Goal: Task Accomplishment & Management: Manage account settings

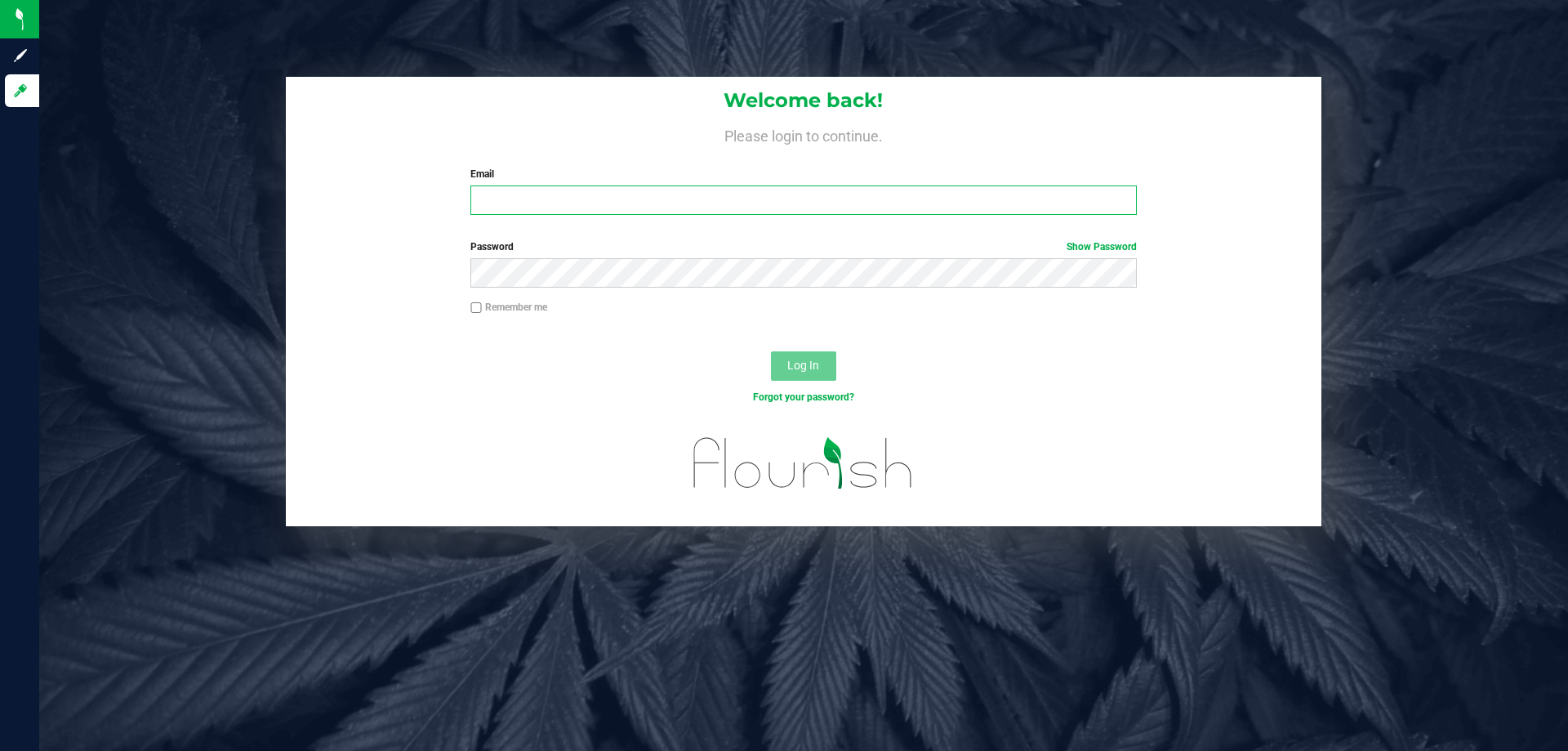
click at [529, 189] on input "Email" at bounding box center [803, 200] width 665 height 29
type input "[EMAIL_ADDRESS][DOMAIN_NAME]"
click at [771, 352] on button "Log In" at bounding box center [803, 366] width 65 height 29
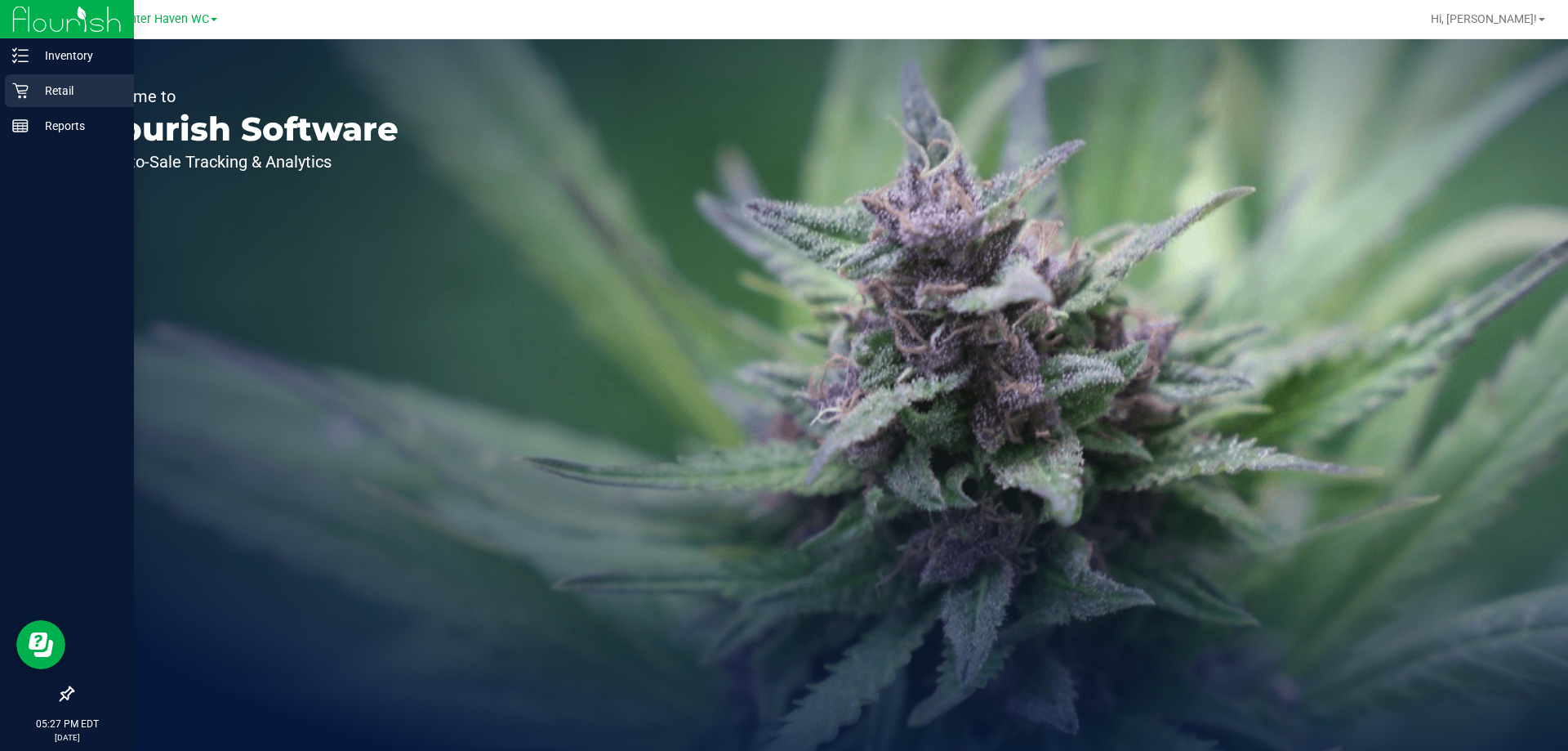
click at [45, 90] on p "Retail" at bounding box center [77, 90] width 98 height 19
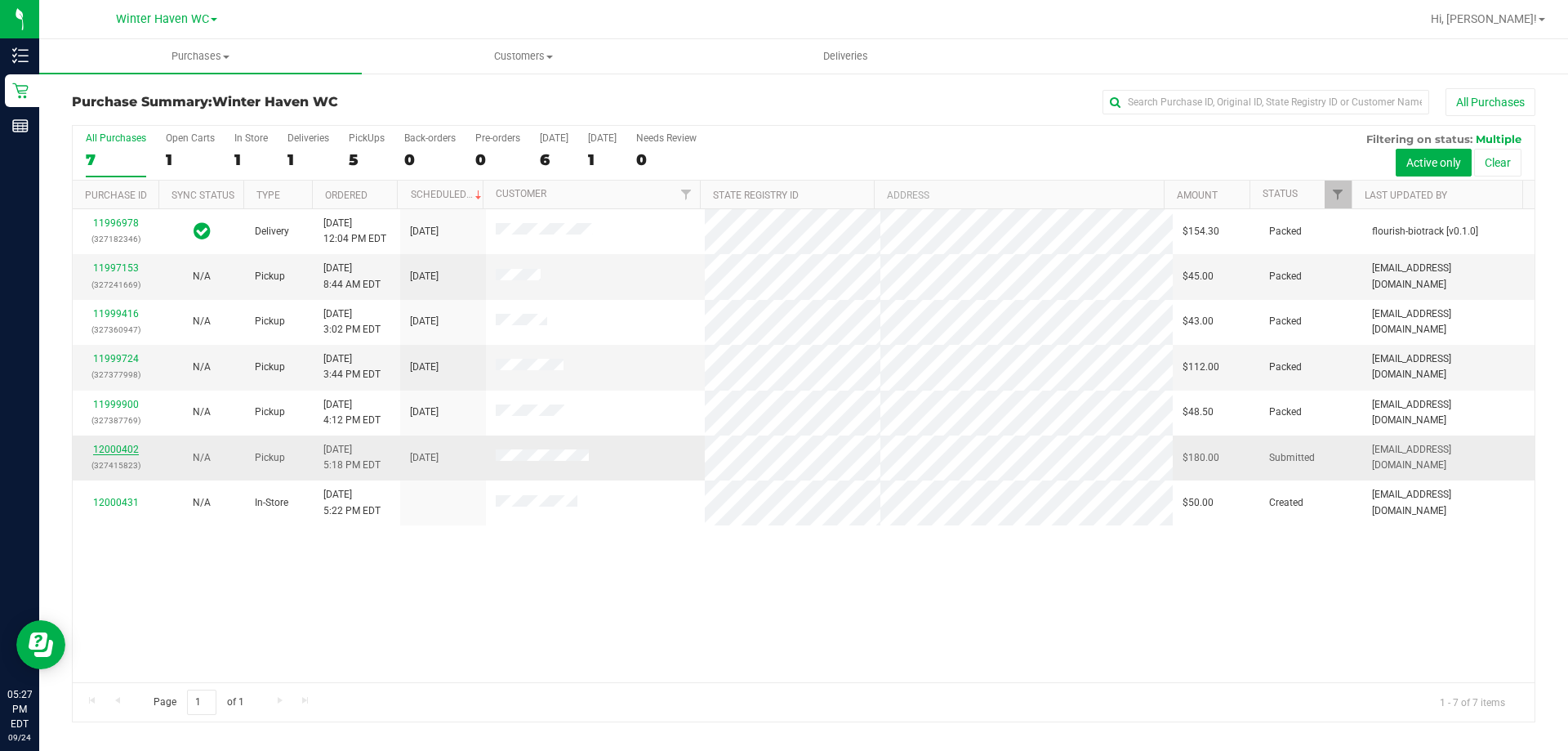
click at [122, 452] on link "12000402" at bounding box center [115, 450] width 46 height 12
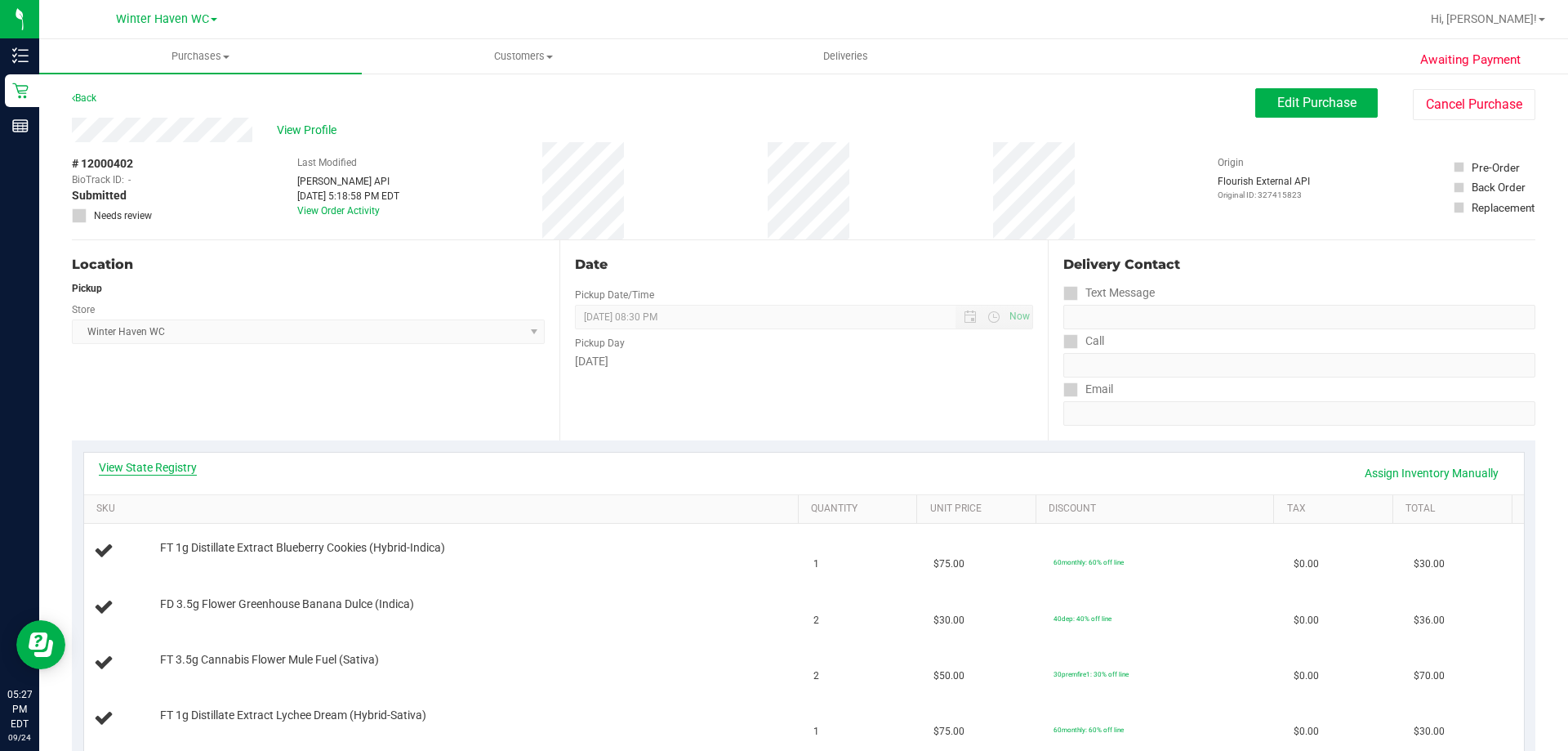
click at [135, 465] on link "View State Registry" at bounding box center [147, 467] width 98 height 16
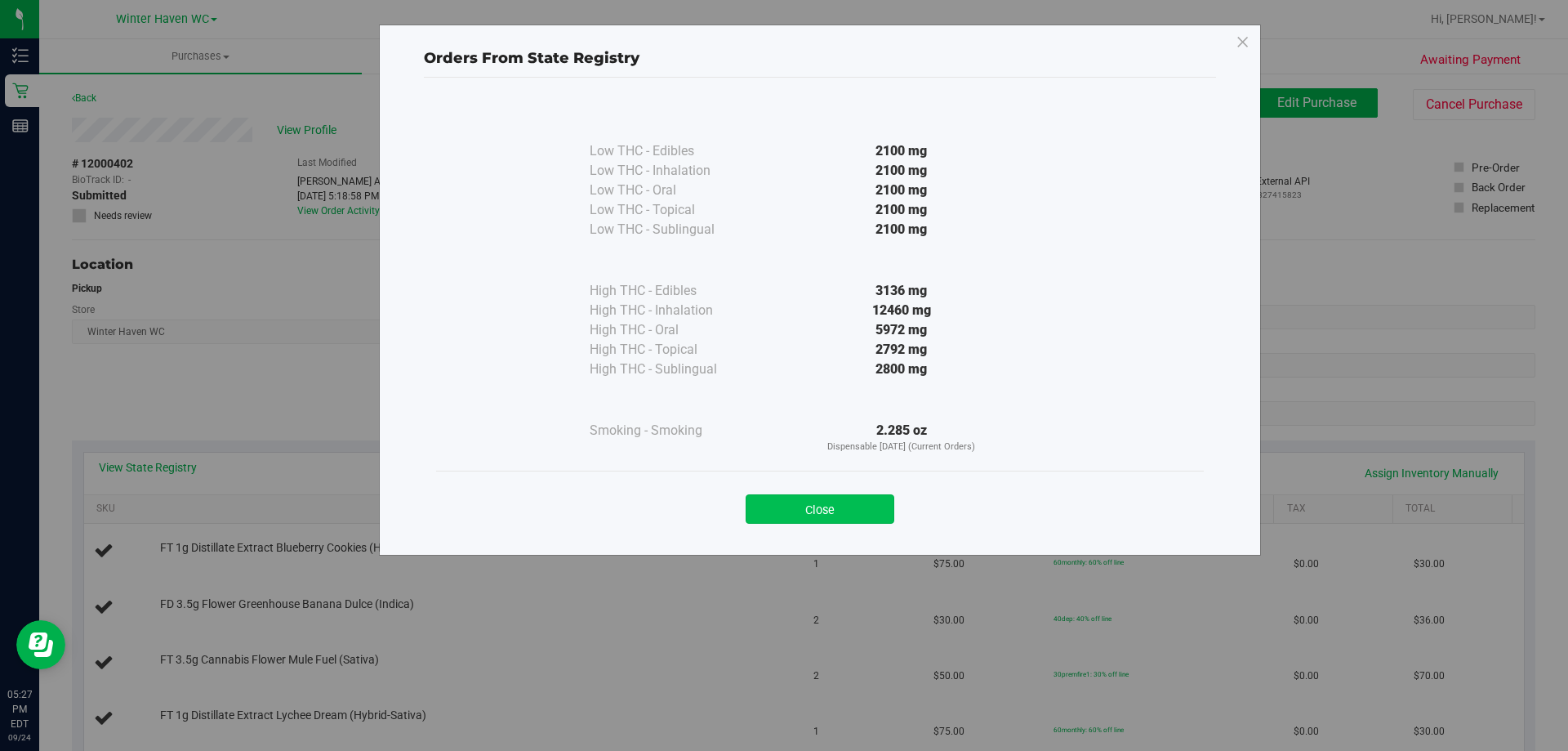
click at [842, 507] on button "Close" at bounding box center [819, 509] width 148 height 29
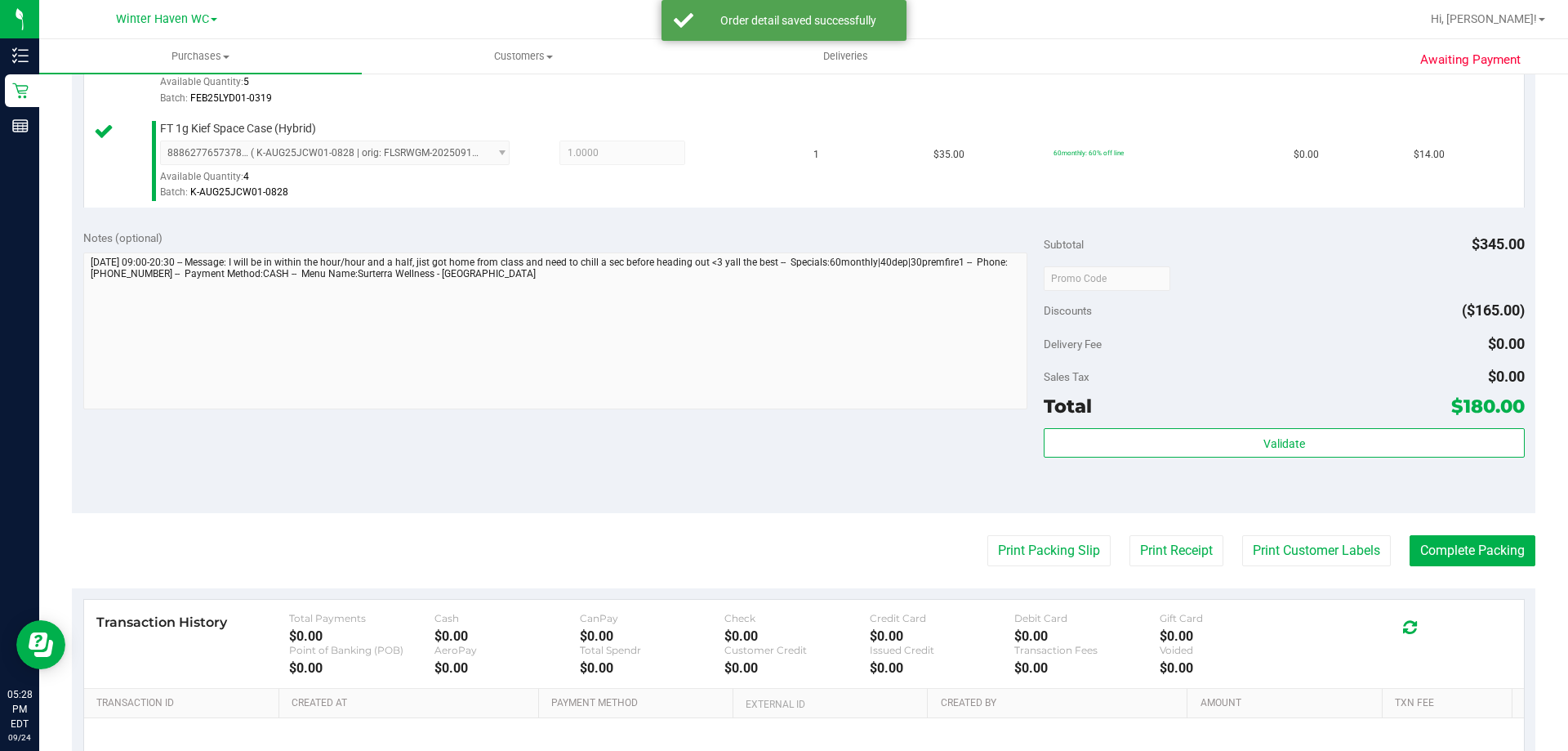
scroll to position [817, 0]
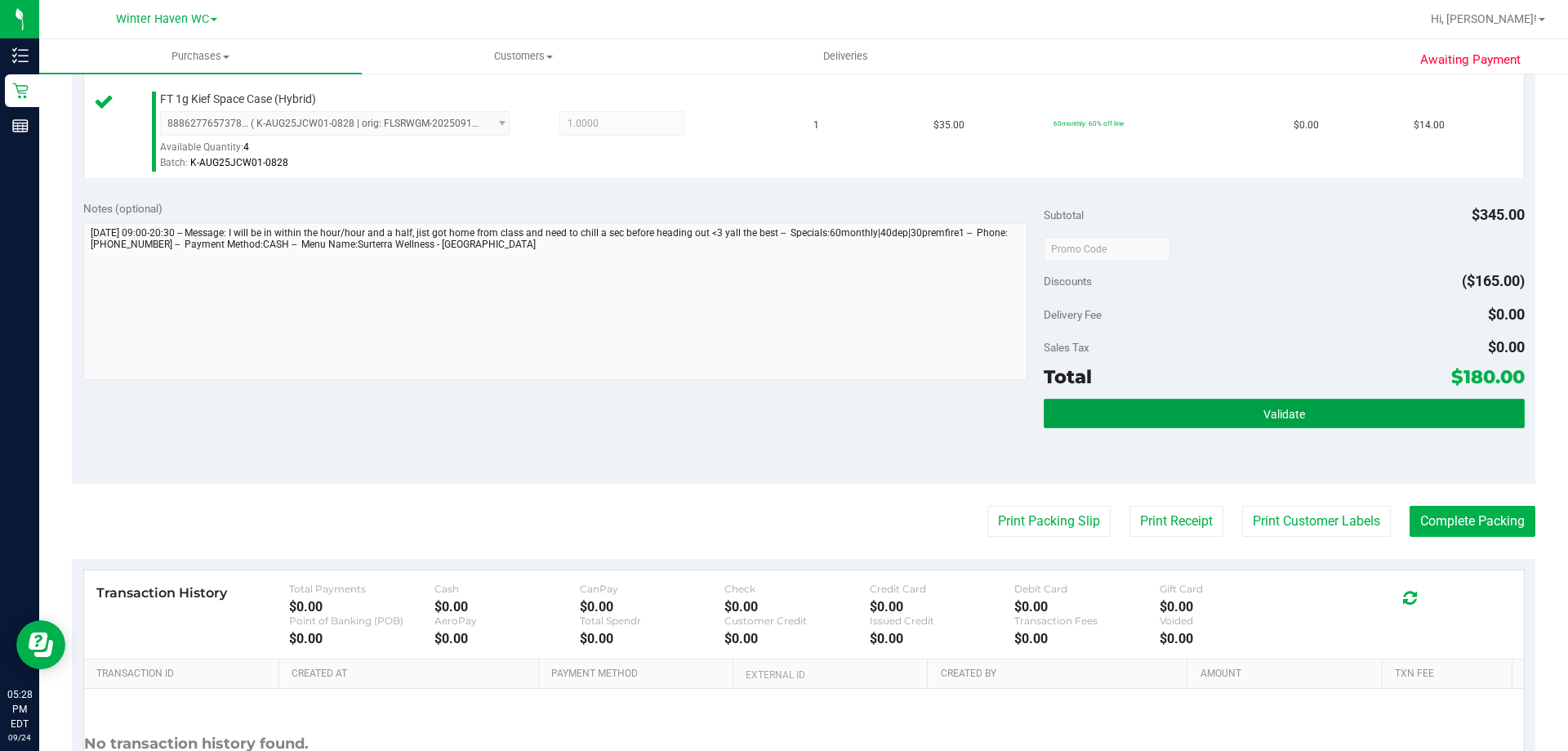
click at [1399, 410] on button "Validate" at bounding box center [1284, 413] width 480 height 29
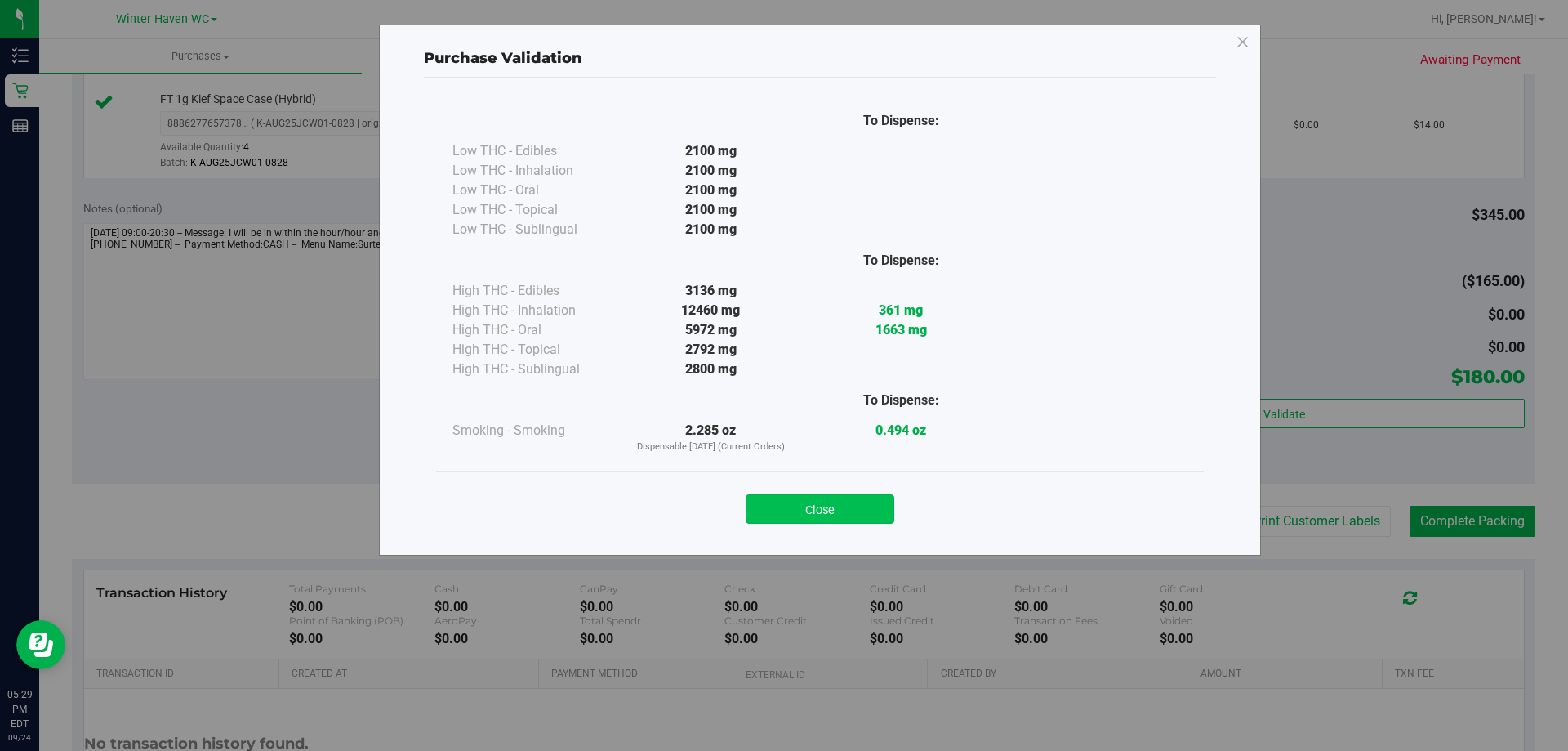
click at [841, 518] on button "Close" at bounding box center [819, 509] width 148 height 29
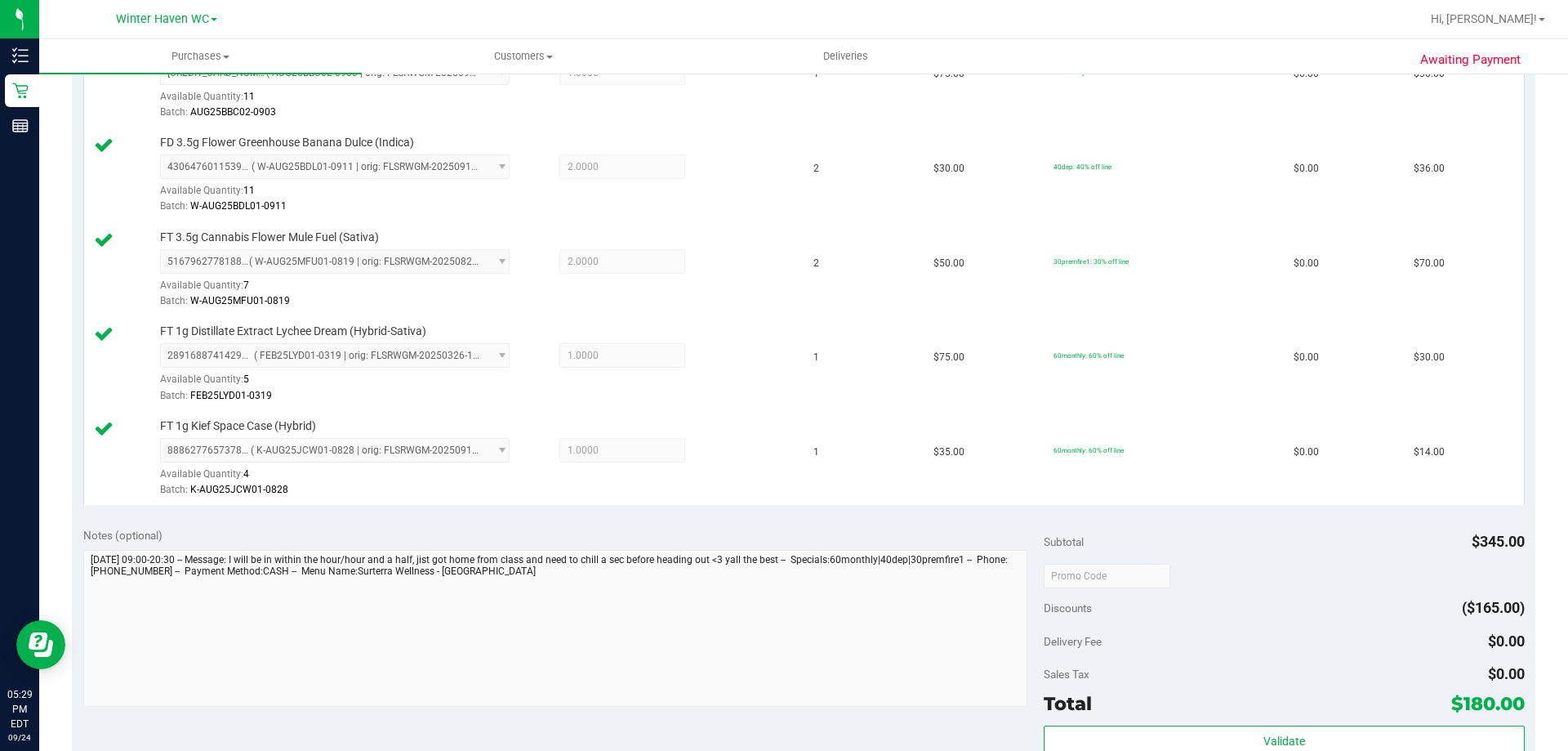
scroll to position [898, 0]
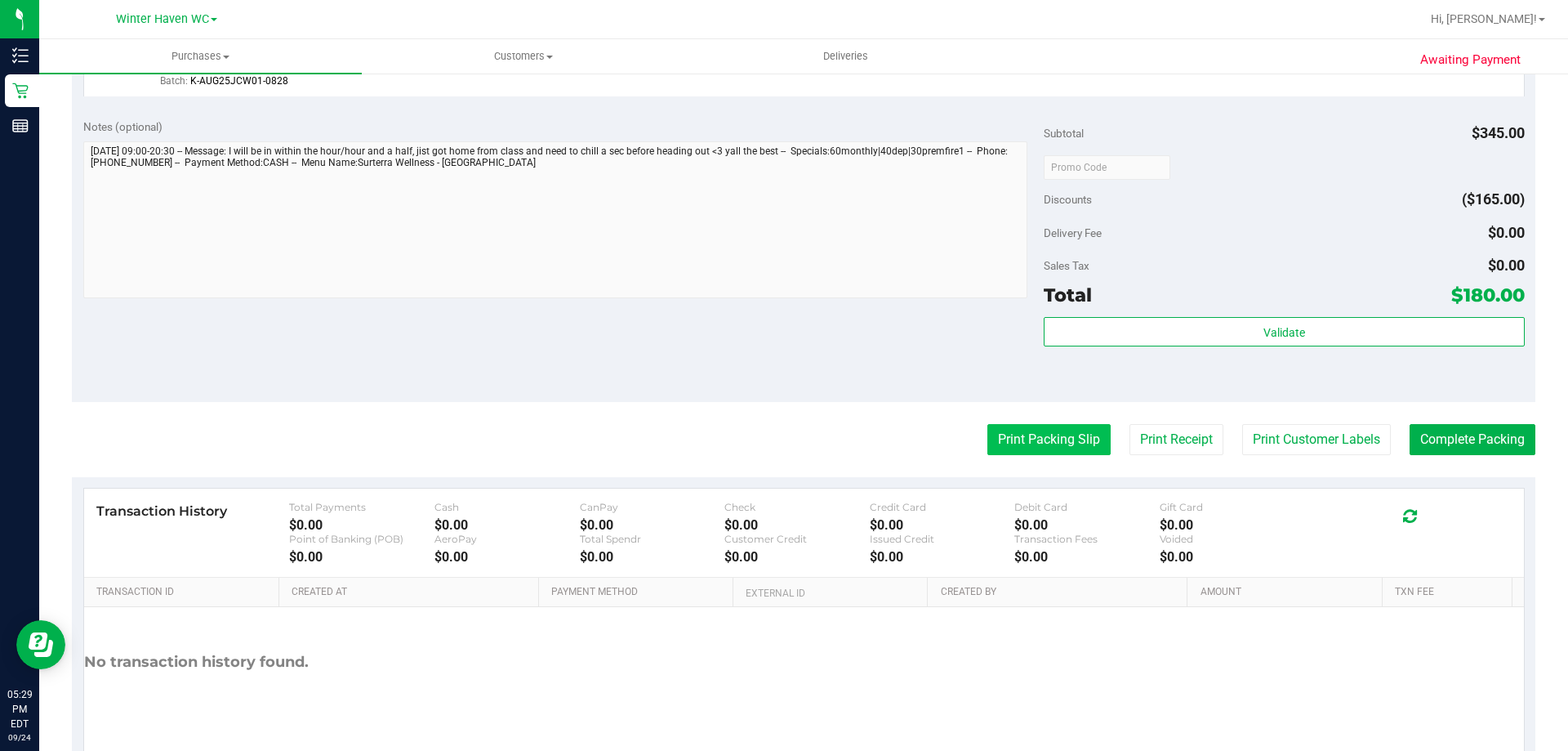
click at [1014, 437] on button "Print Packing Slip" at bounding box center [1048, 440] width 123 height 31
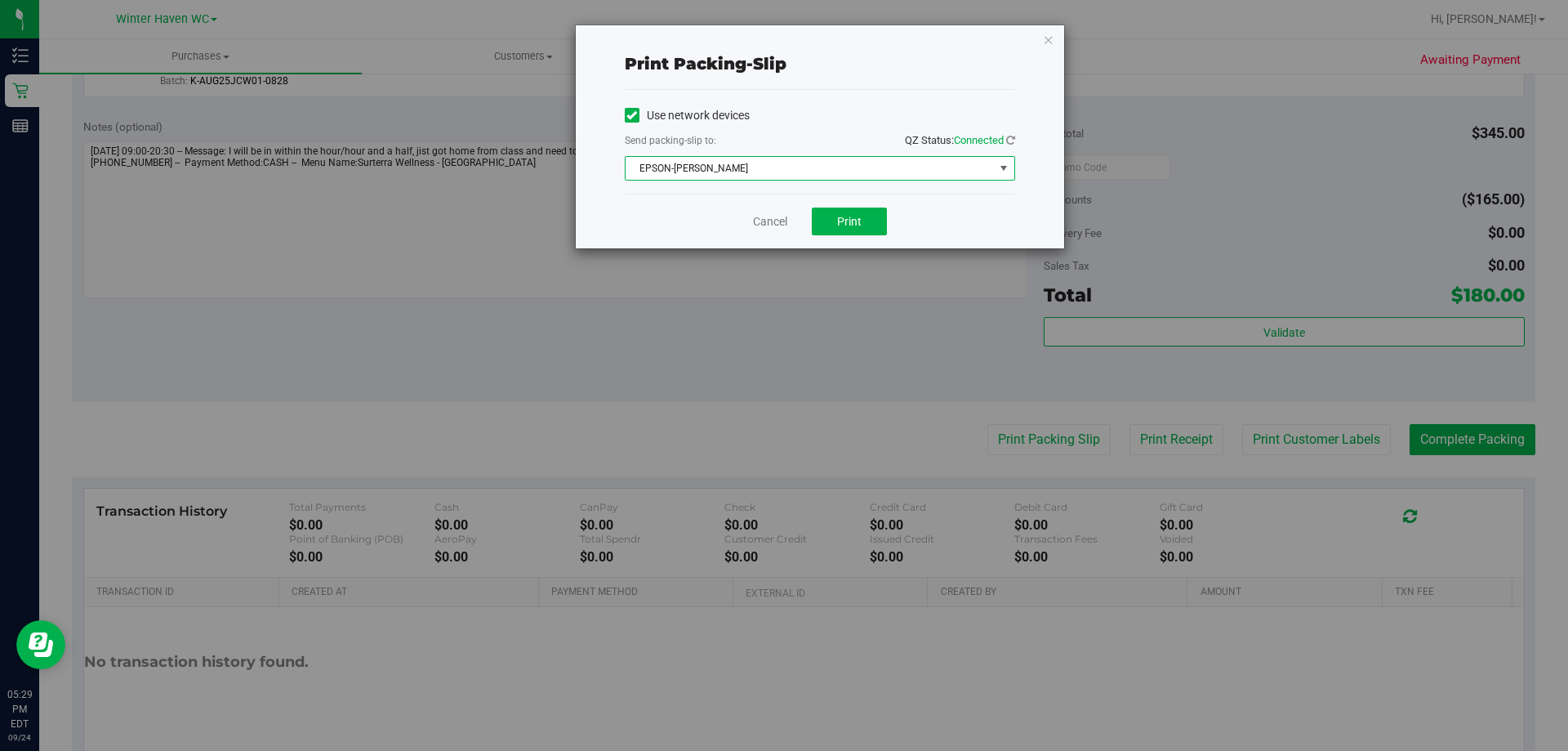
click at [797, 162] on span "EPSON-[PERSON_NAME]" at bounding box center [810, 169] width 368 height 23
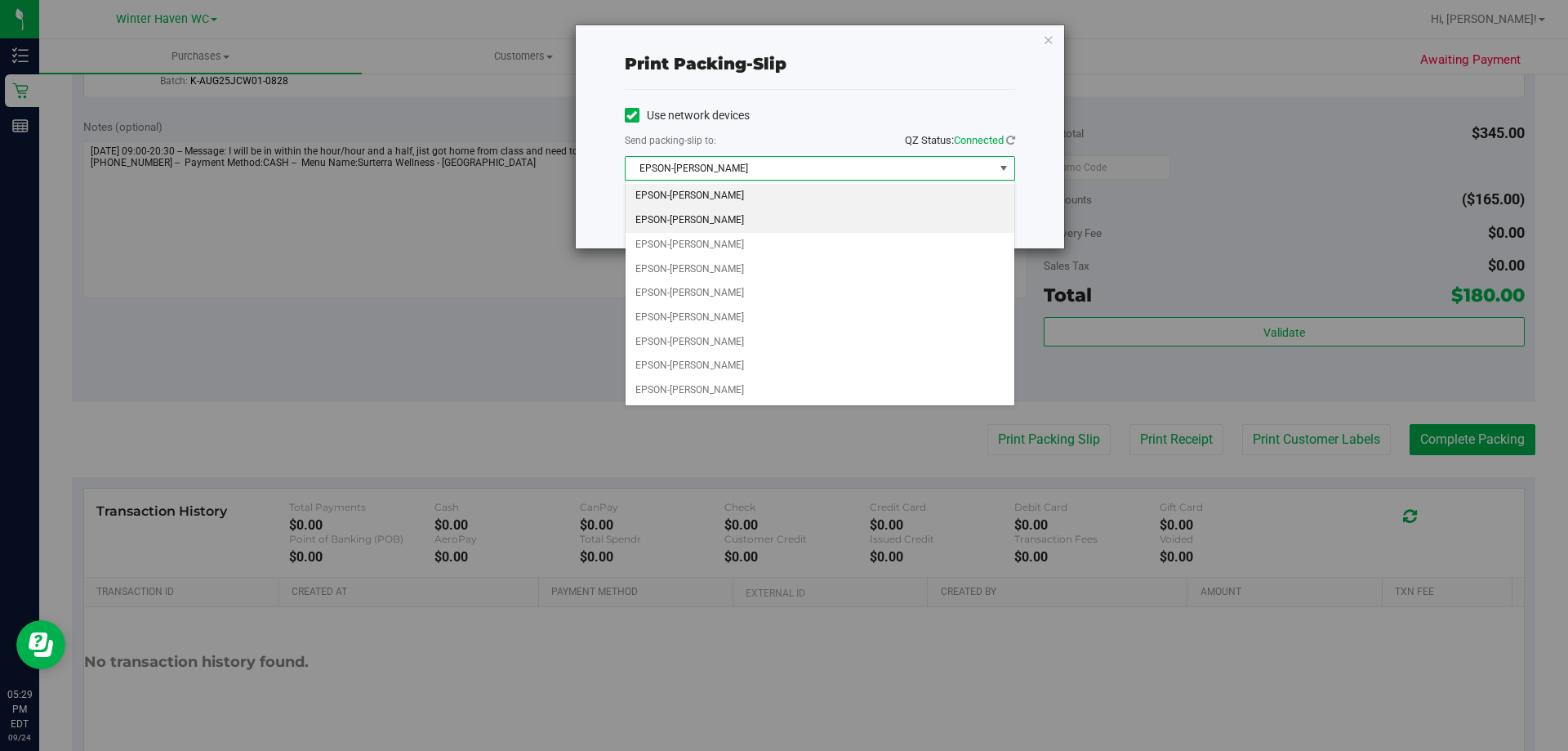
click at [738, 211] on li "EPSON-[PERSON_NAME]" at bounding box center [819, 220] width 388 height 24
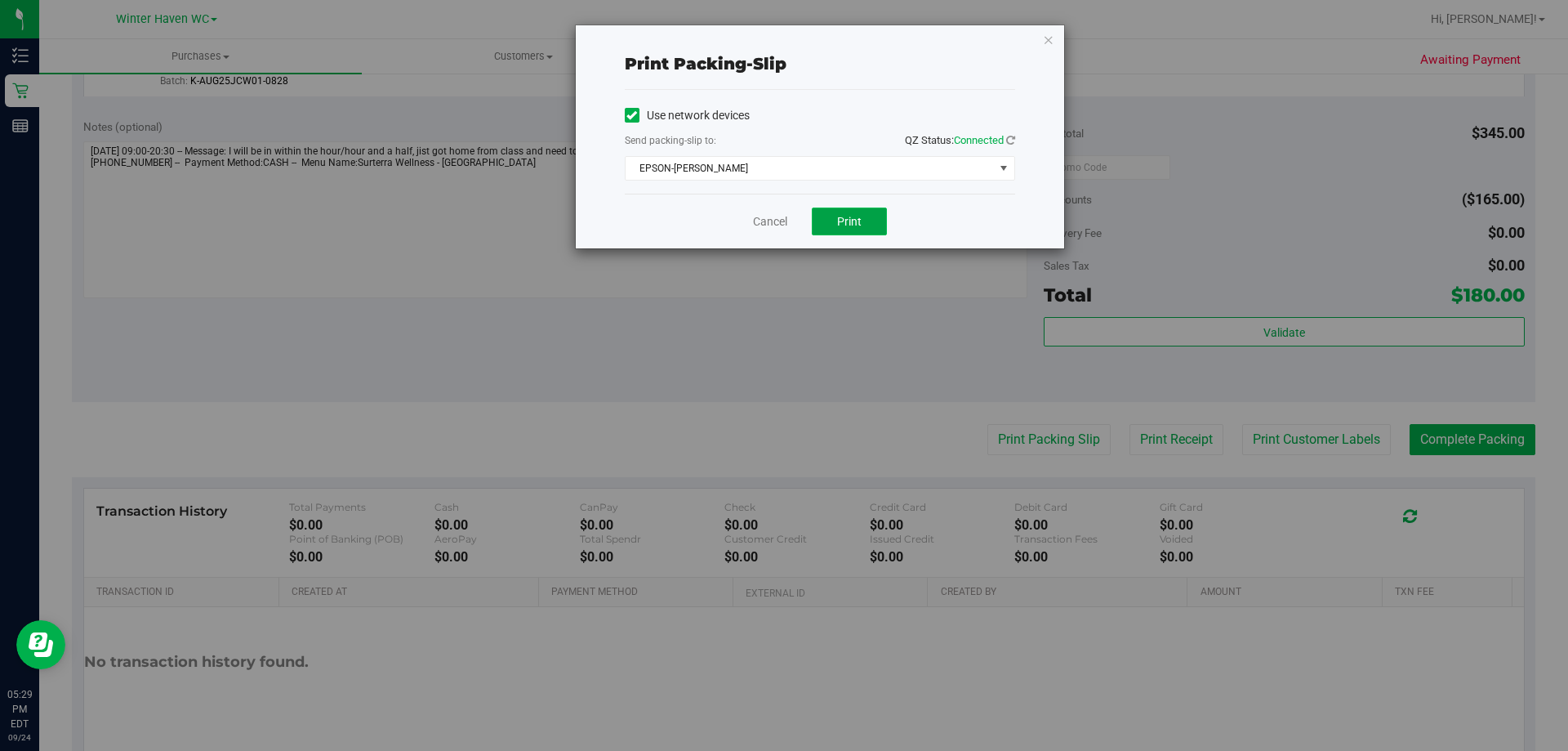
click at [836, 218] on button "Print" at bounding box center [849, 221] width 76 height 28
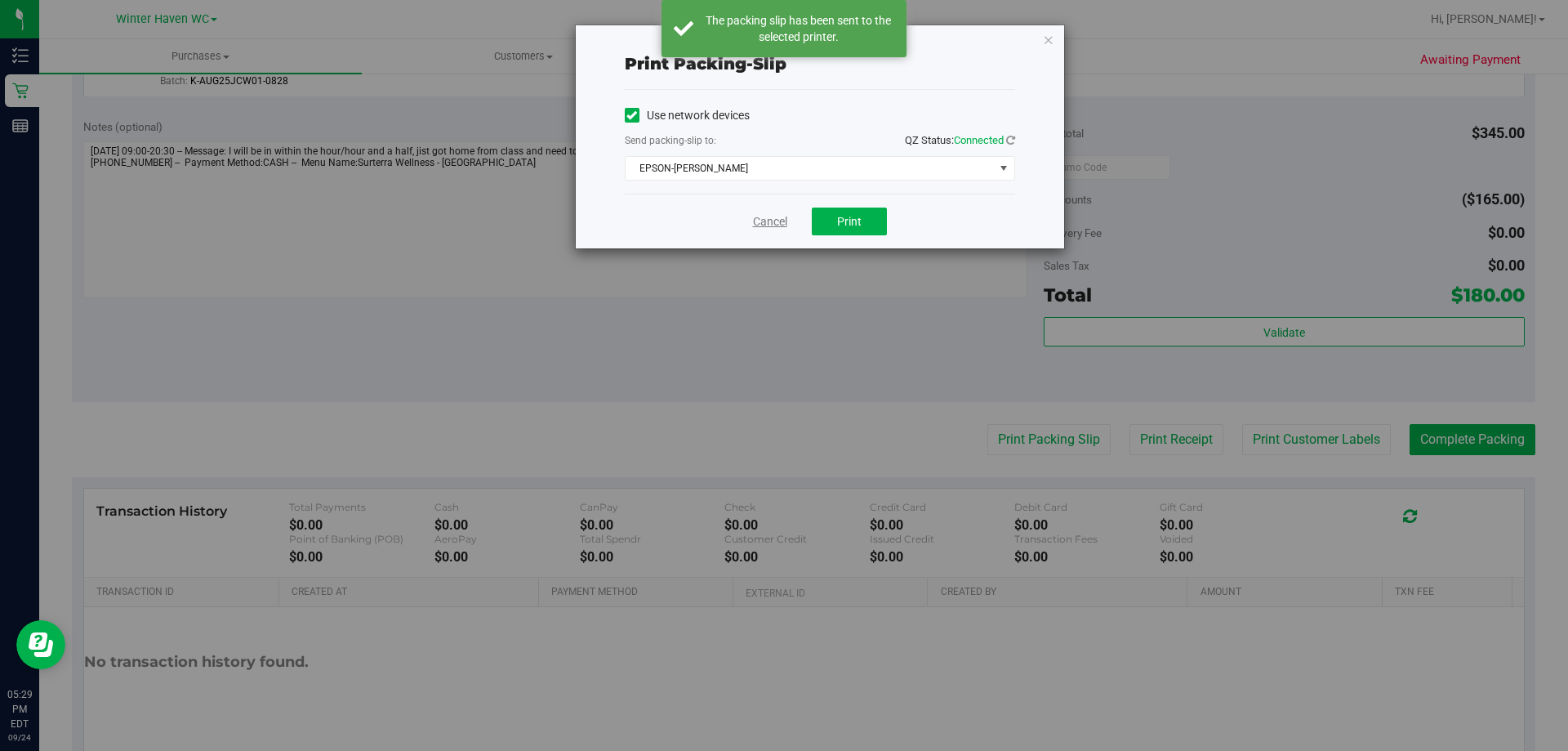
click at [774, 223] on link "Cancel" at bounding box center [769, 222] width 34 height 17
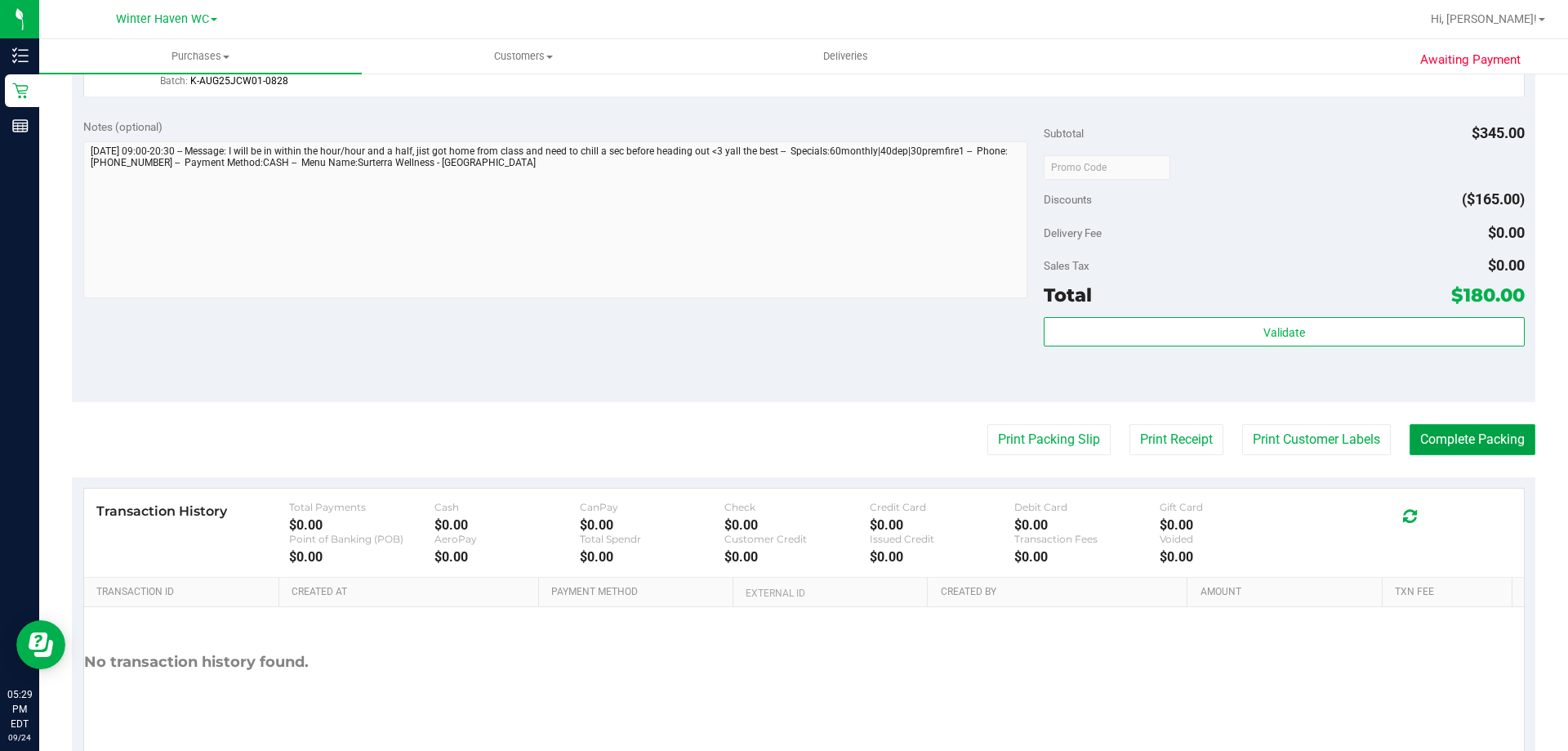
click at [1480, 430] on button "Complete Packing" at bounding box center [1472, 440] width 126 height 31
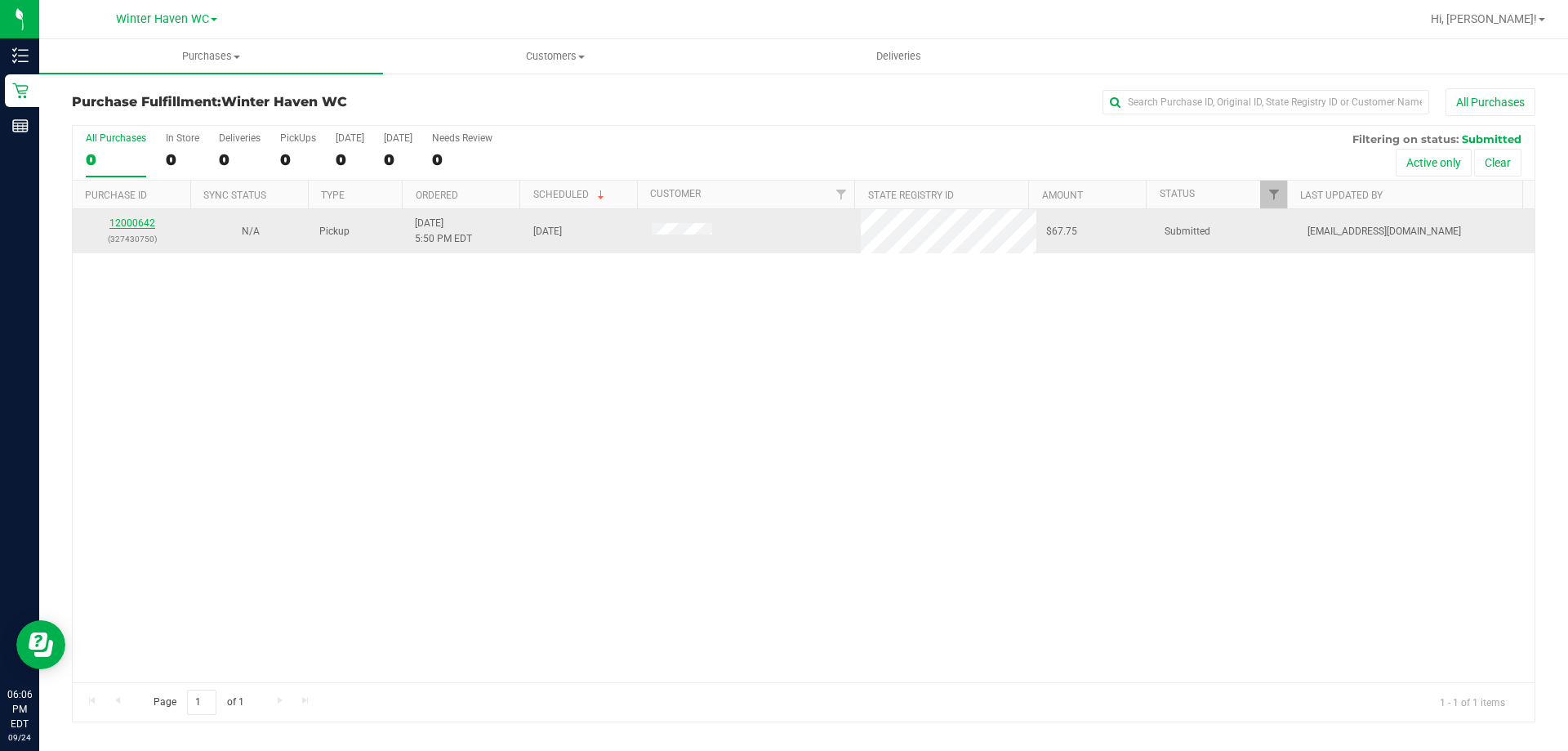
click at [127, 219] on link "12000642" at bounding box center [132, 223] width 46 height 12
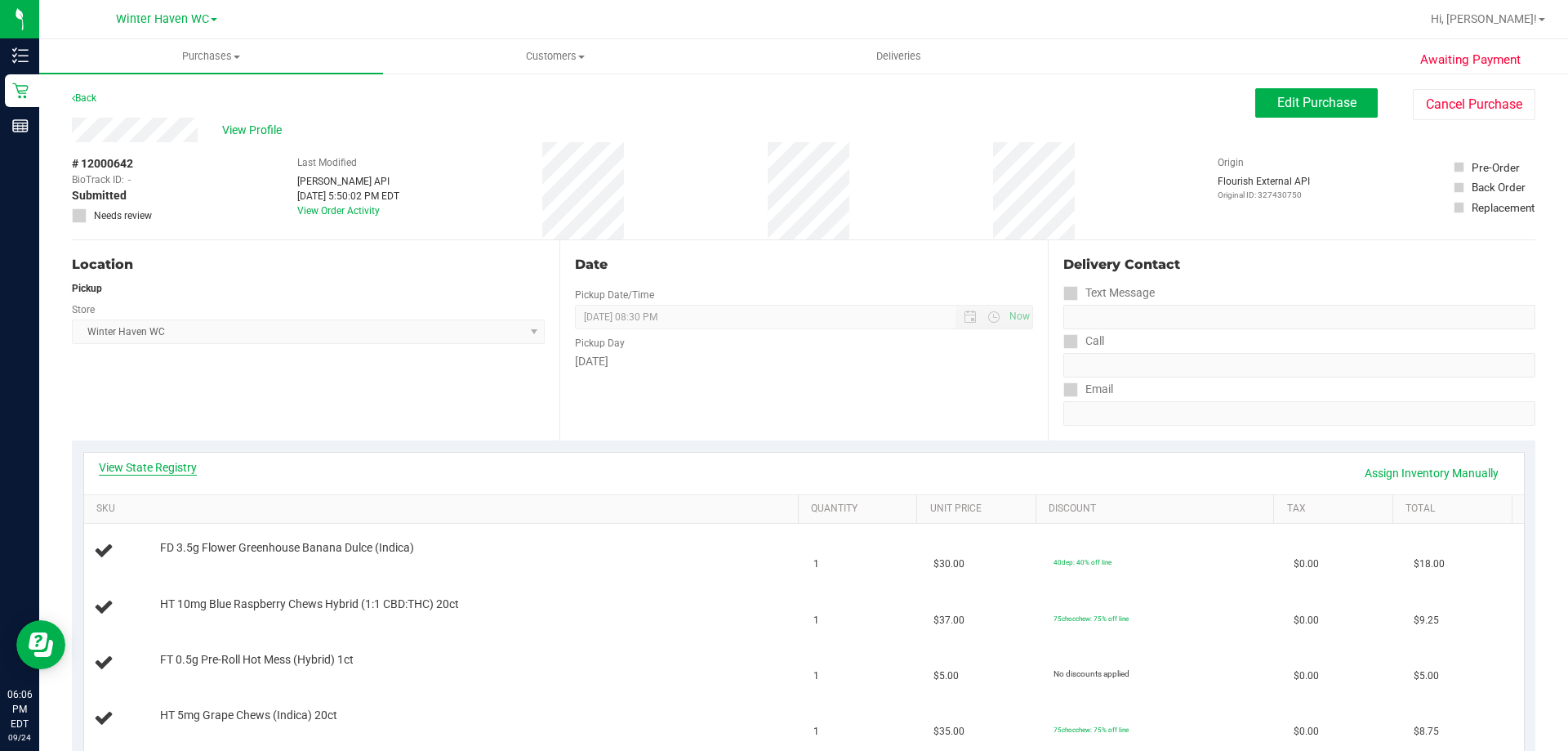
click at [151, 472] on link "View State Registry" at bounding box center [147, 467] width 98 height 16
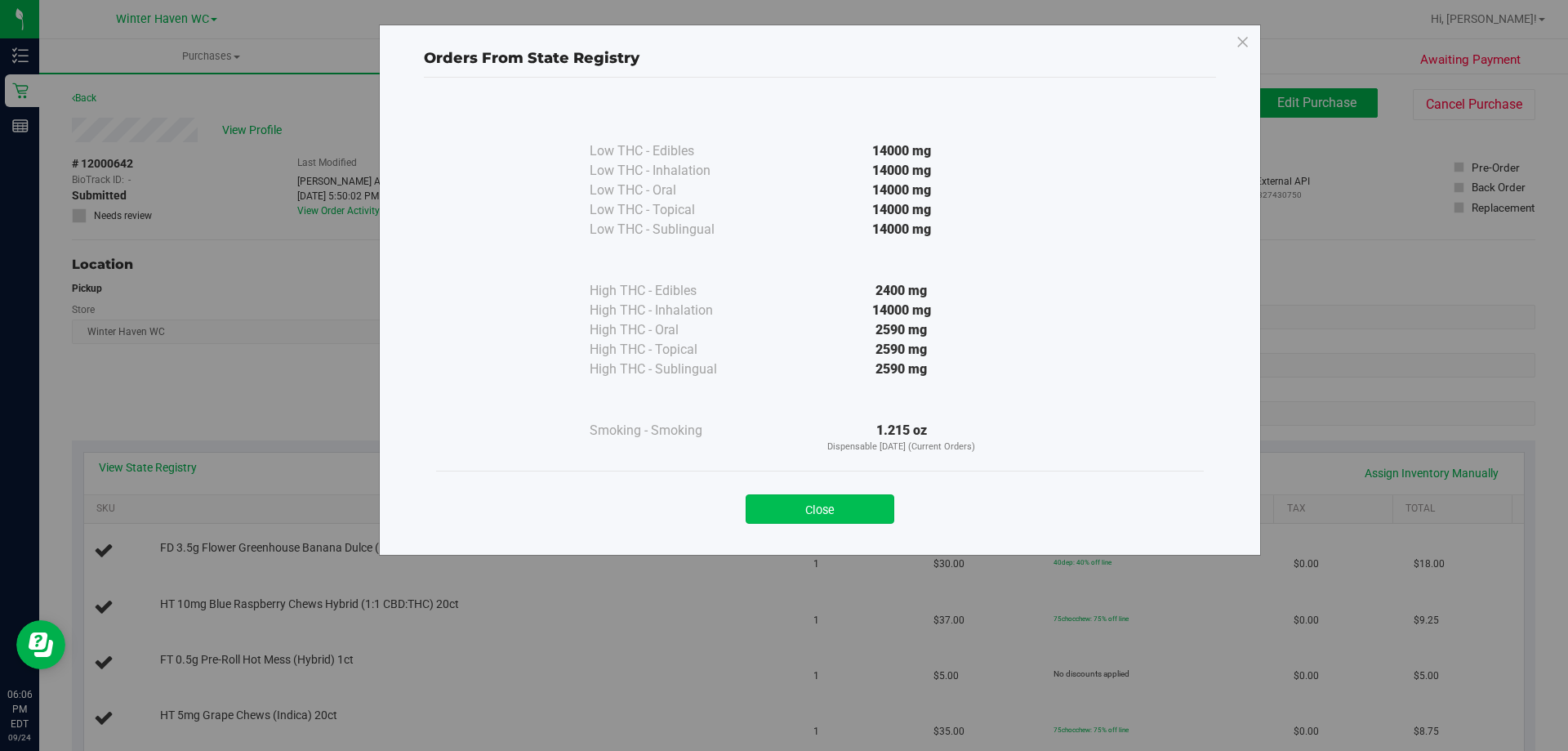
click at [836, 511] on button "Close" at bounding box center [819, 509] width 148 height 29
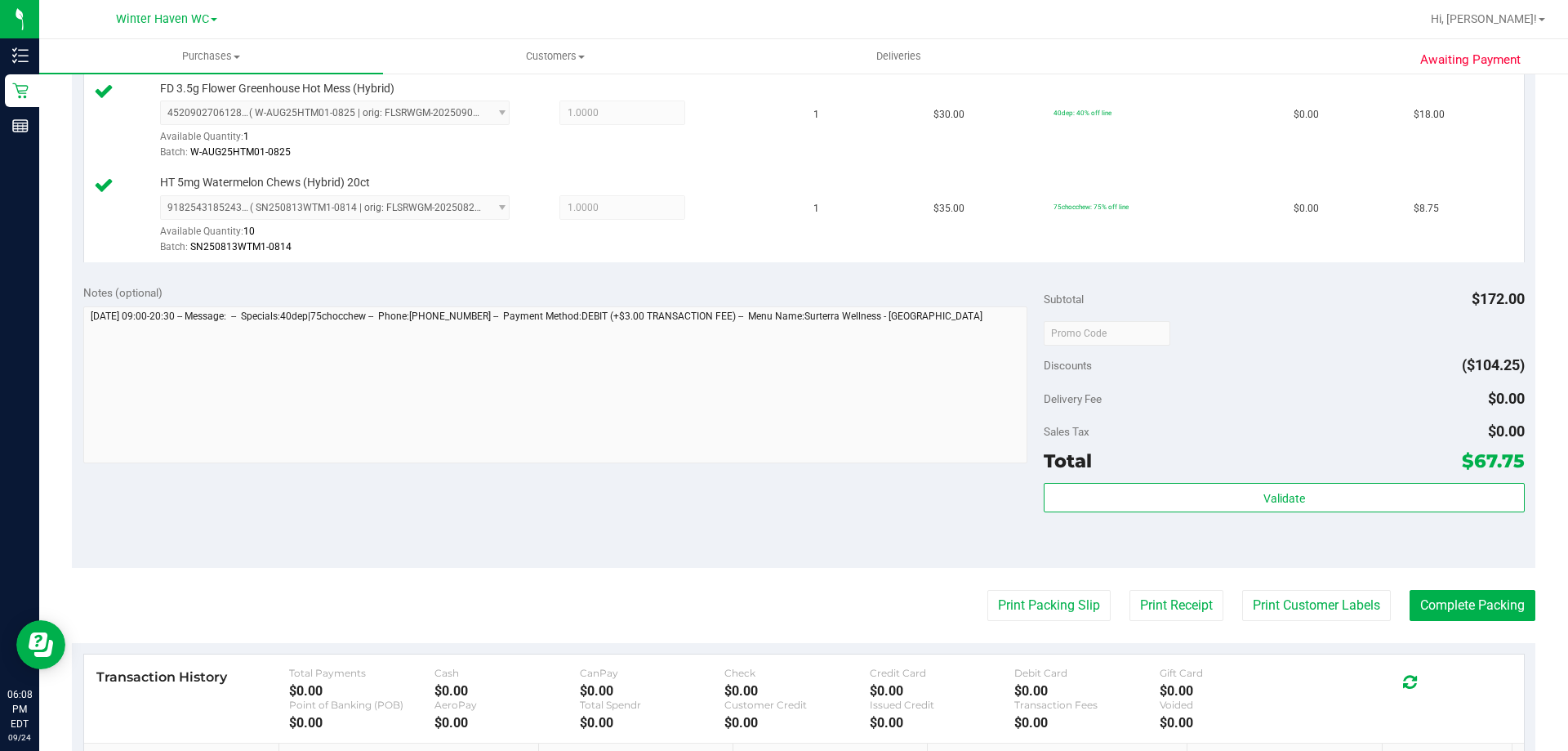
scroll to position [898, 0]
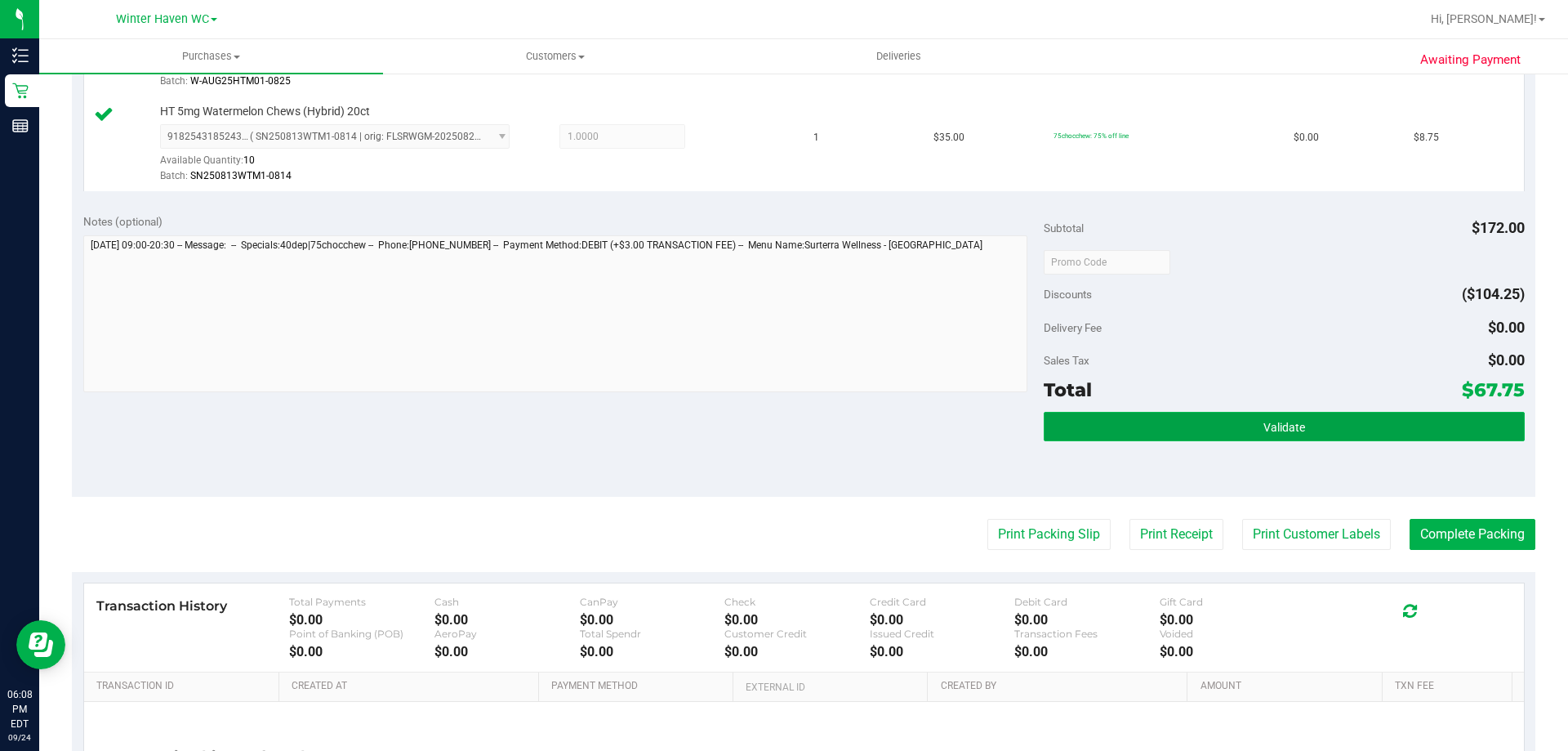
click at [1263, 424] on span "Validate" at bounding box center [1283, 426] width 42 height 13
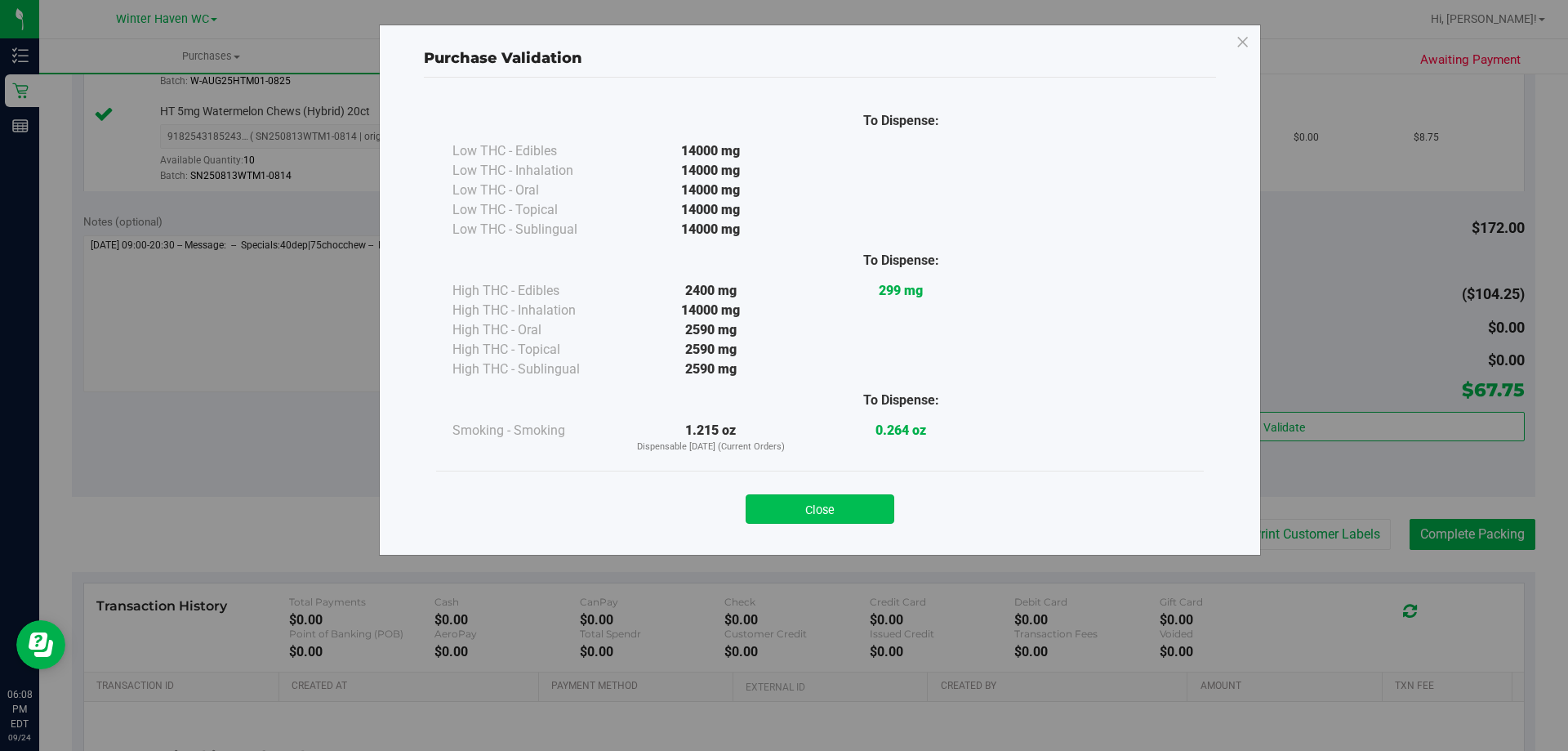
click at [820, 520] on button "Close" at bounding box center [819, 509] width 148 height 29
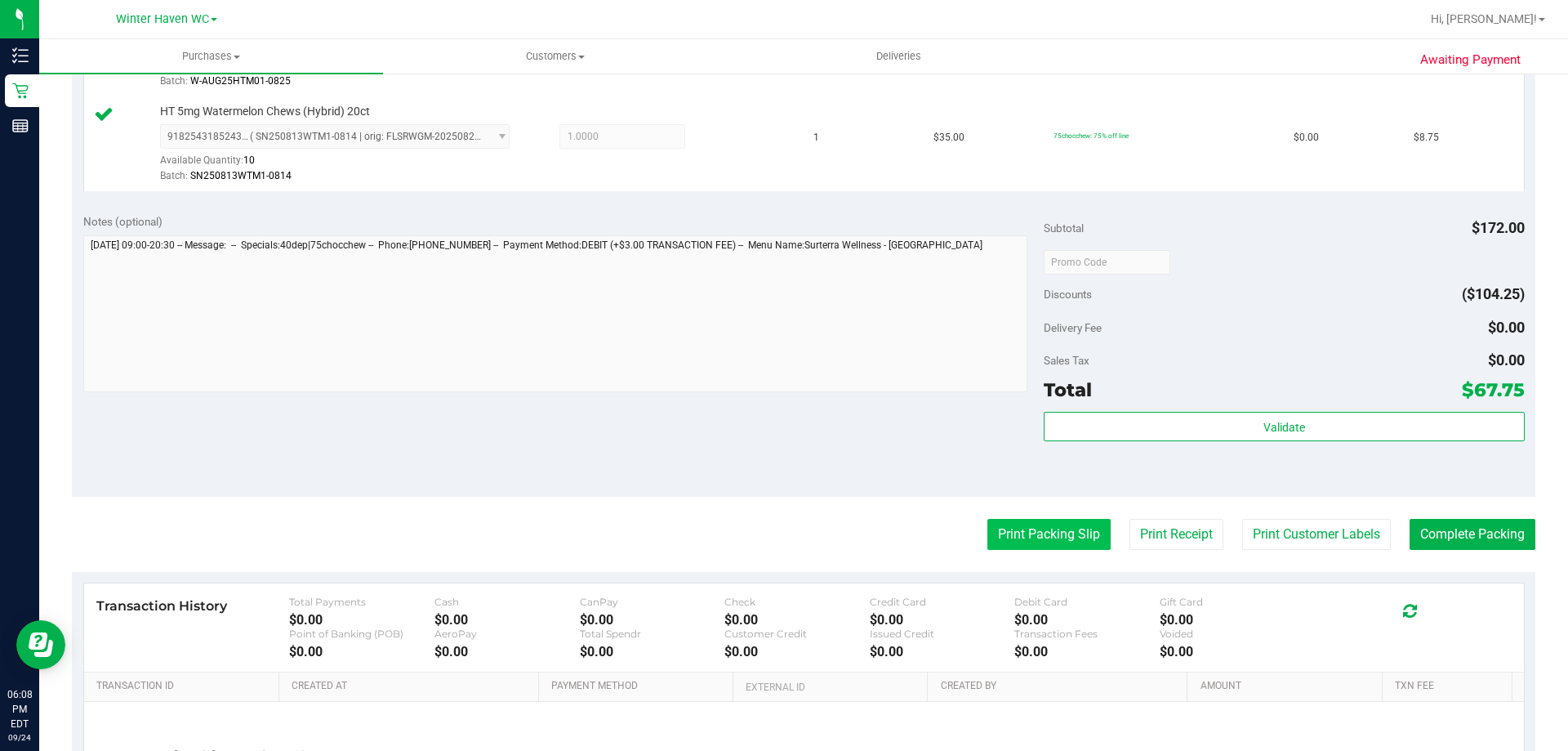
click at [1017, 529] on button "Print Packing Slip" at bounding box center [1048, 534] width 123 height 31
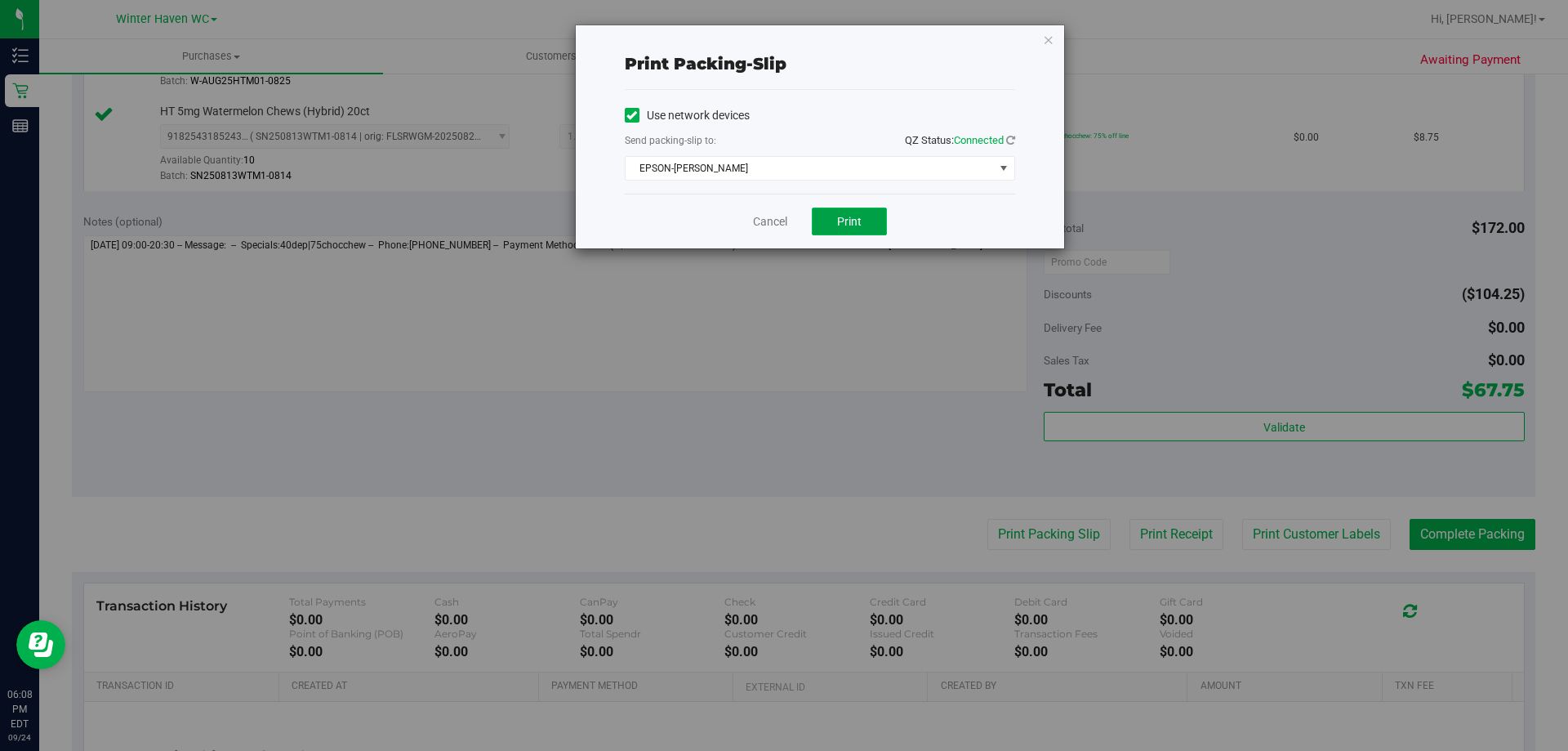
click at [862, 217] on button "Print" at bounding box center [849, 221] width 76 height 28
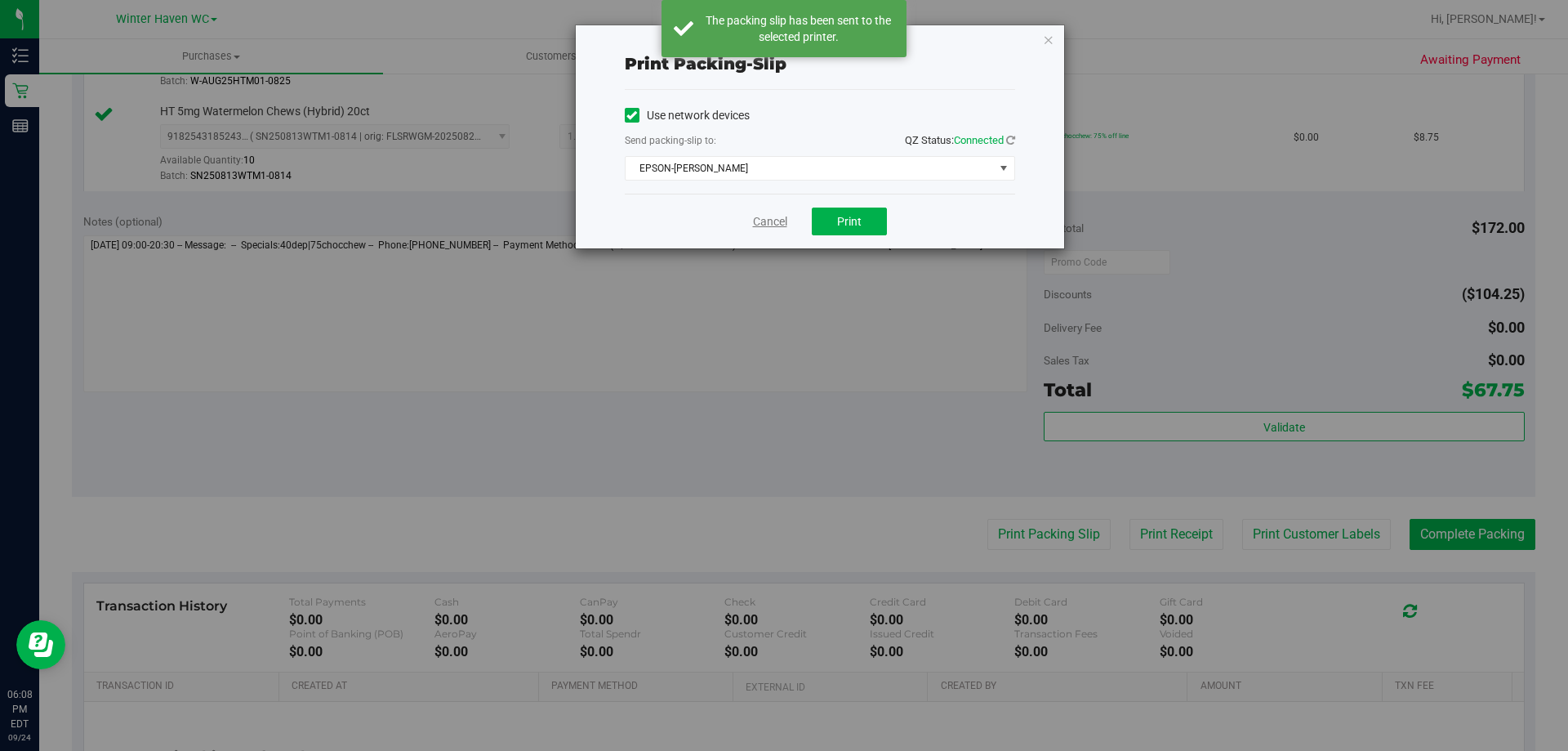
click at [773, 223] on link "Cancel" at bounding box center [769, 222] width 34 height 17
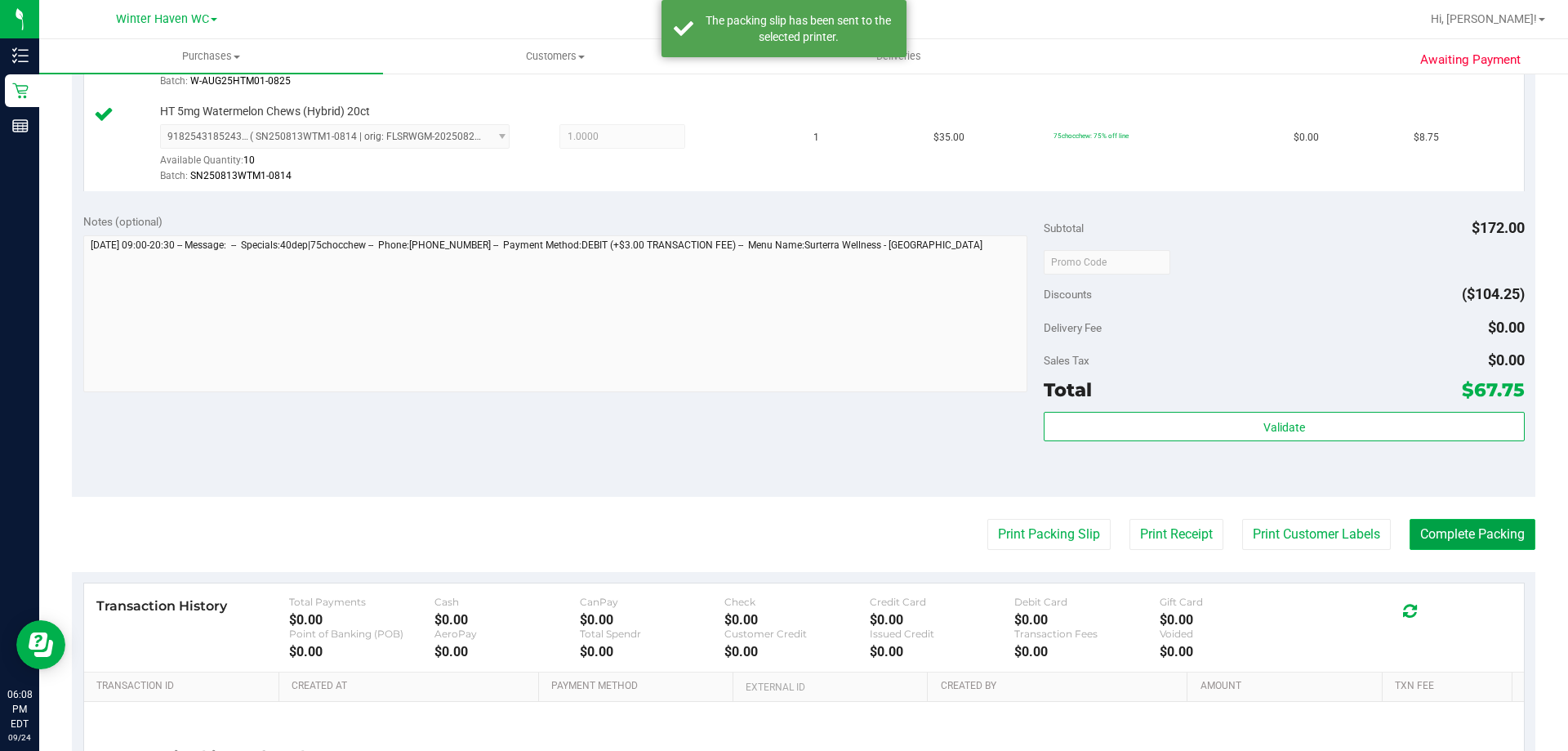
click at [1473, 537] on button "Complete Packing" at bounding box center [1472, 534] width 126 height 31
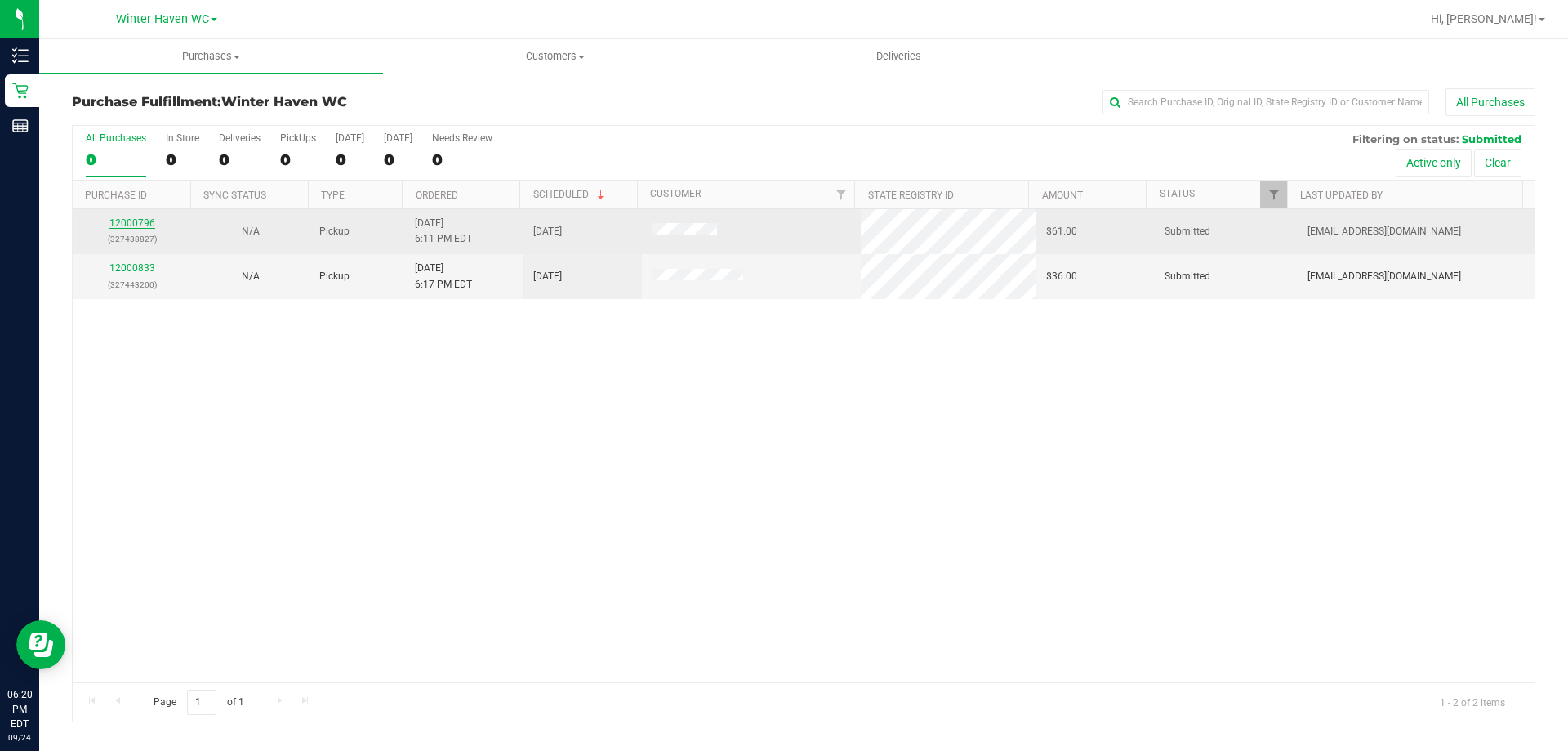
click at [127, 221] on link "12000796" at bounding box center [132, 223] width 46 height 12
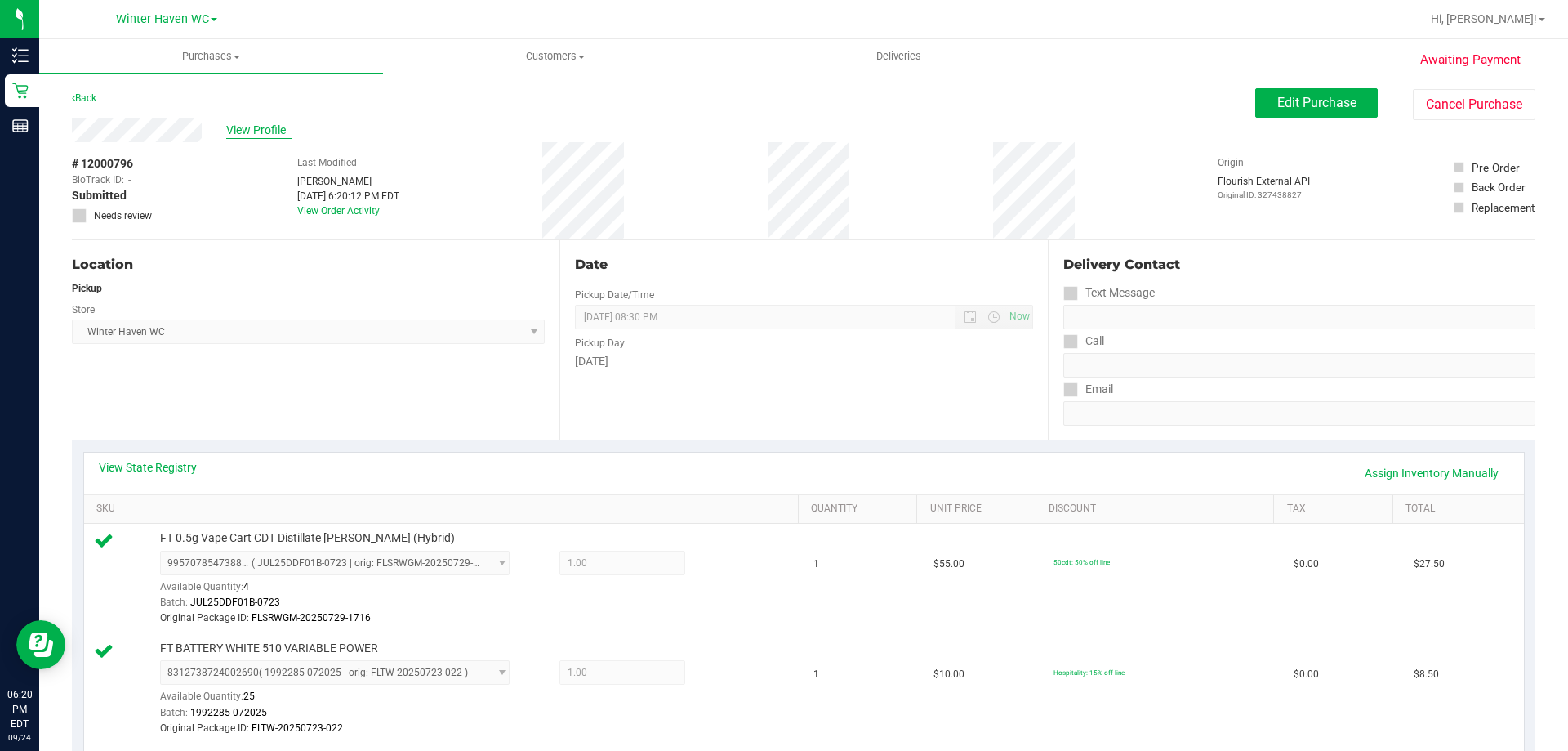
click at [265, 131] on span "View Profile" at bounding box center [259, 131] width 65 height 17
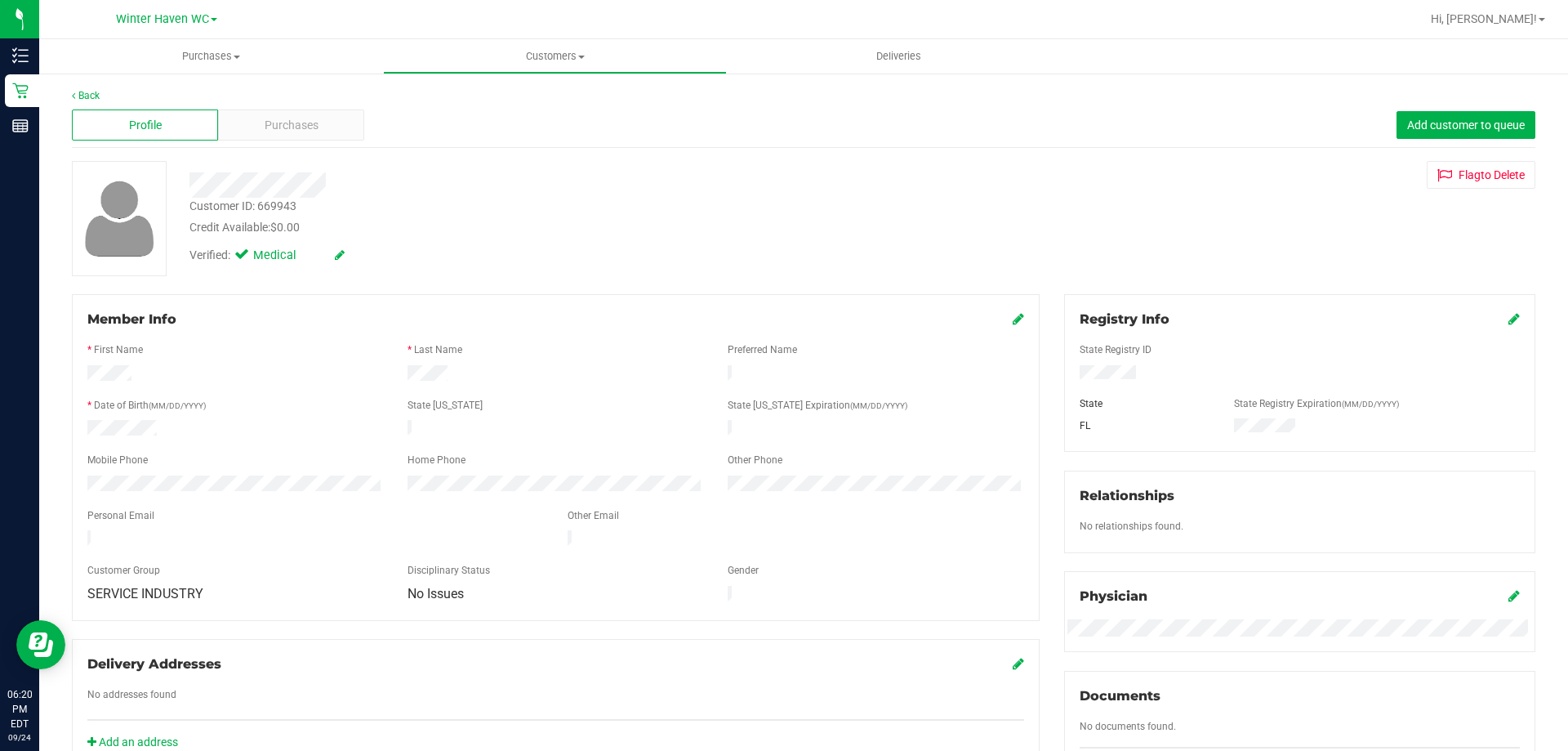
click at [1508, 311] on link at bounding box center [1514, 319] width 12 height 16
click at [1505, 320] on icon at bounding box center [1512, 320] width 15 height 13
click at [305, 127] on span "Purchases" at bounding box center [292, 126] width 54 height 17
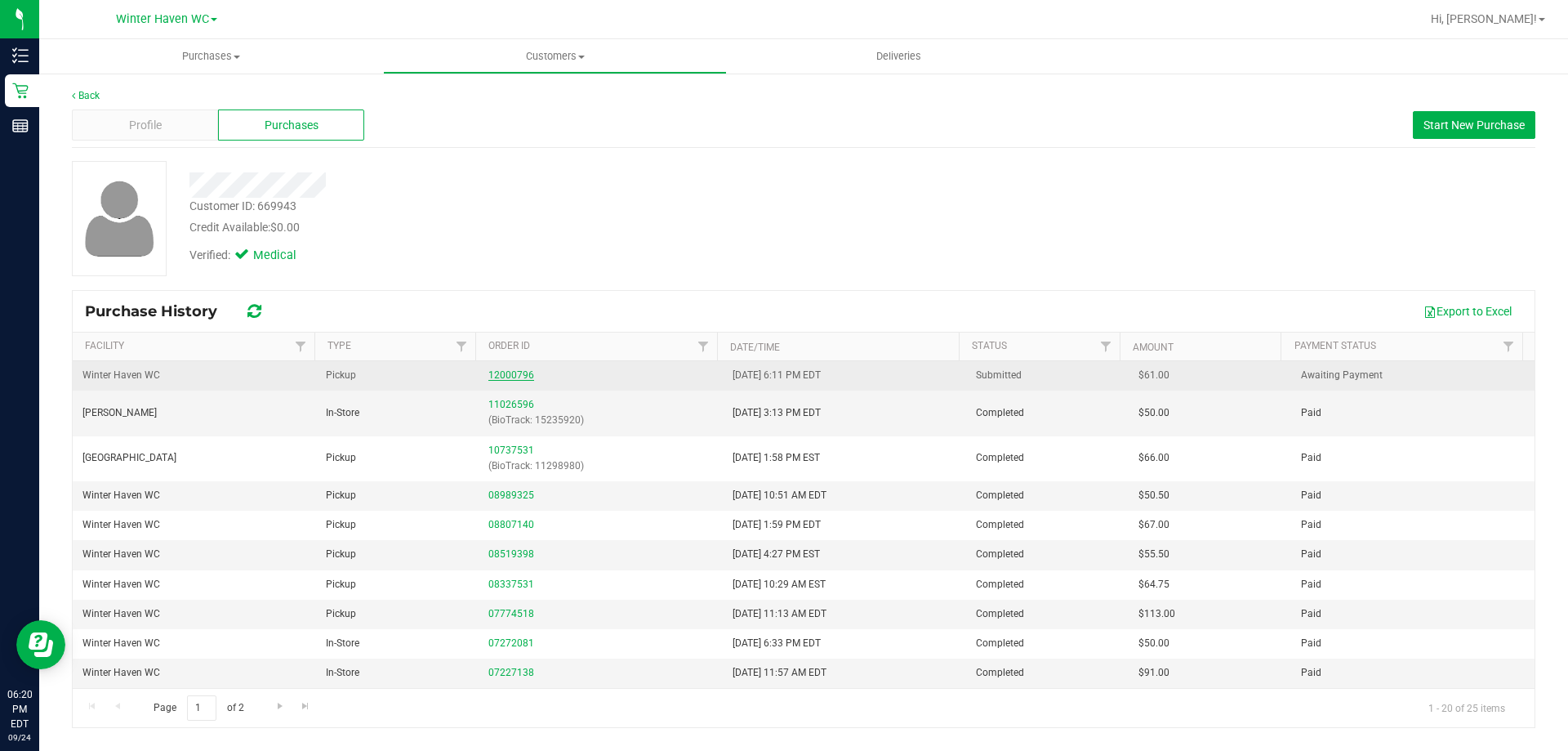
click at [510, 371] on link "12000796" at bounding box center [510, 375] width 46 height 12
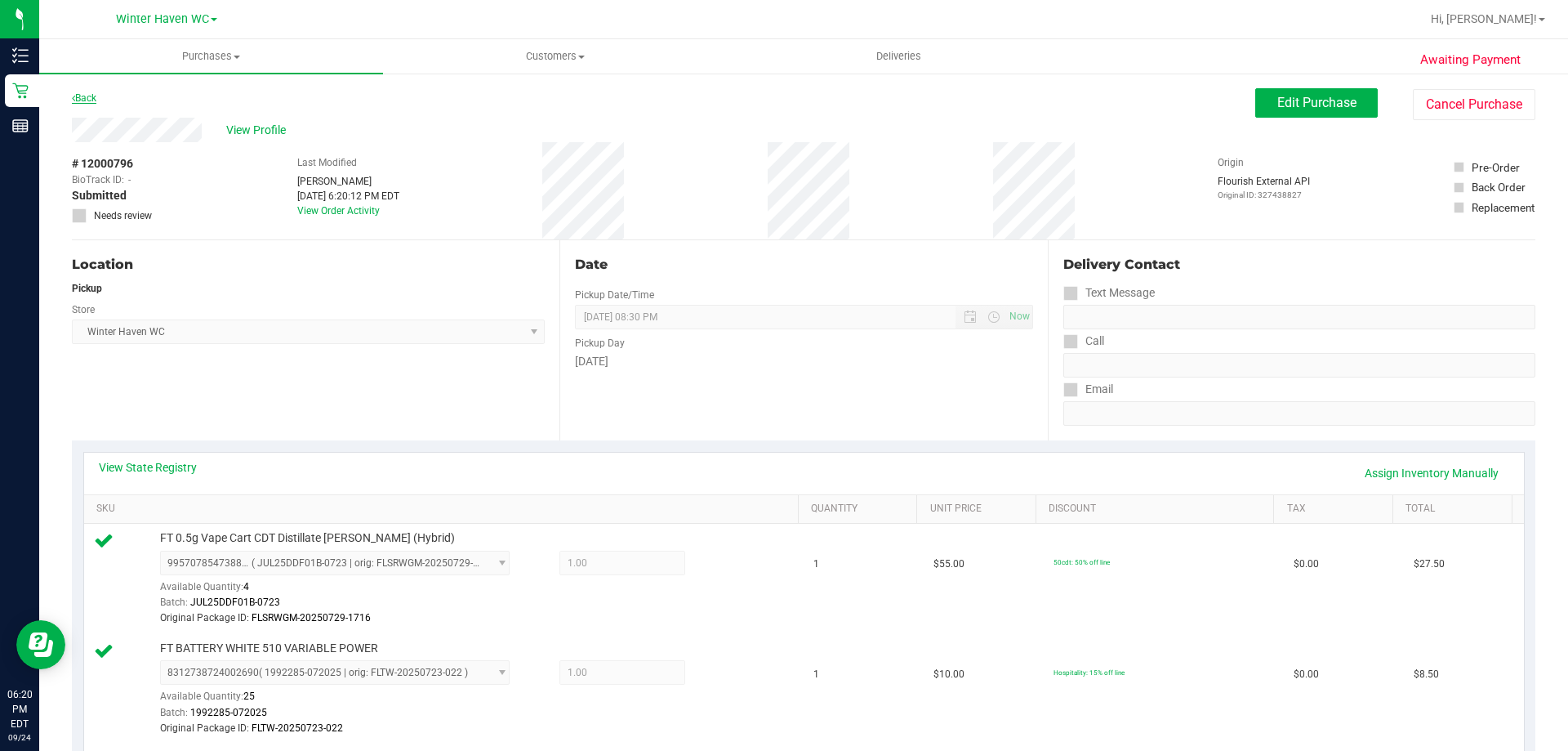
click at [88, 101] on link "Back" at bounding box center [83, 98] width 24 height 12
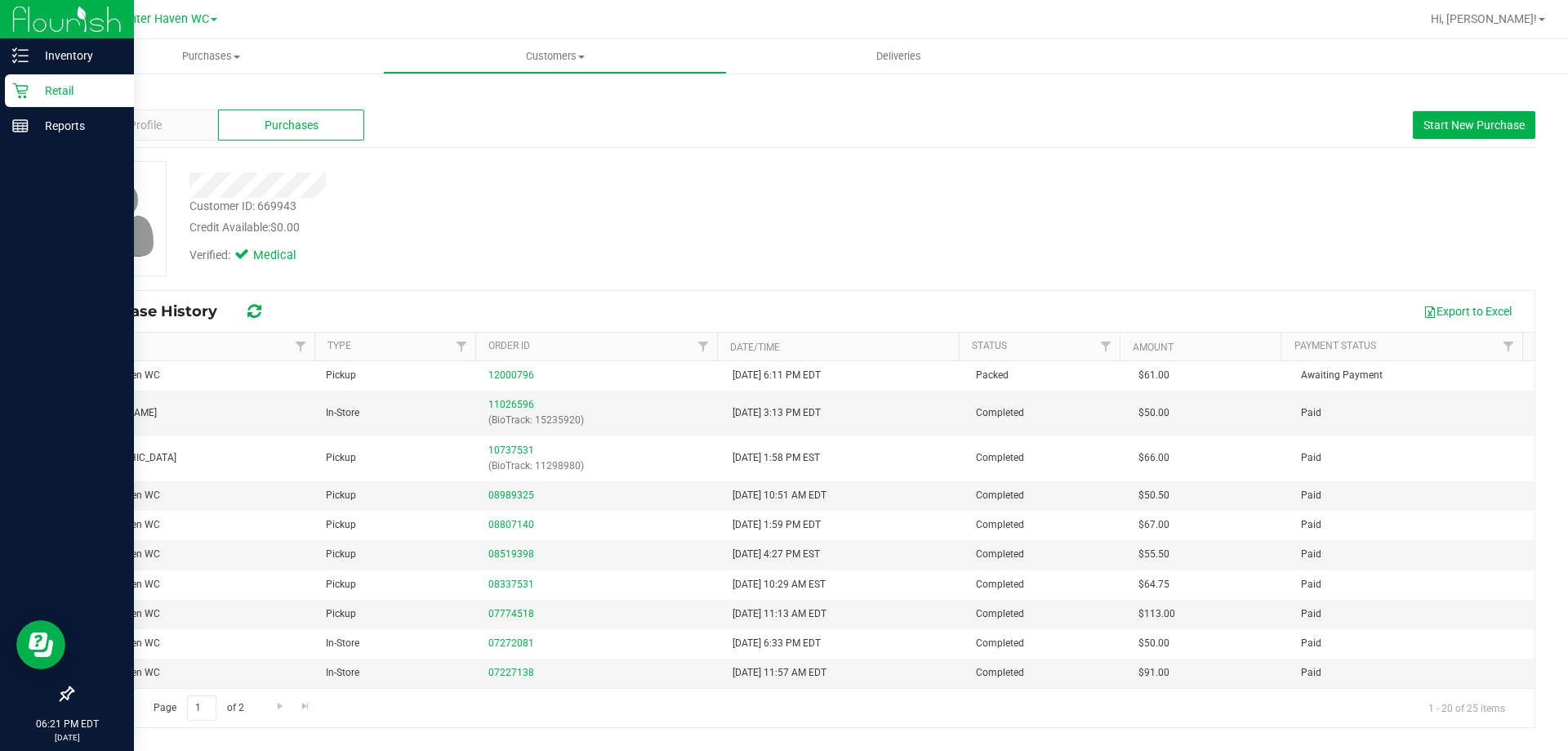
click at [69, 88] on p "Retail" at bounding box center [77, 90] width 98 height 19
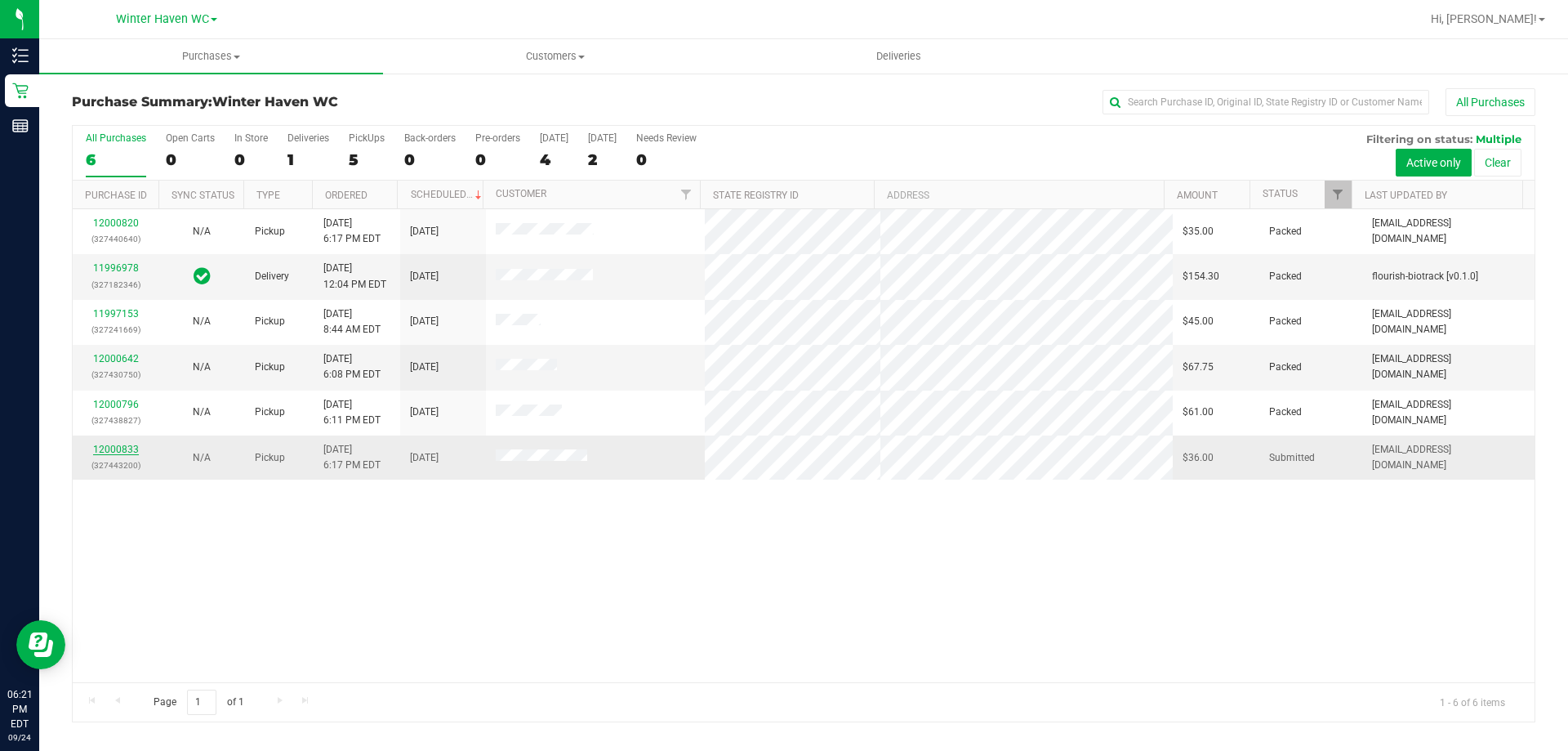
click at [110, 451] on link "12000833" at bounding box center [115, 450] width 46 height 12
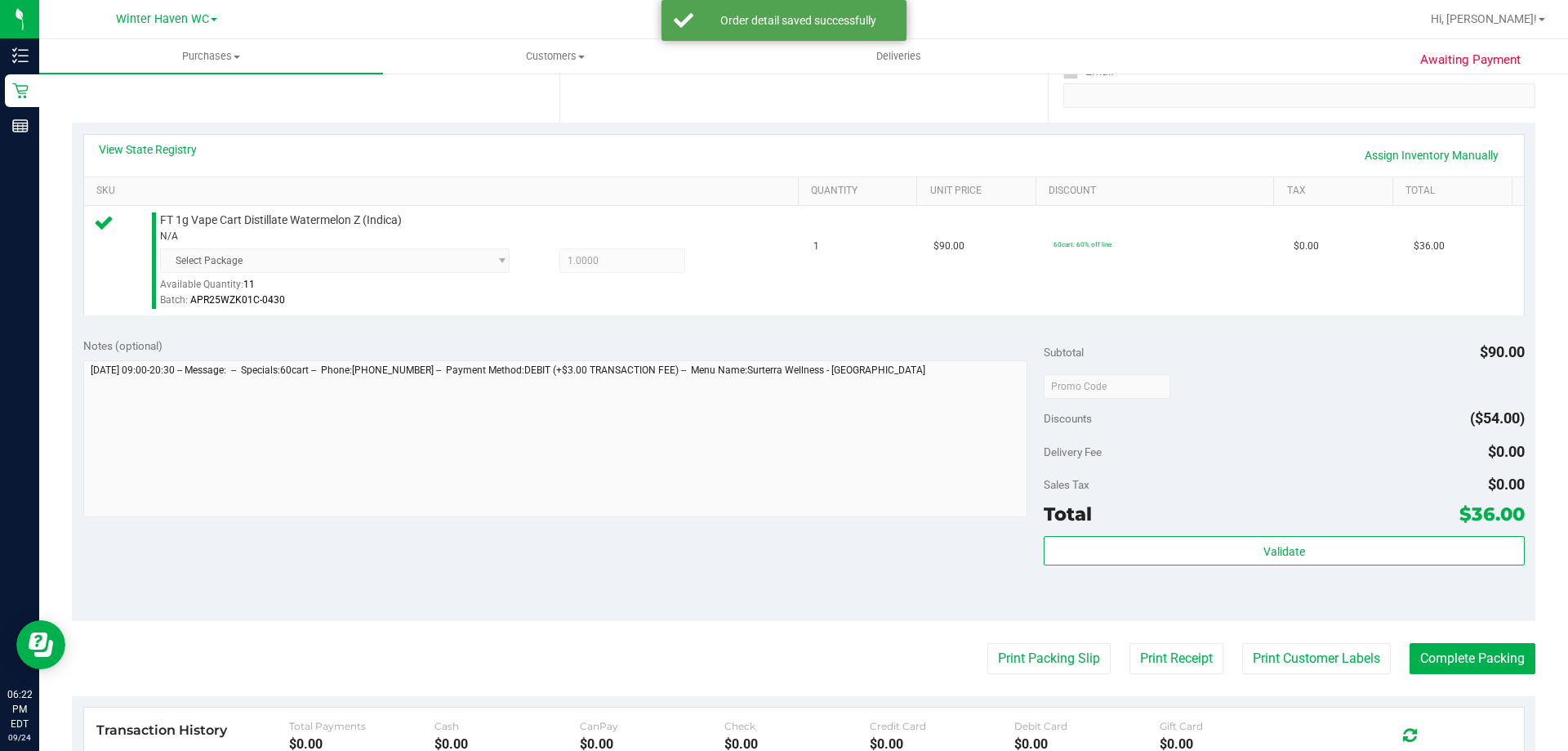
scroll to position [327, 0]
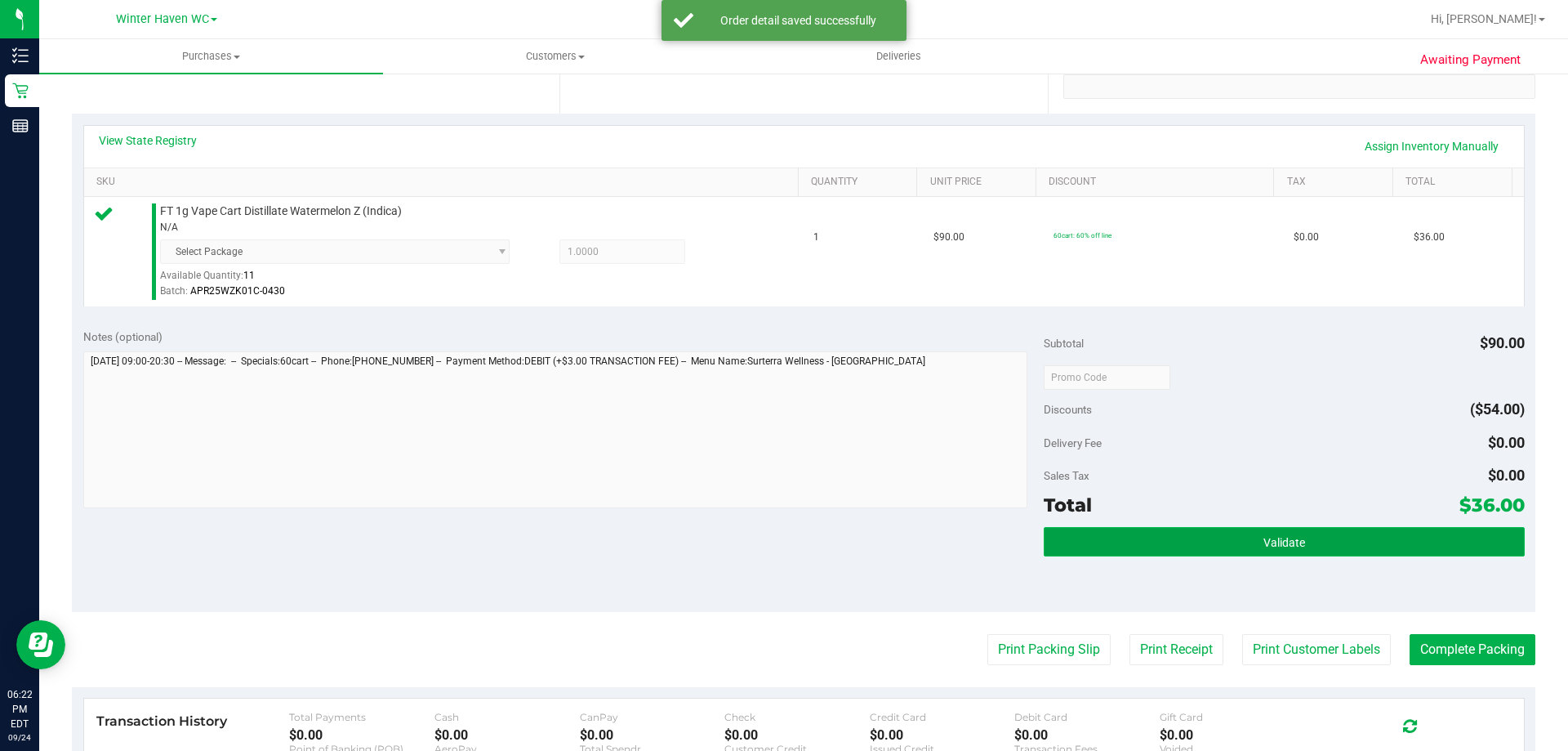
click at [1263, 545] on span "Validate" at bounding box center [1283, 542] width 42 height 13
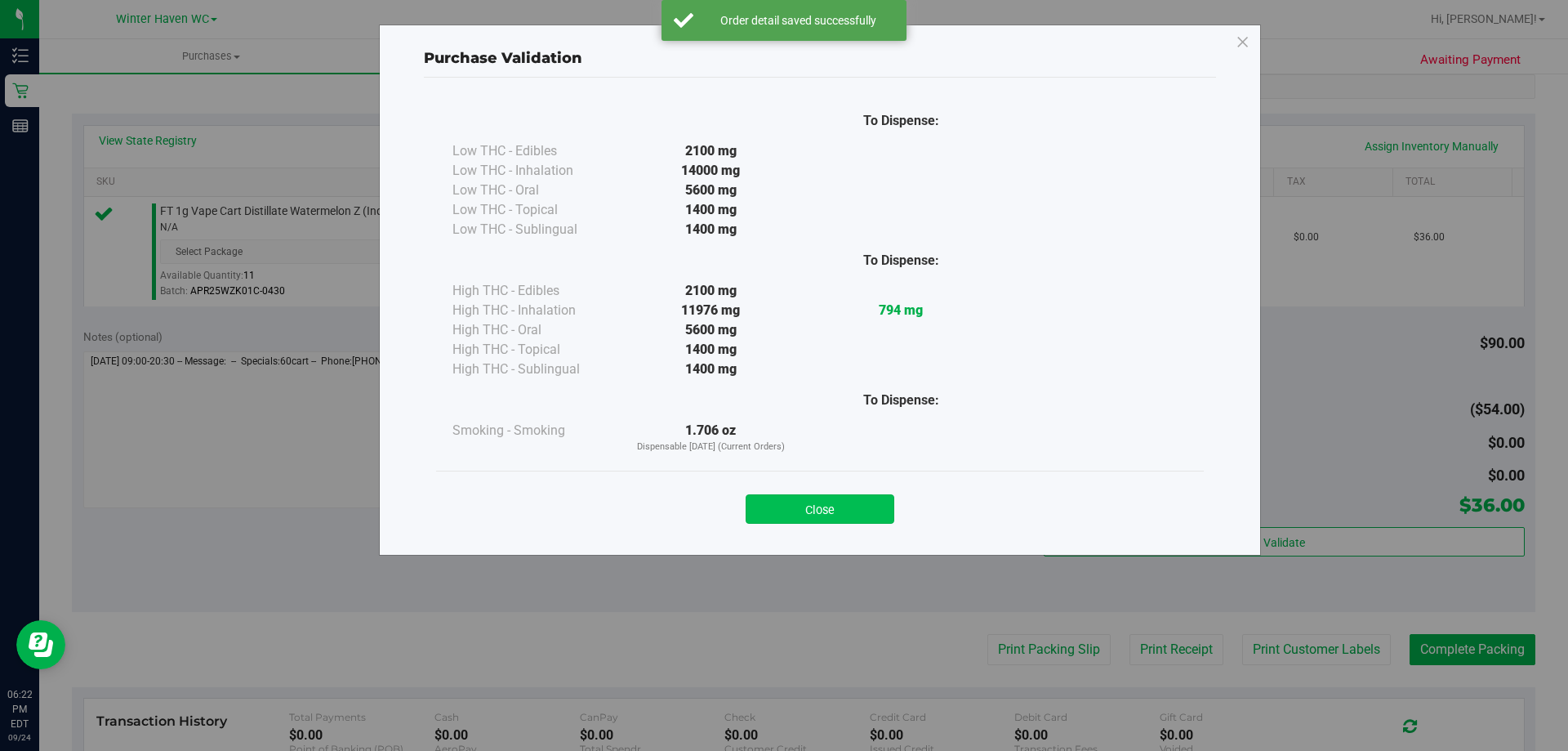
click at [851, 500] on button "Close" at bounding box center [819, 509] width 148 height 29
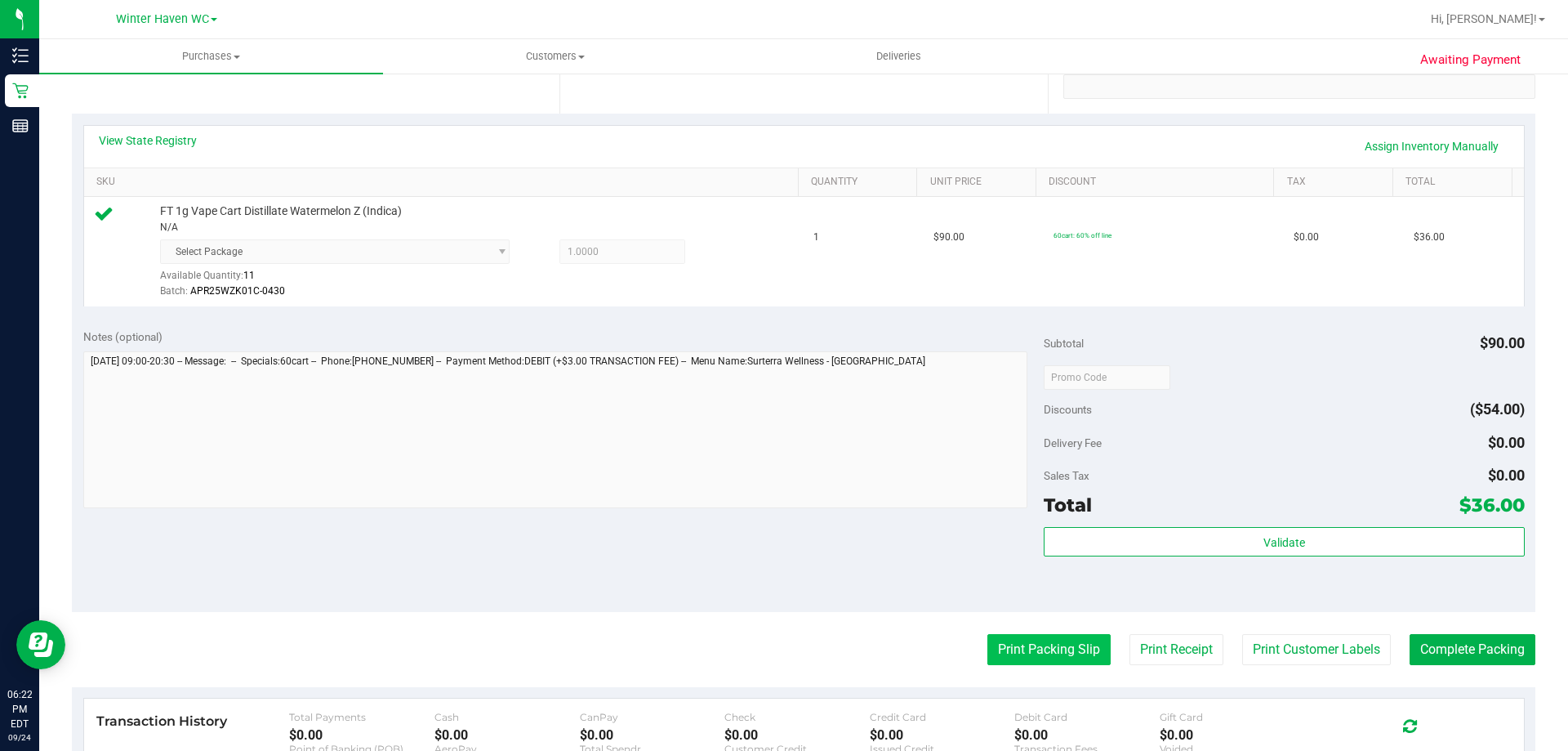
click at [1045, 651] on button "Print Packing Slip" at bounding box center [1048, 649] width 123 height 31
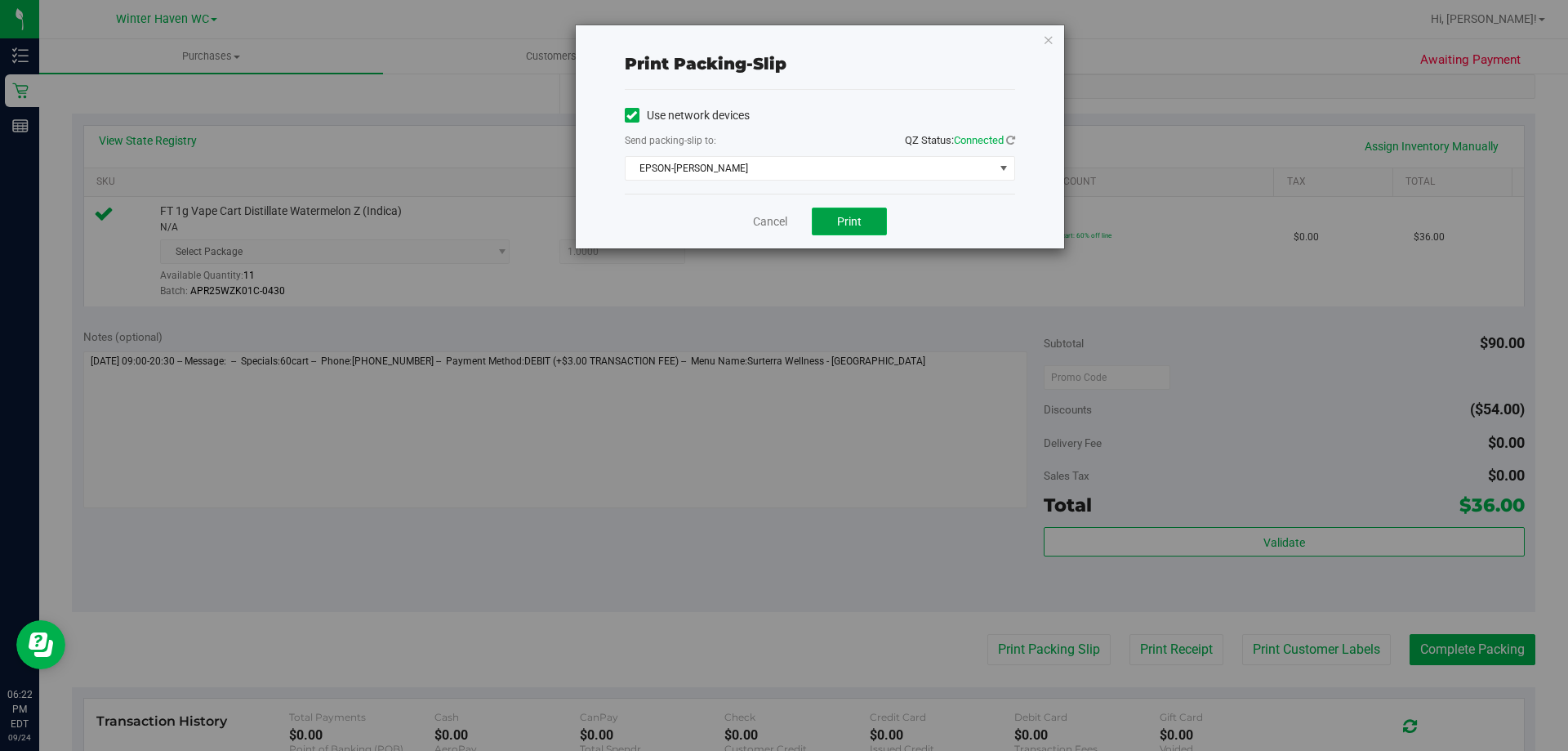
click at [867, 217] on button "Print" at bounding box center [849, 221] width 76 height 28
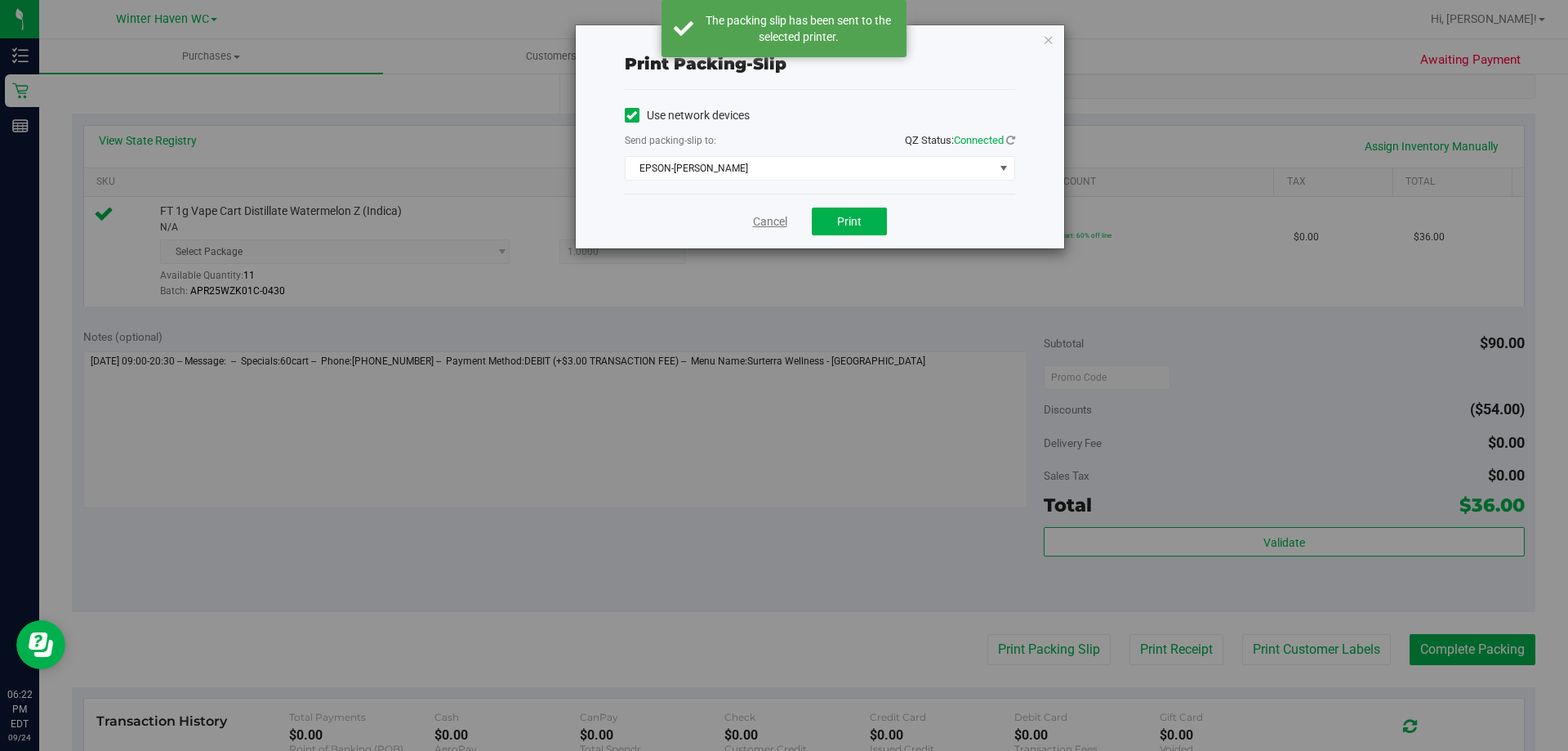
click at [764, 222] on link "Cancel" at bounding box center [769, 222] width 34 height 17
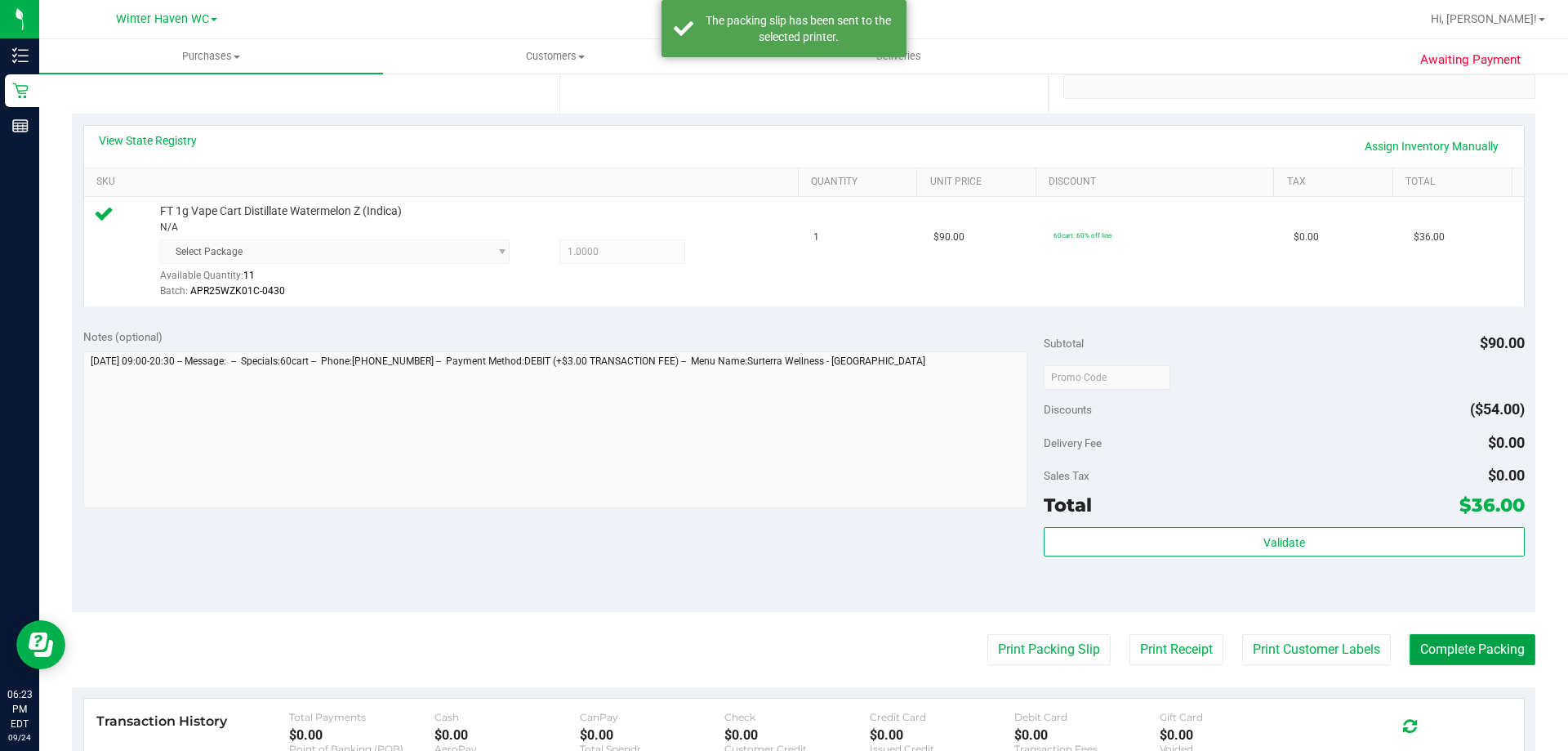
click at [1469, 655] on button "Complete Packing" at bounding box center [1472, 649] width 126 height 31
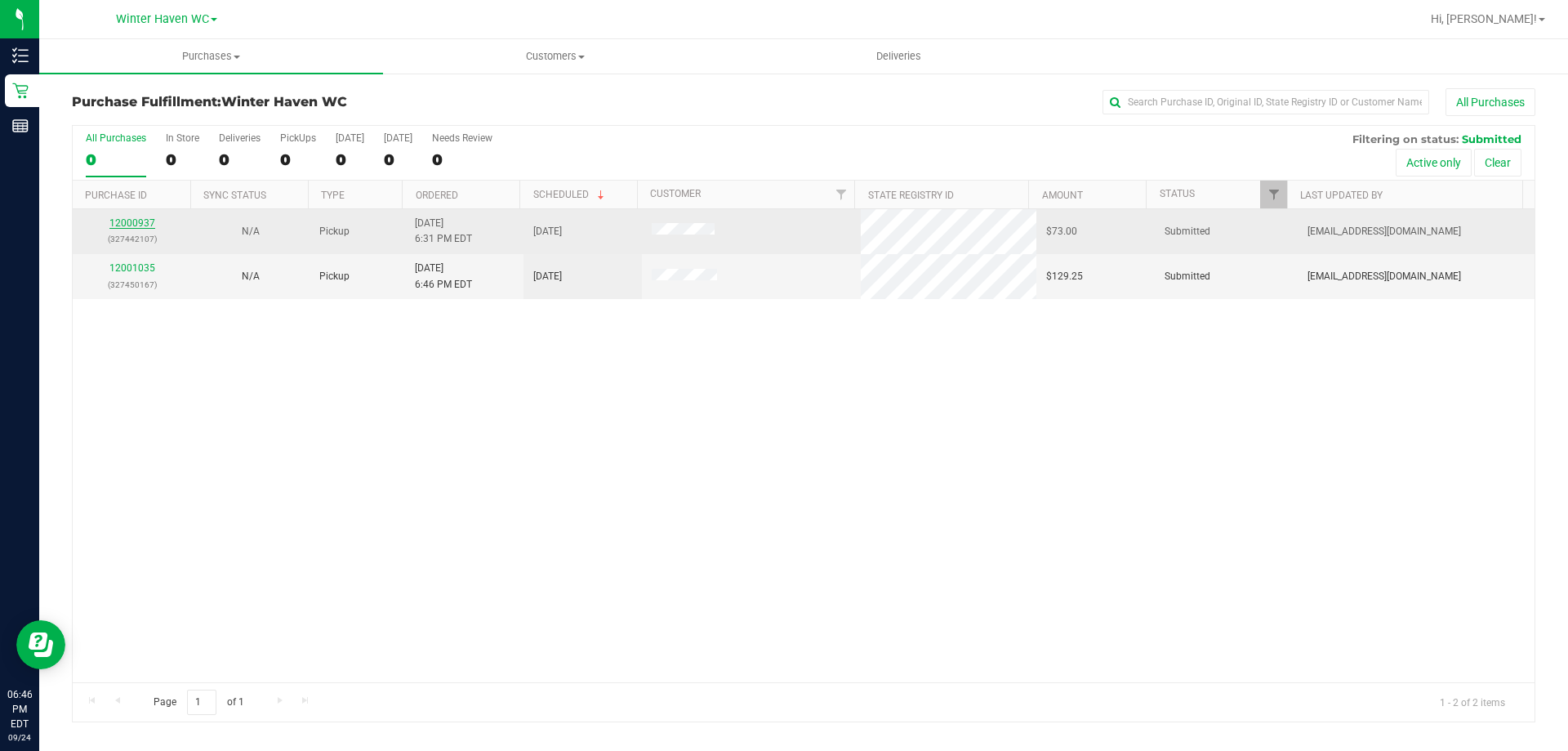
click at [138, 221] on link "12000937" at bounding box center [132, 223] width 46 height 12
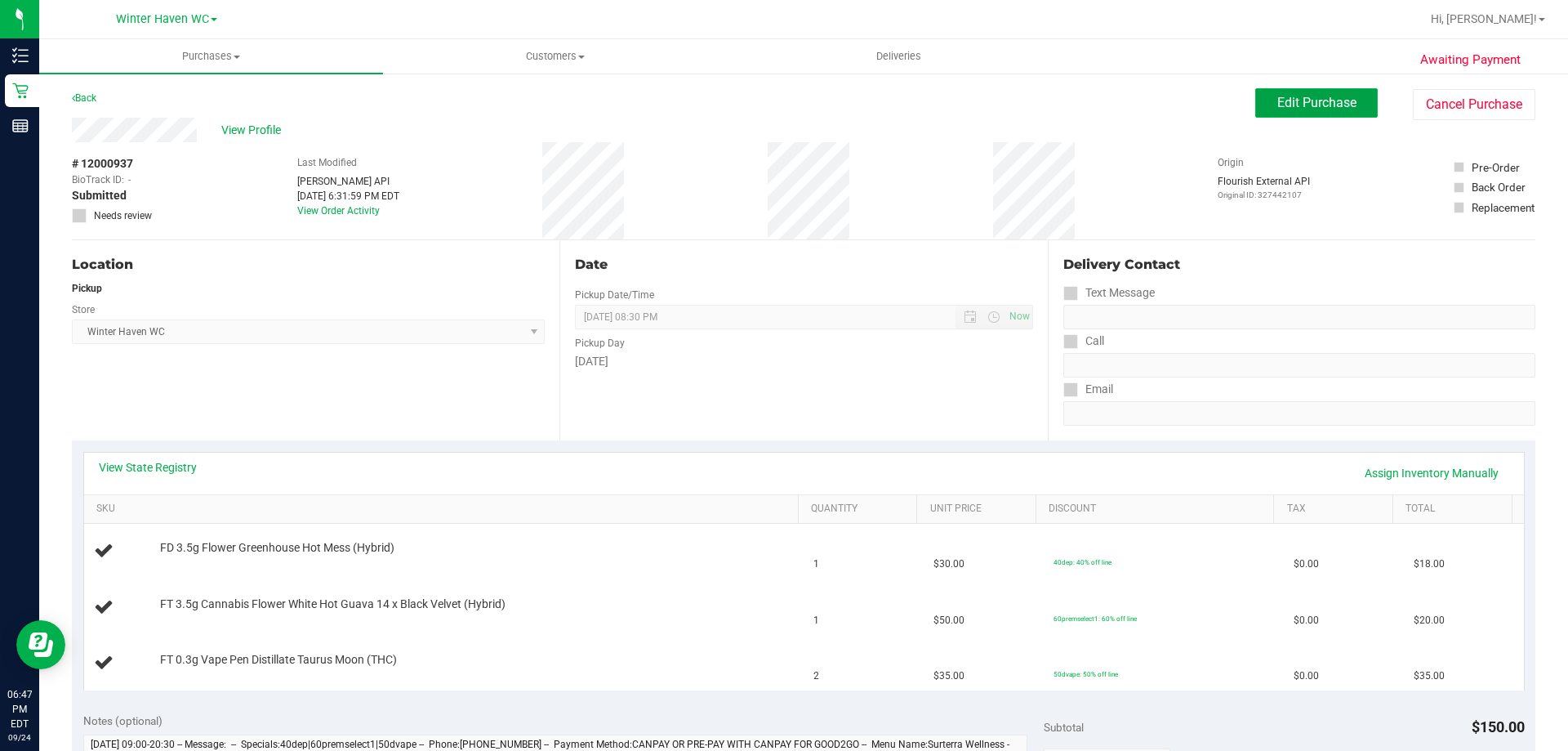
click at [1296, 110] on button "Edit Purchase" at bounding box center [1316, 103] width 122 height 29
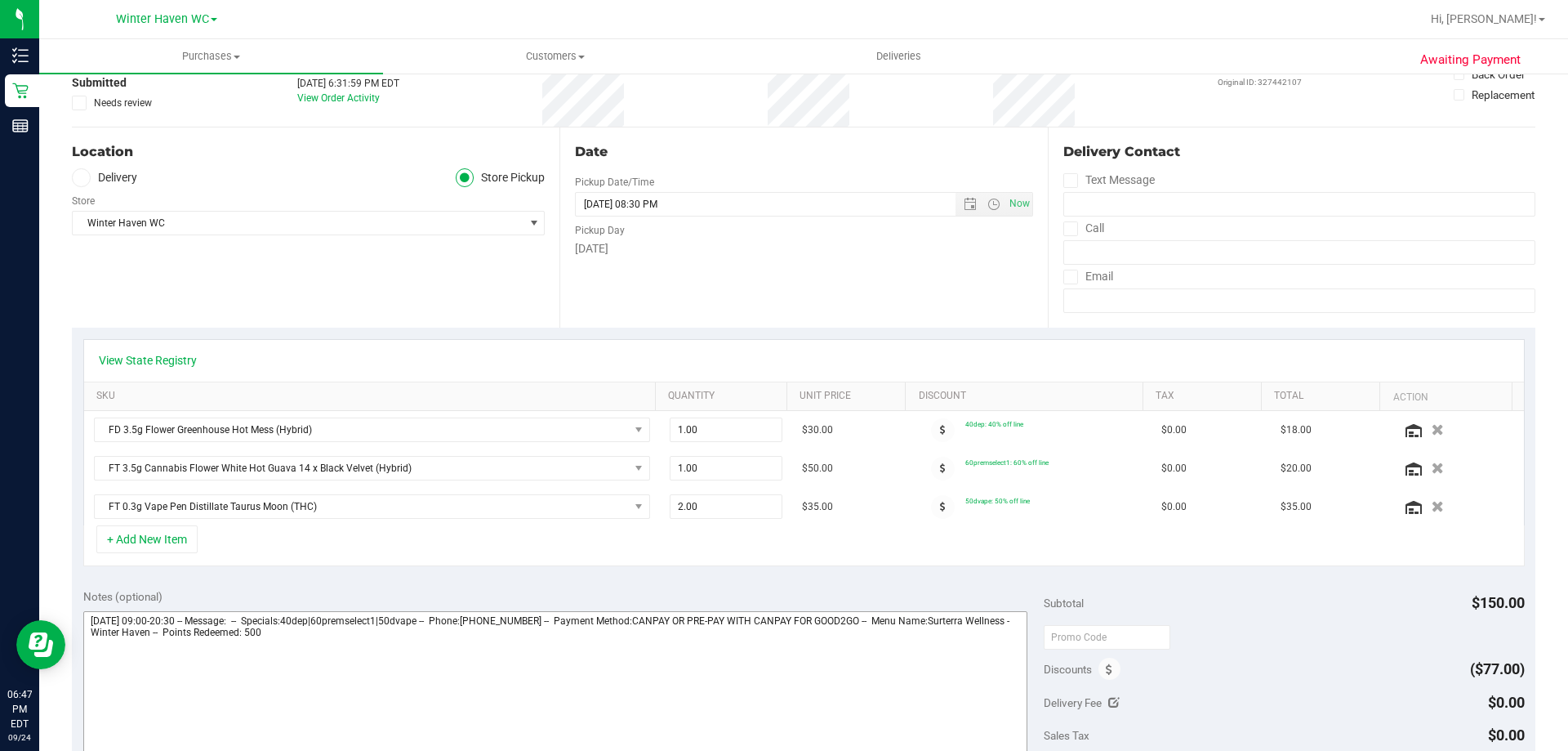
scroll to position [327, 0]
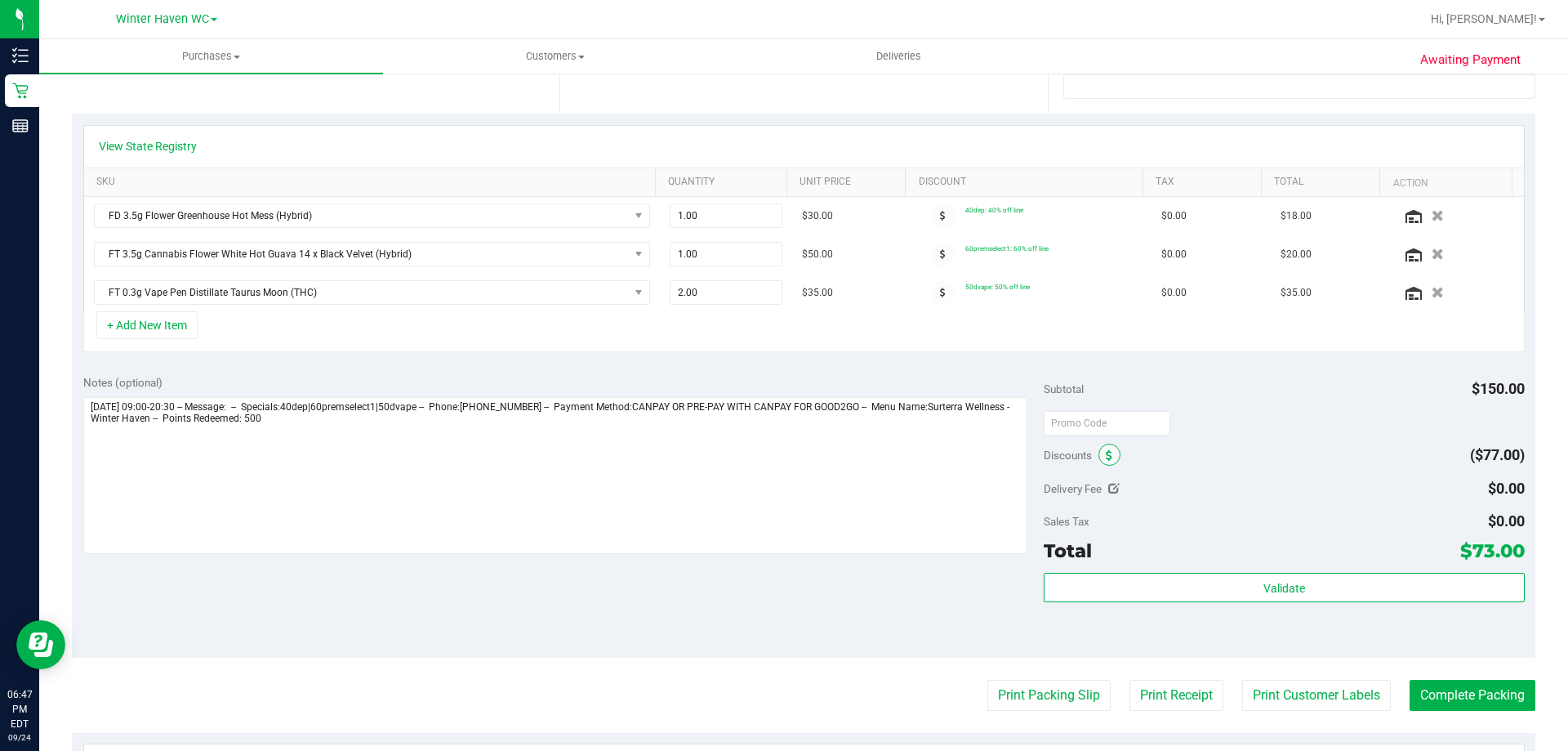
click at [1106, 454] on icon at bounding box center [1109, 456] width 7 height 12
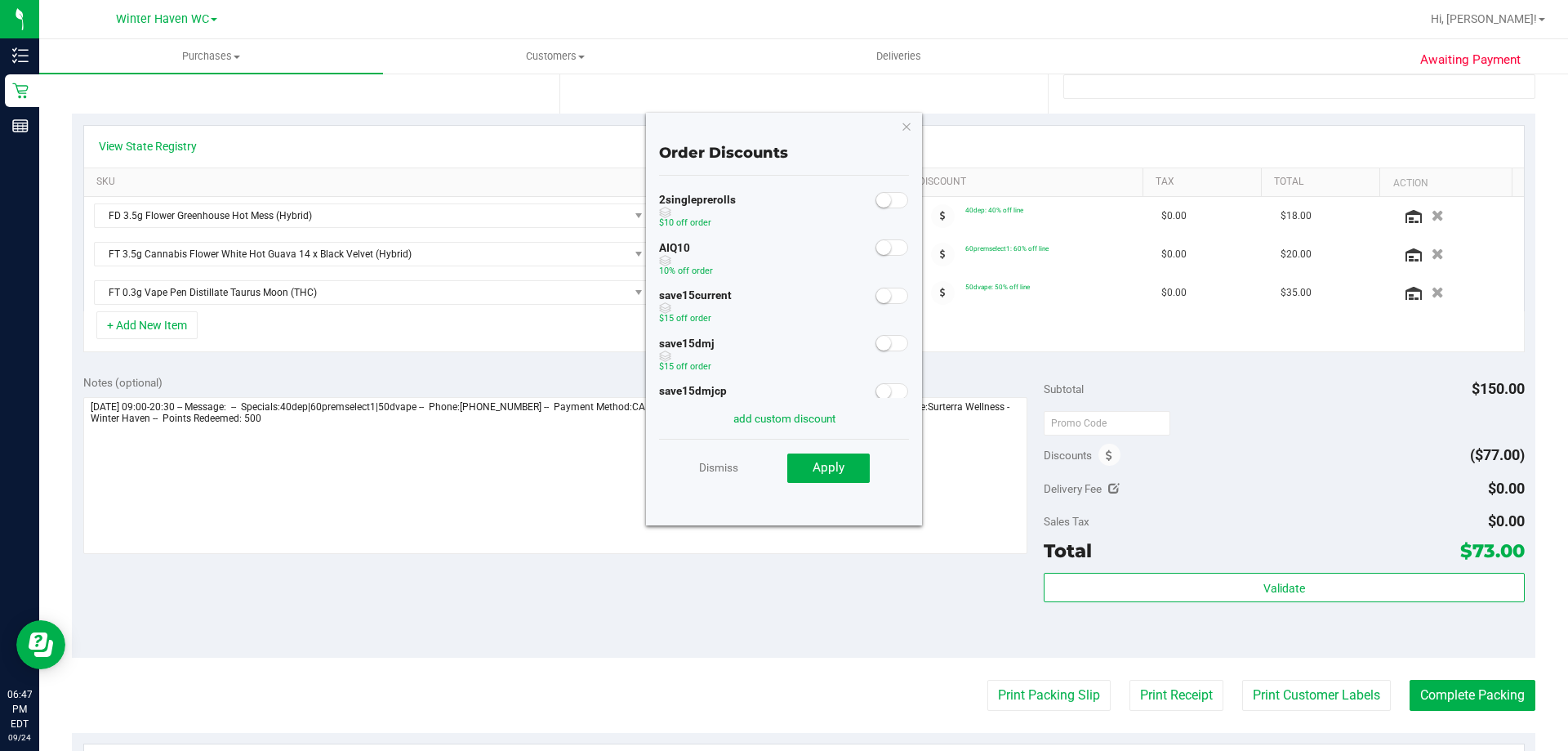
click at [881, 246] on span at bounding box center [892, 247] width 33 height 16
click at [830, 470] on span "Apply" at bounding box center [828, 467] width 32 height 15
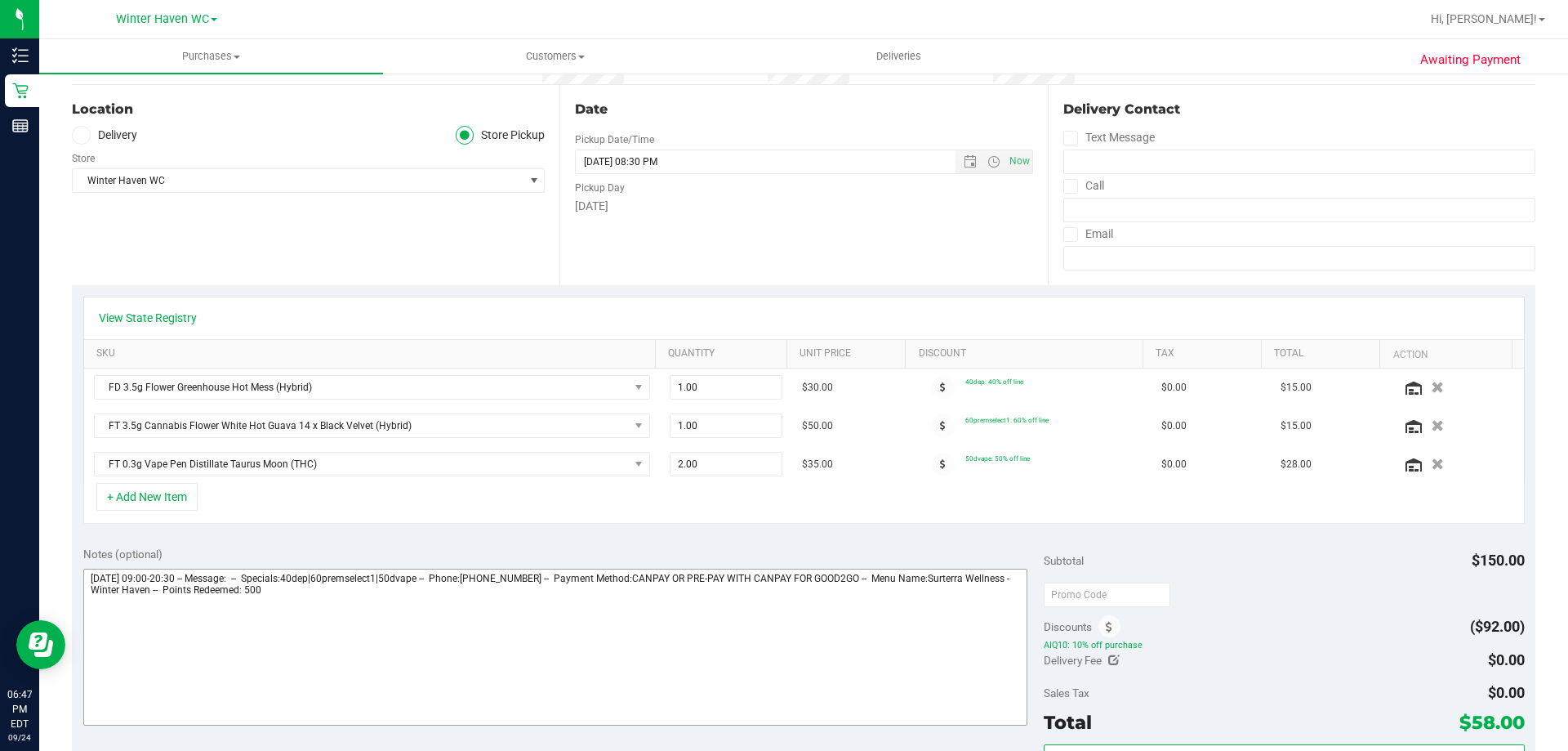
scroll to position [0, 0]
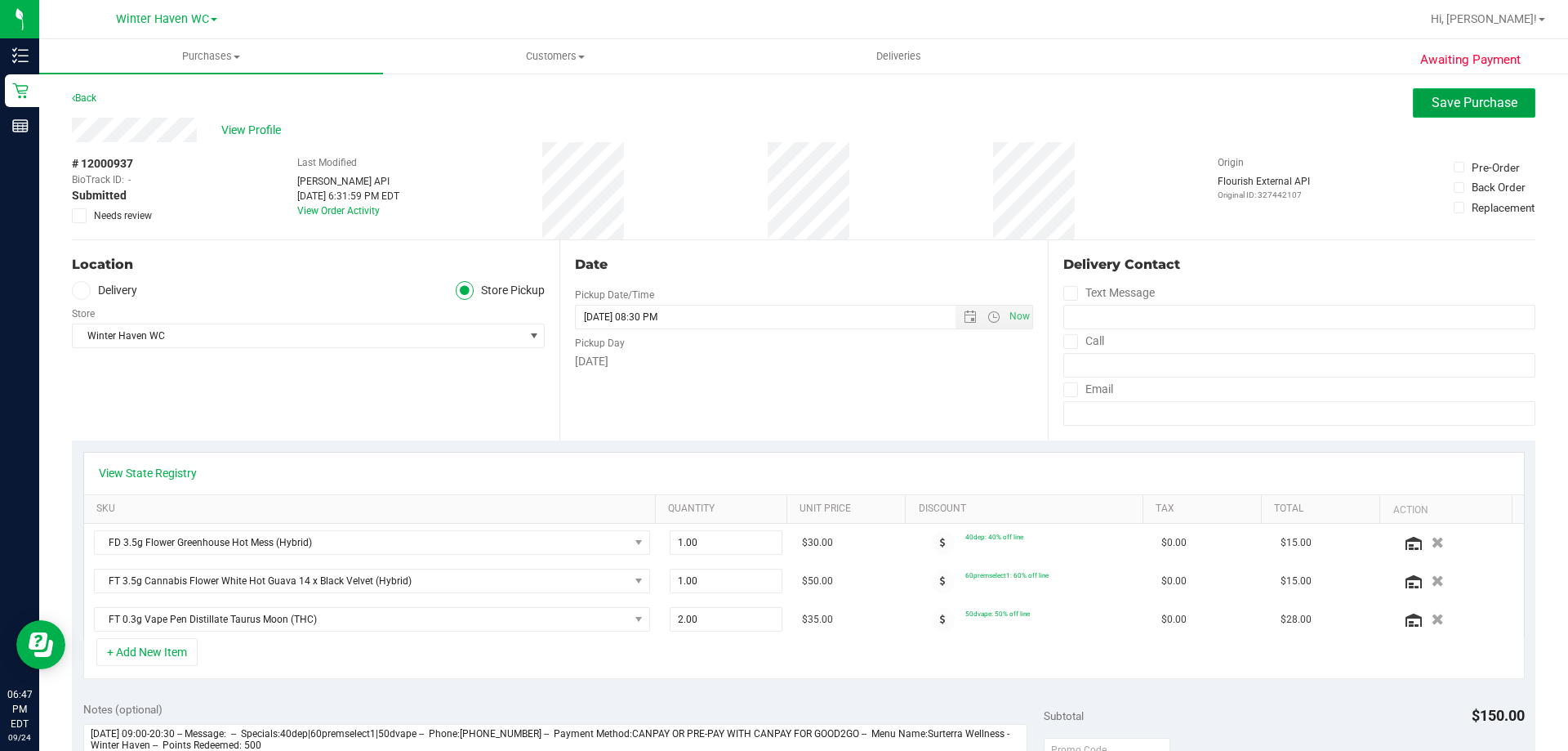
click at [1456, 102] on span "Save Purchase" at bounding box center [1474, 103] width 86 height 16
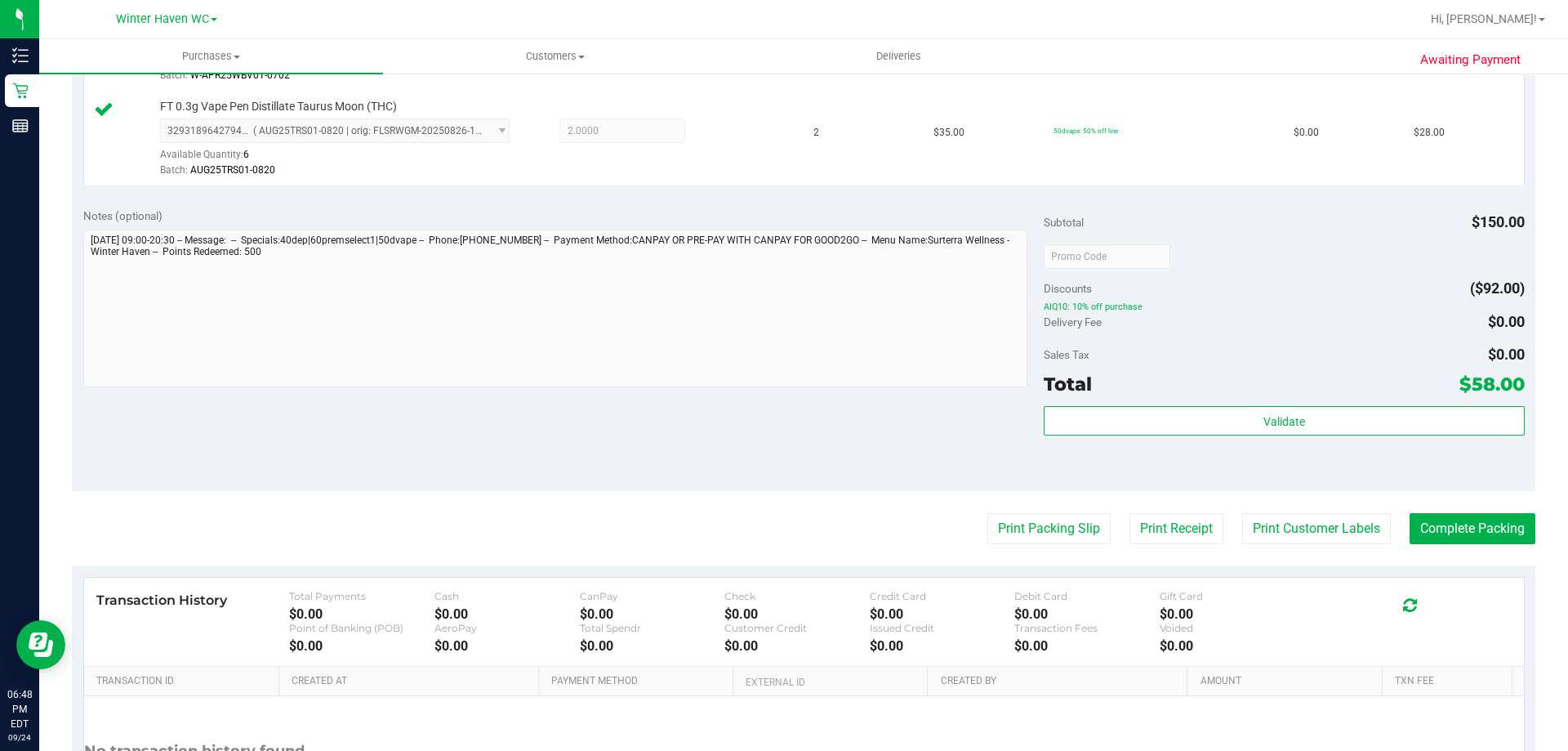
scroll to position [654, 0]
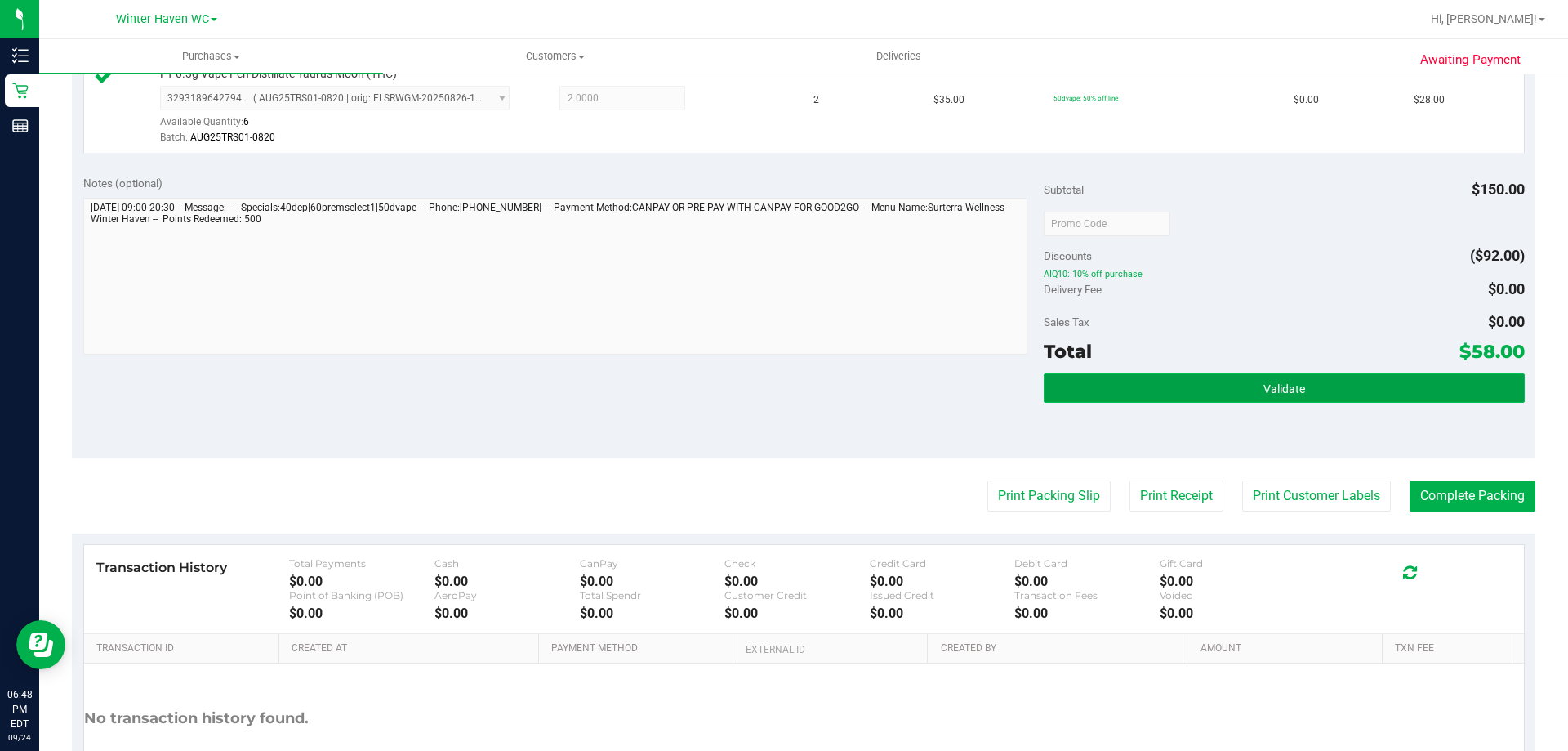
click at [1350, 383] on button "Validate" at bounding box center [1284, 388] width 480 height 29
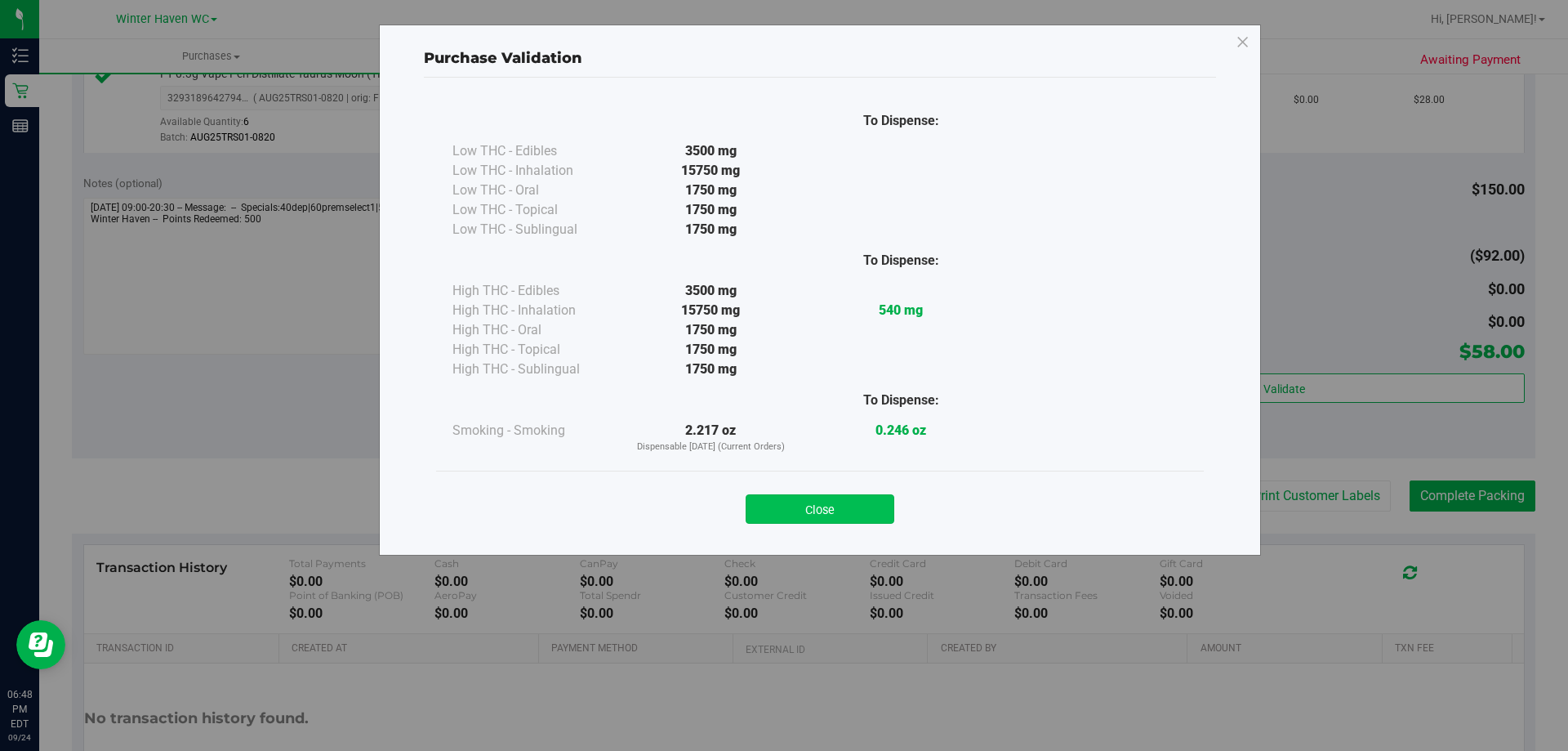
click at [812, 516] on button "Close" at bounding box center [819, 509] width 148 height 29
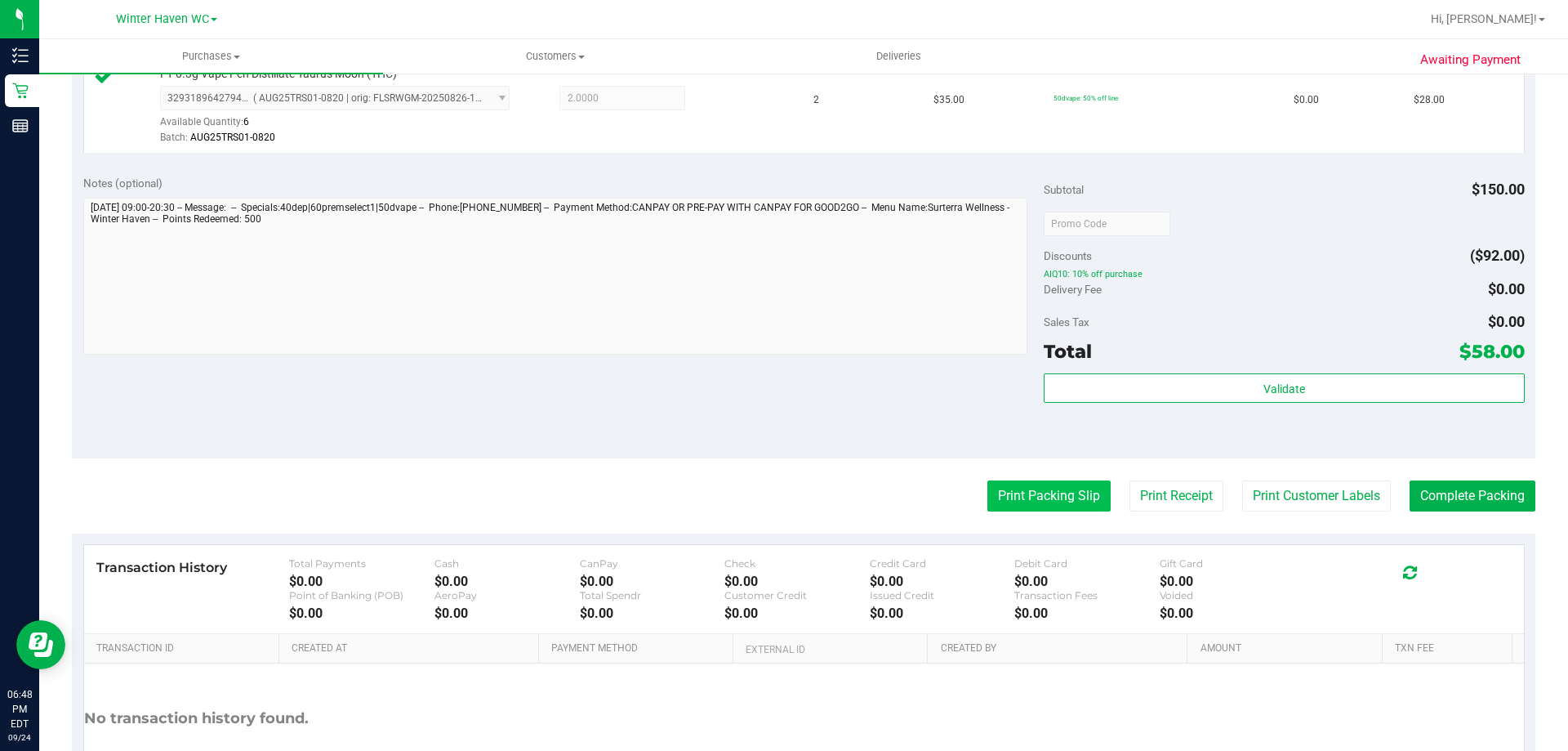
click at [1044, 497] on button "Print Packing Slip" at bounding box center [1048, 496] width 123 height 31
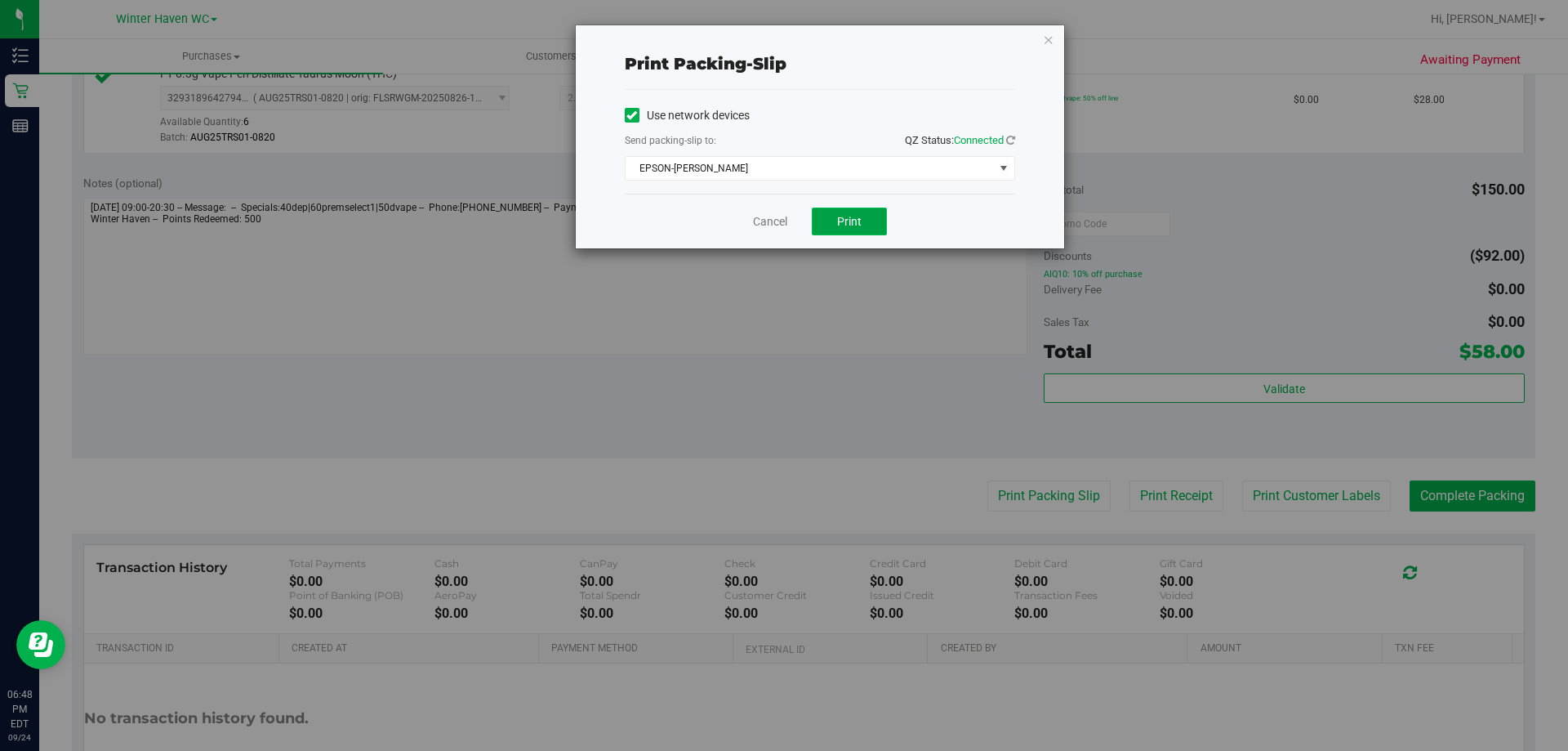
click at [847, 221] on span "Print" at bounding box center [848, 221] width 24 height 13
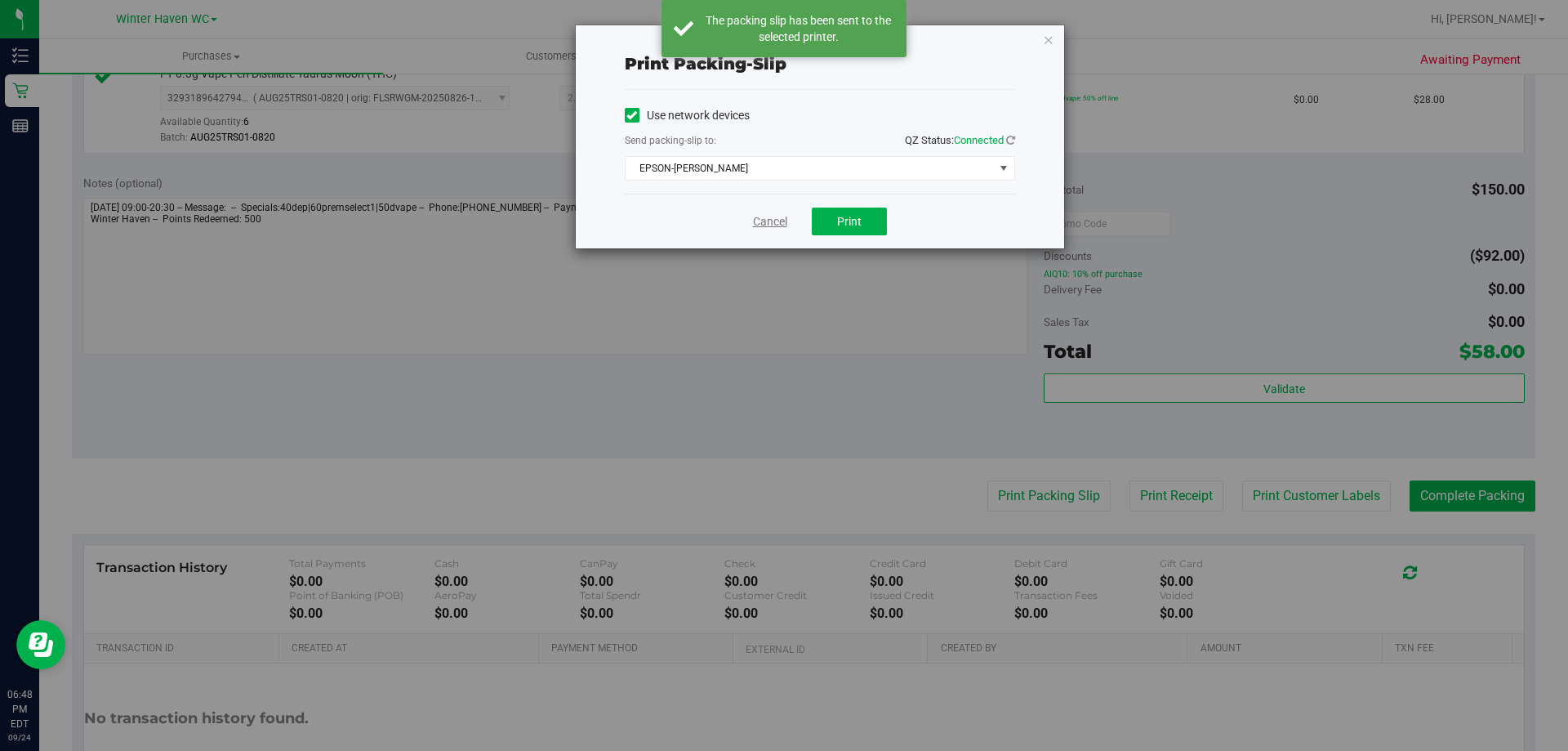
click at [767, 222] on link "Cancel" at bounding box center [769, 222] width 34 height 17
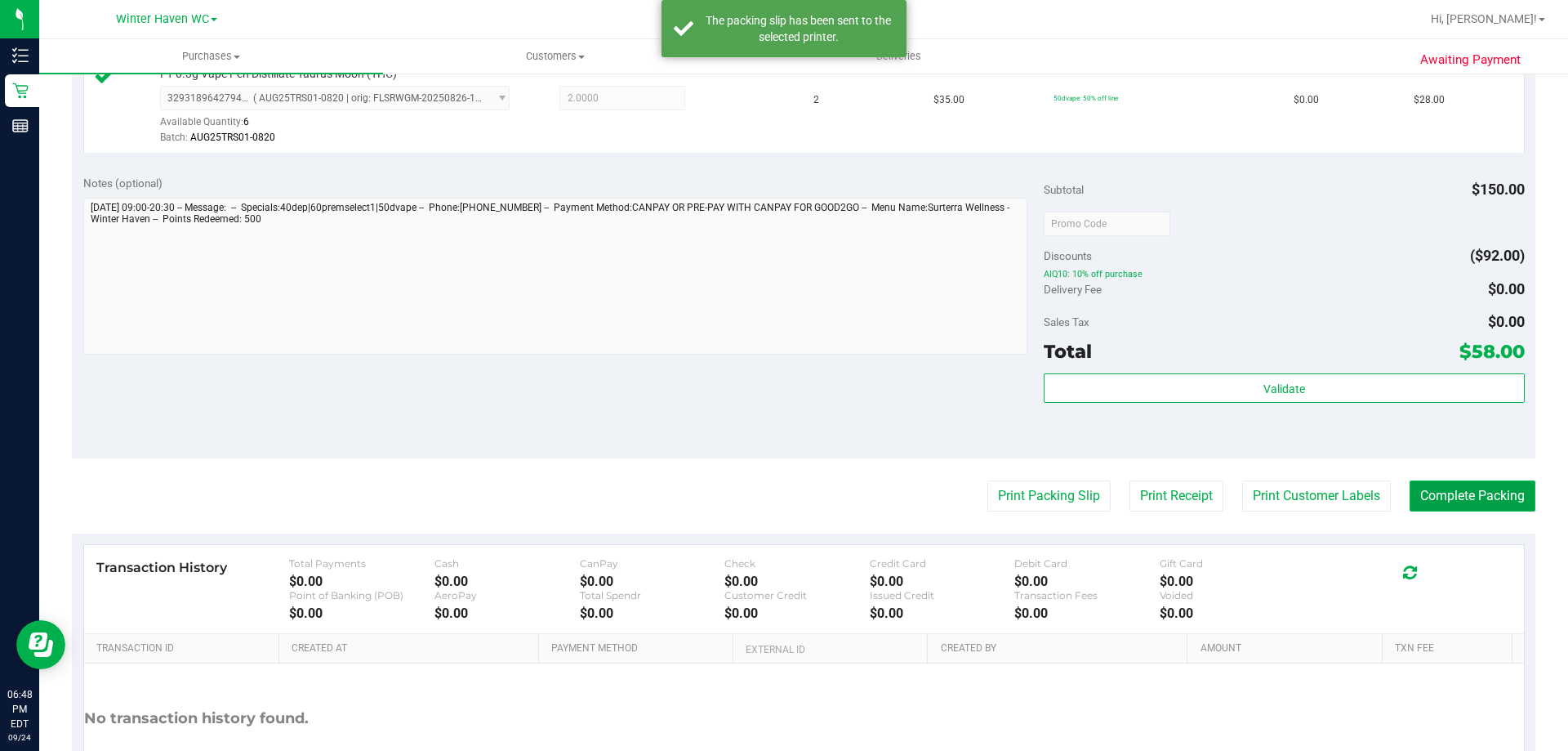
click at [1477, 491] on button "Complete Packing" at bounding box center [1472, 496] width 126 height 31
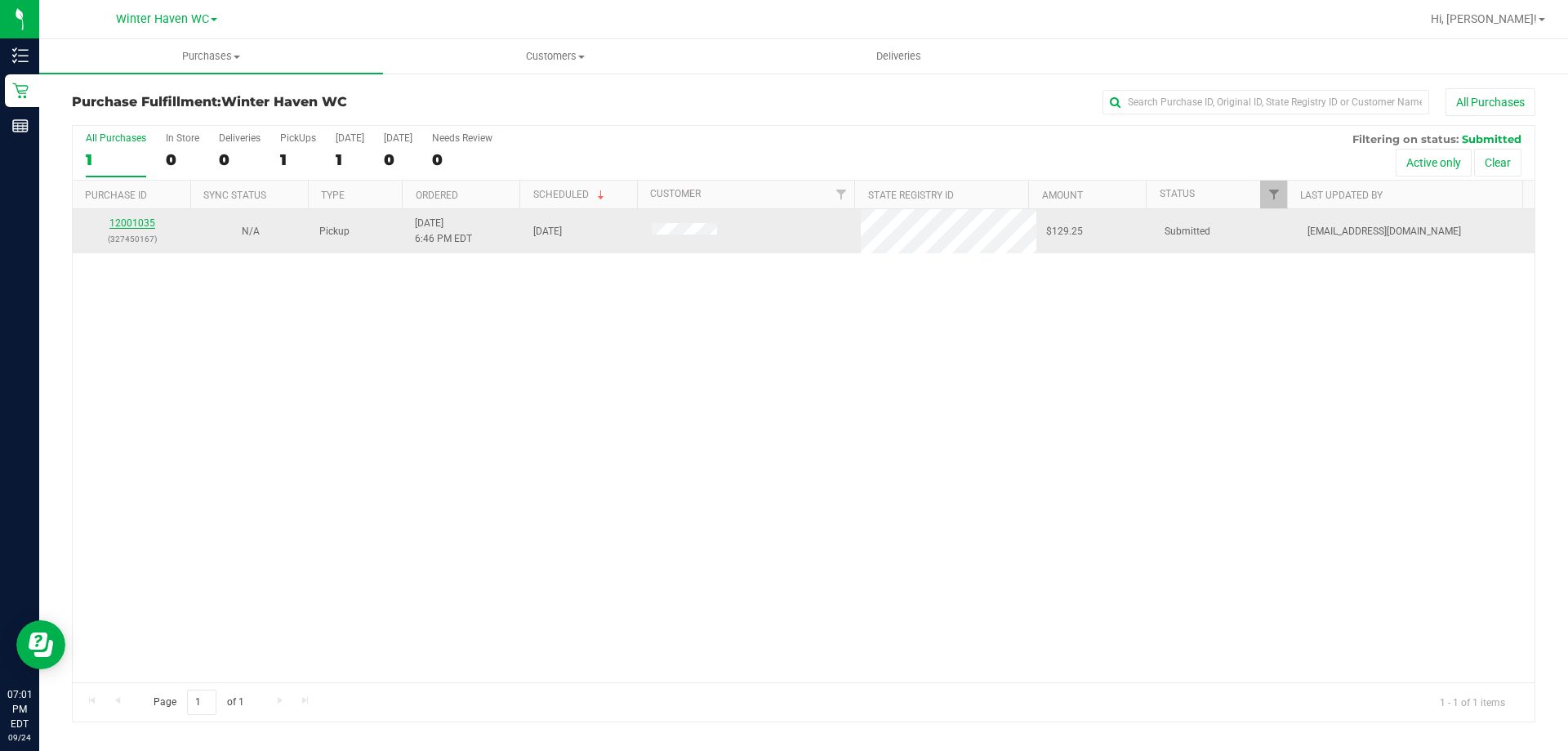
click at [132, 221] on link "12001035" at bounding box center [132, 223] width 46 height 12
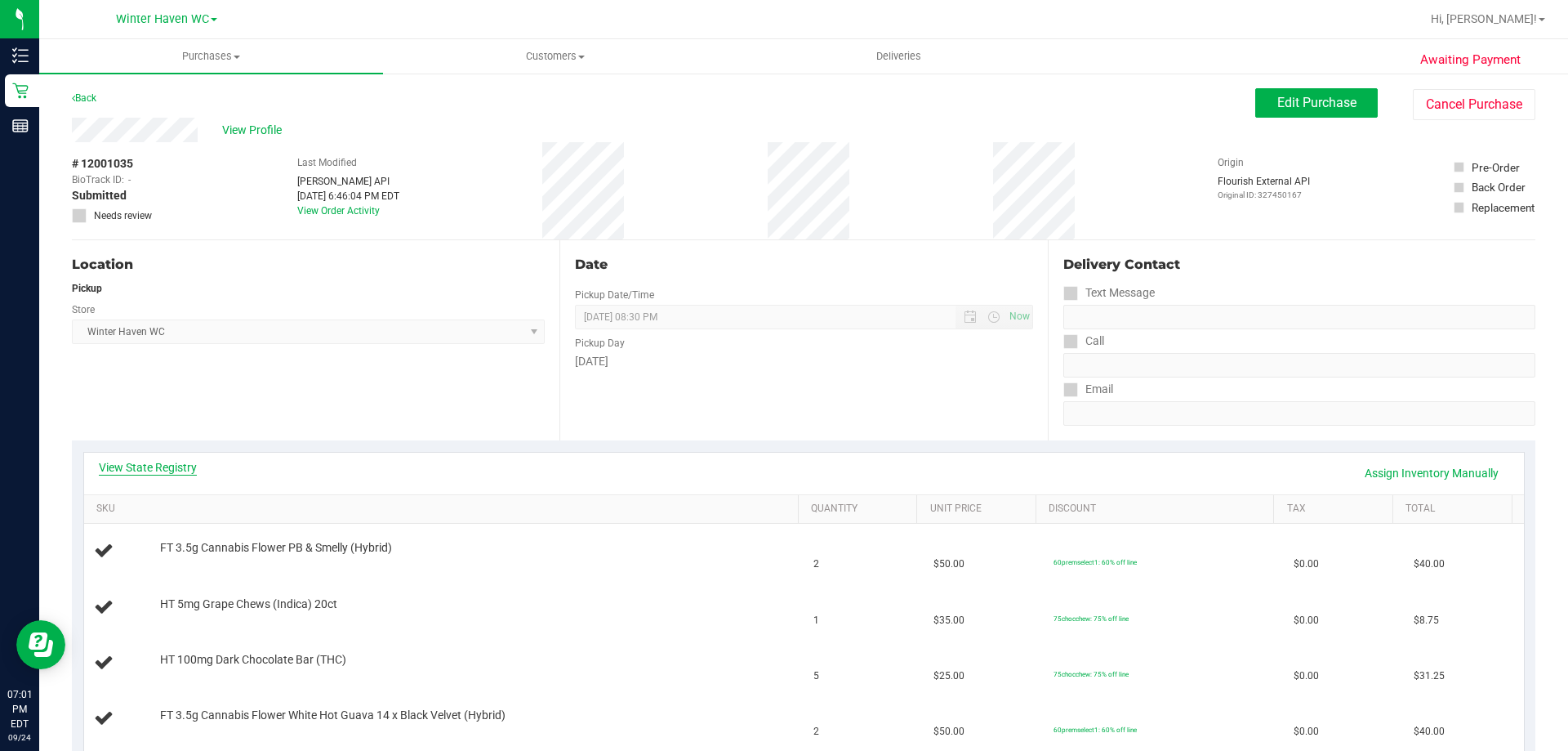
click at [154, 475] on link "View State Registry" at bounding box center [147, 467] width 98 height 16
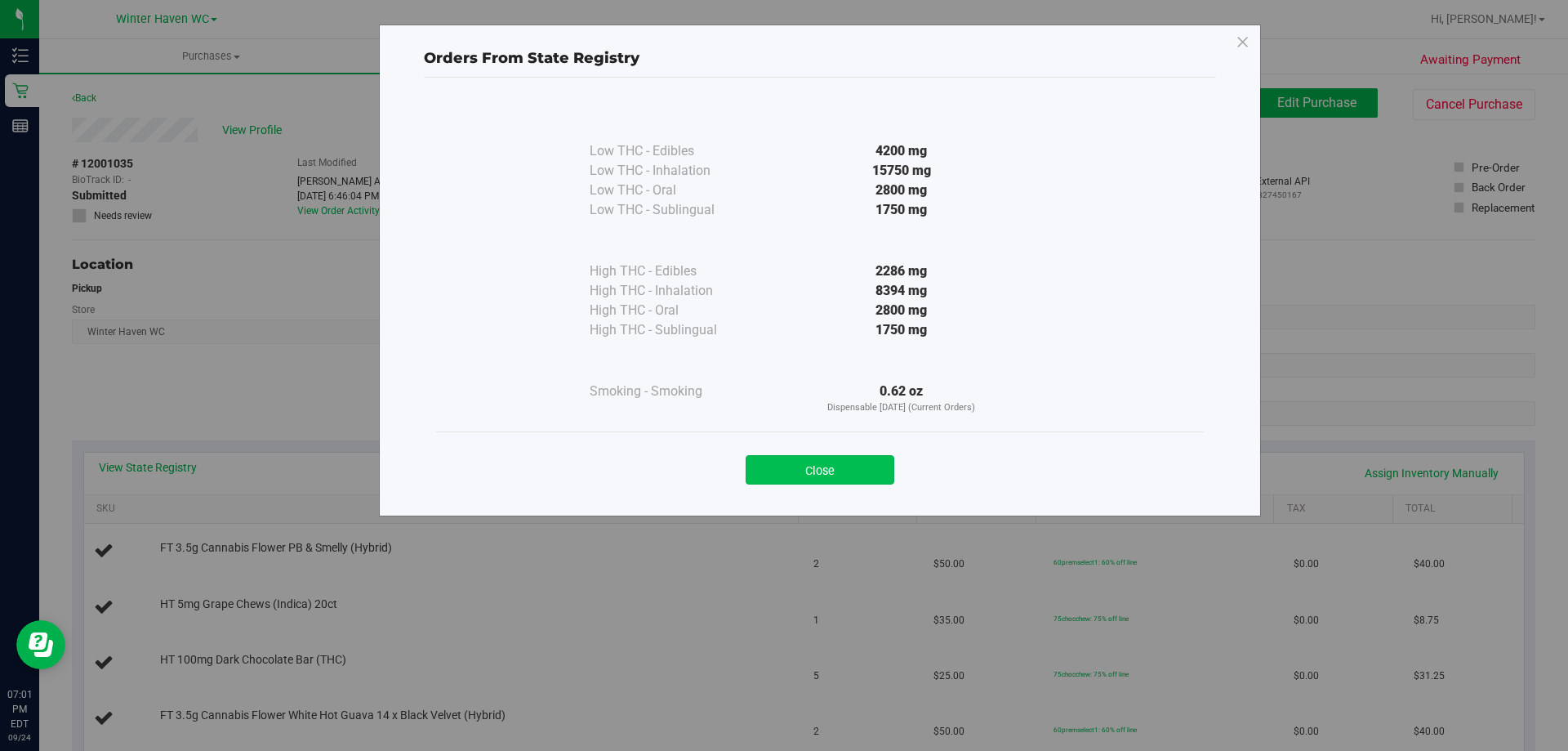
click at [822, 472] on button "Close" at bounding box center [819, 470] width 148 height 29
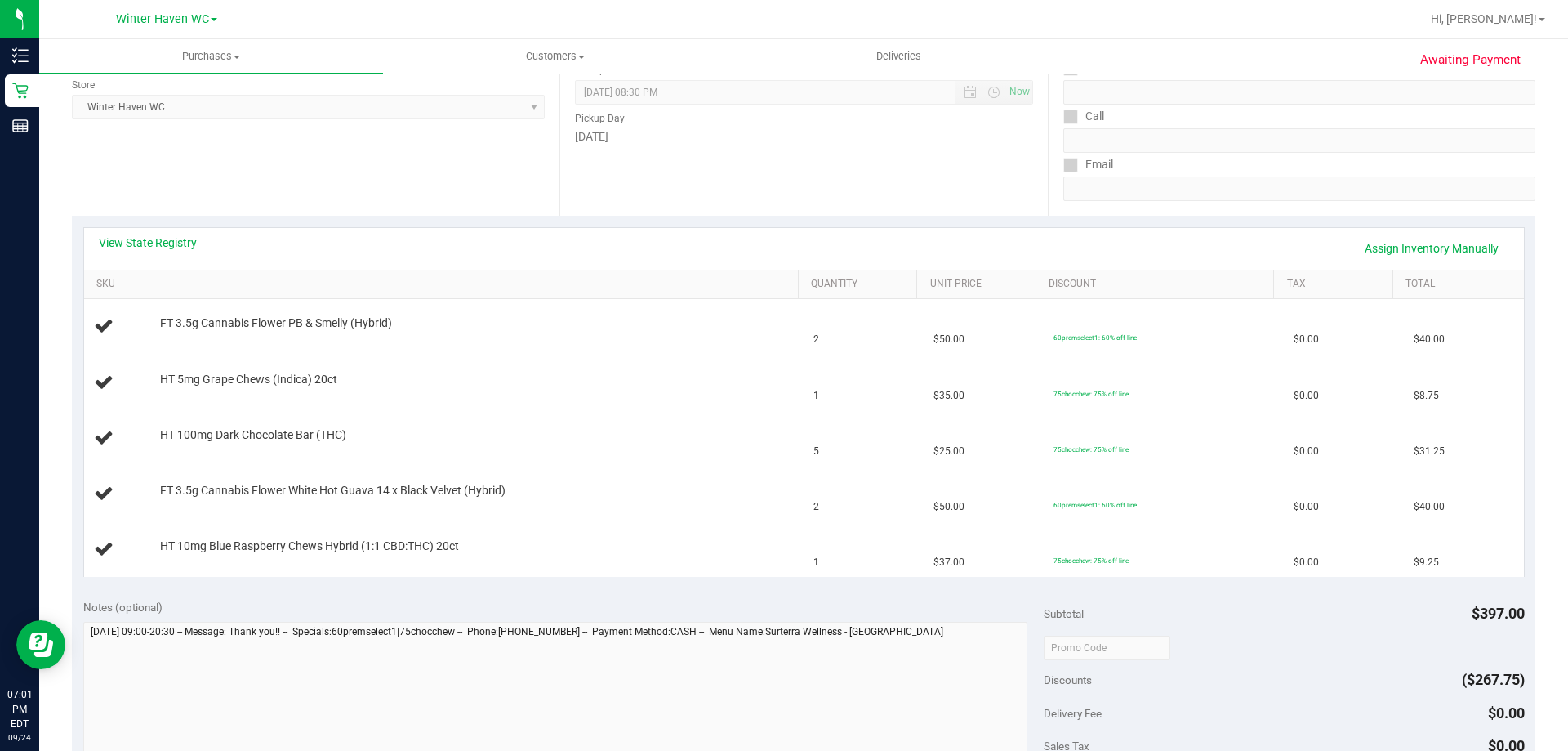
scroll to position [245, 0]
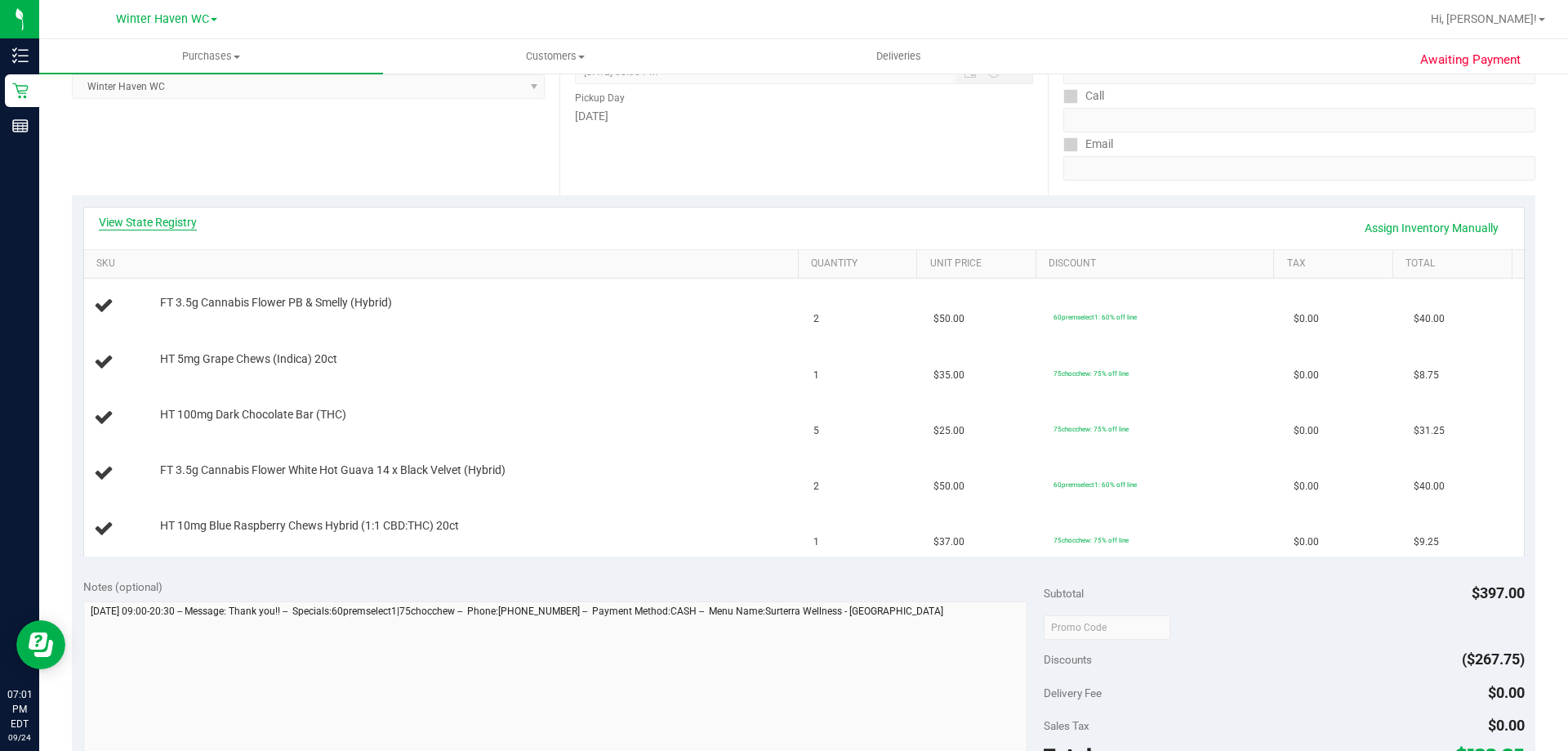
click at [169, 223] on link "View State Registry" at bounding box center [147, 222] width 98 height 16
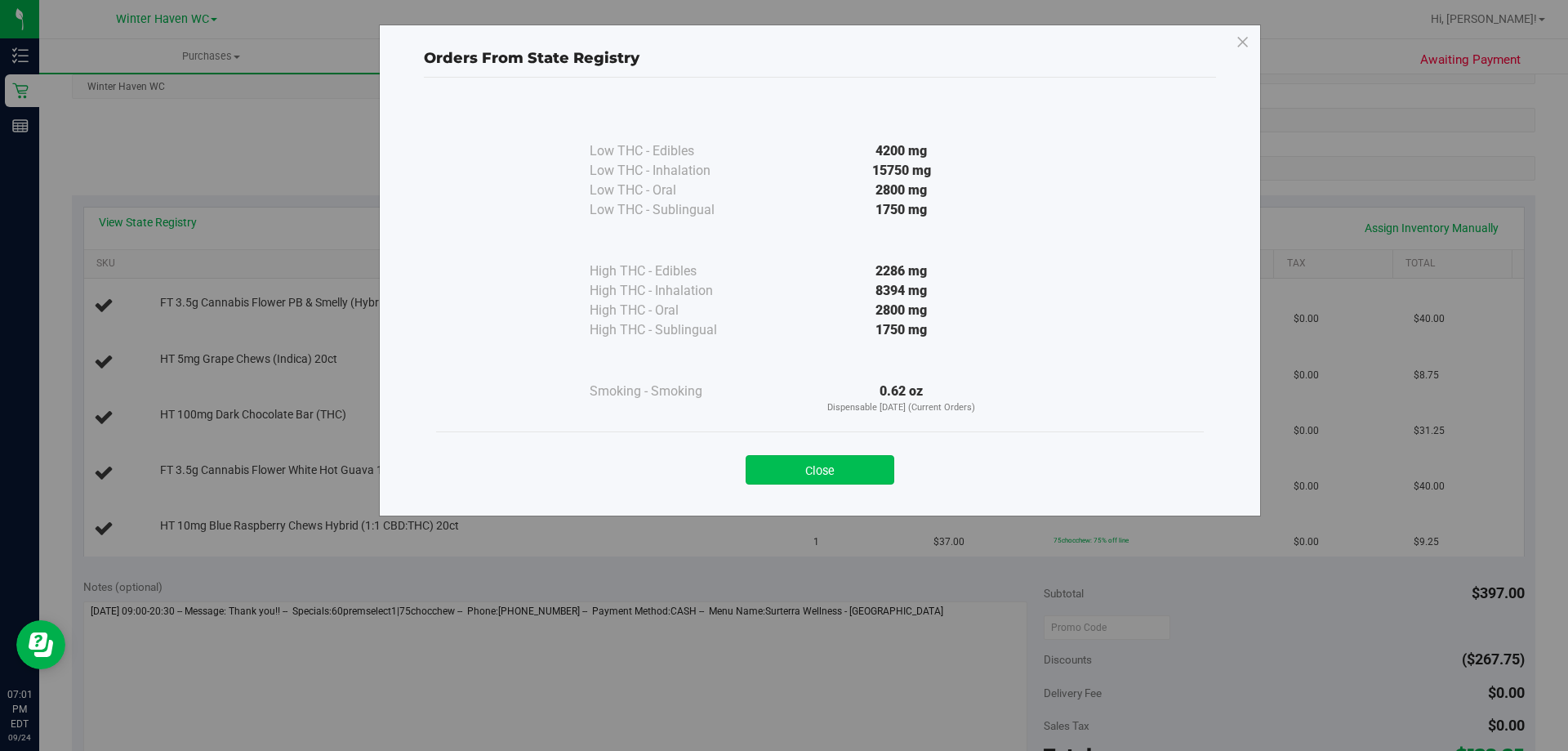
click at [846, 463] on button "Close" at bounding box center [819, 470] width 148 height 29
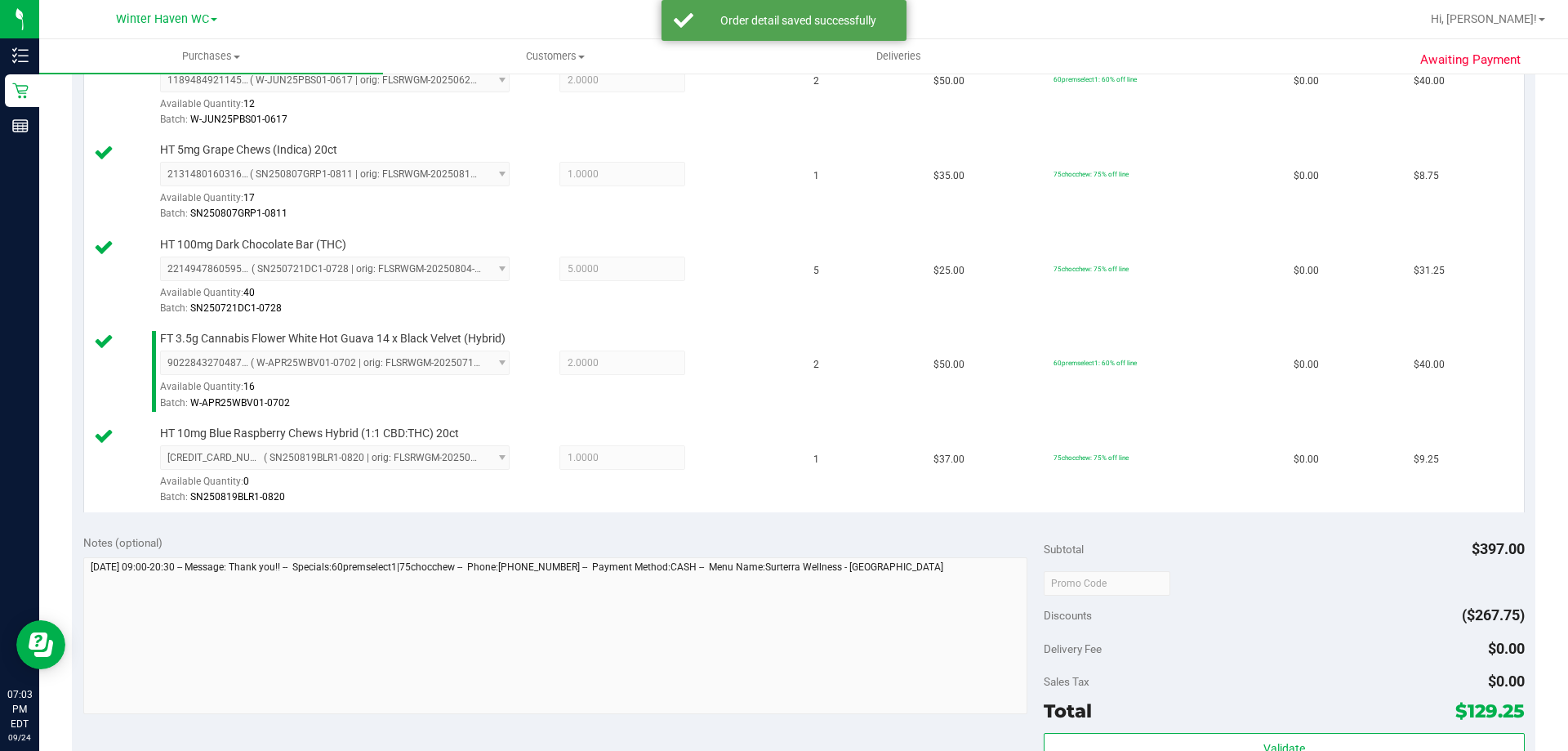
scroll to position [654, 0]
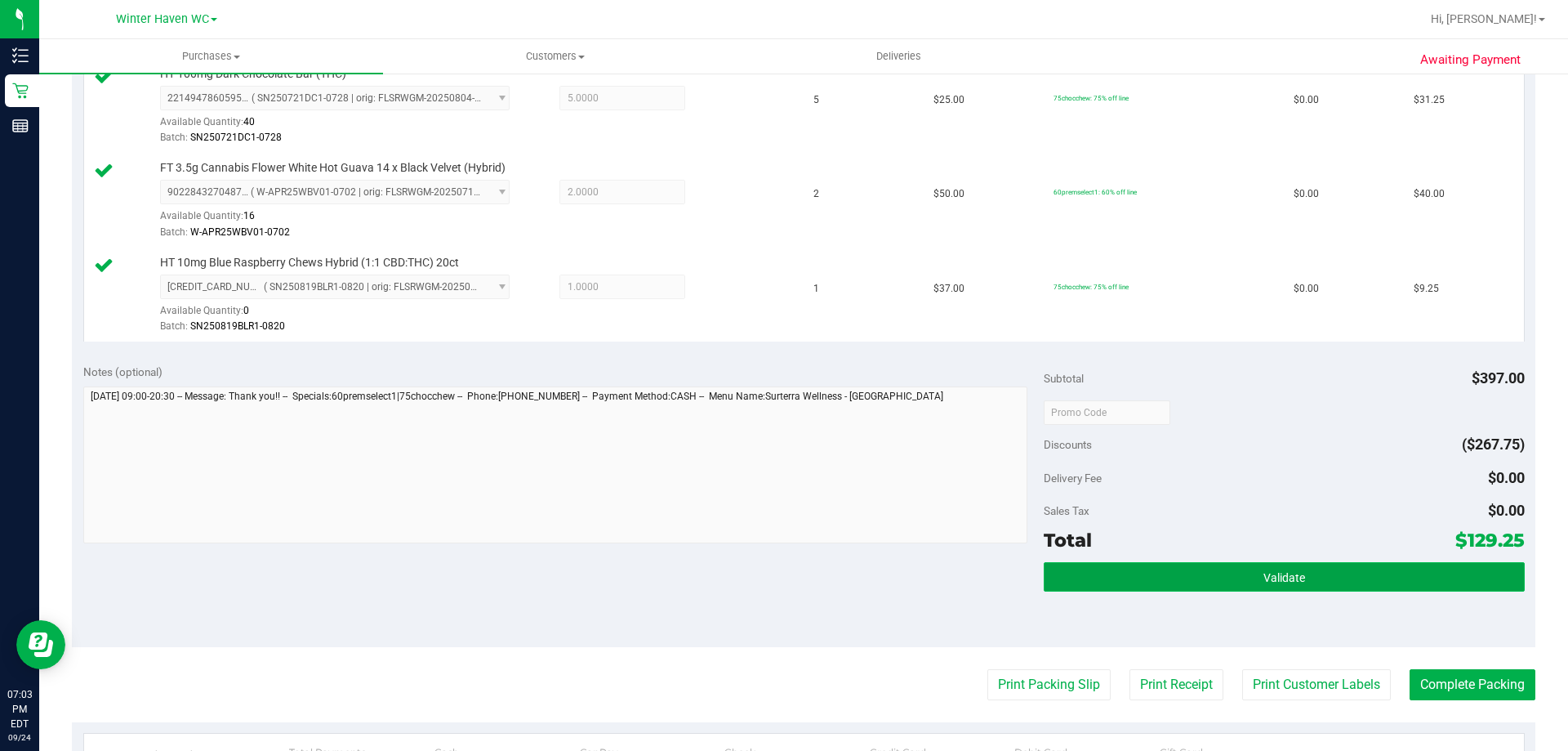
click at [1231, 577] on button "Validate" at bounding box center [1284, 577] width 480 height 29
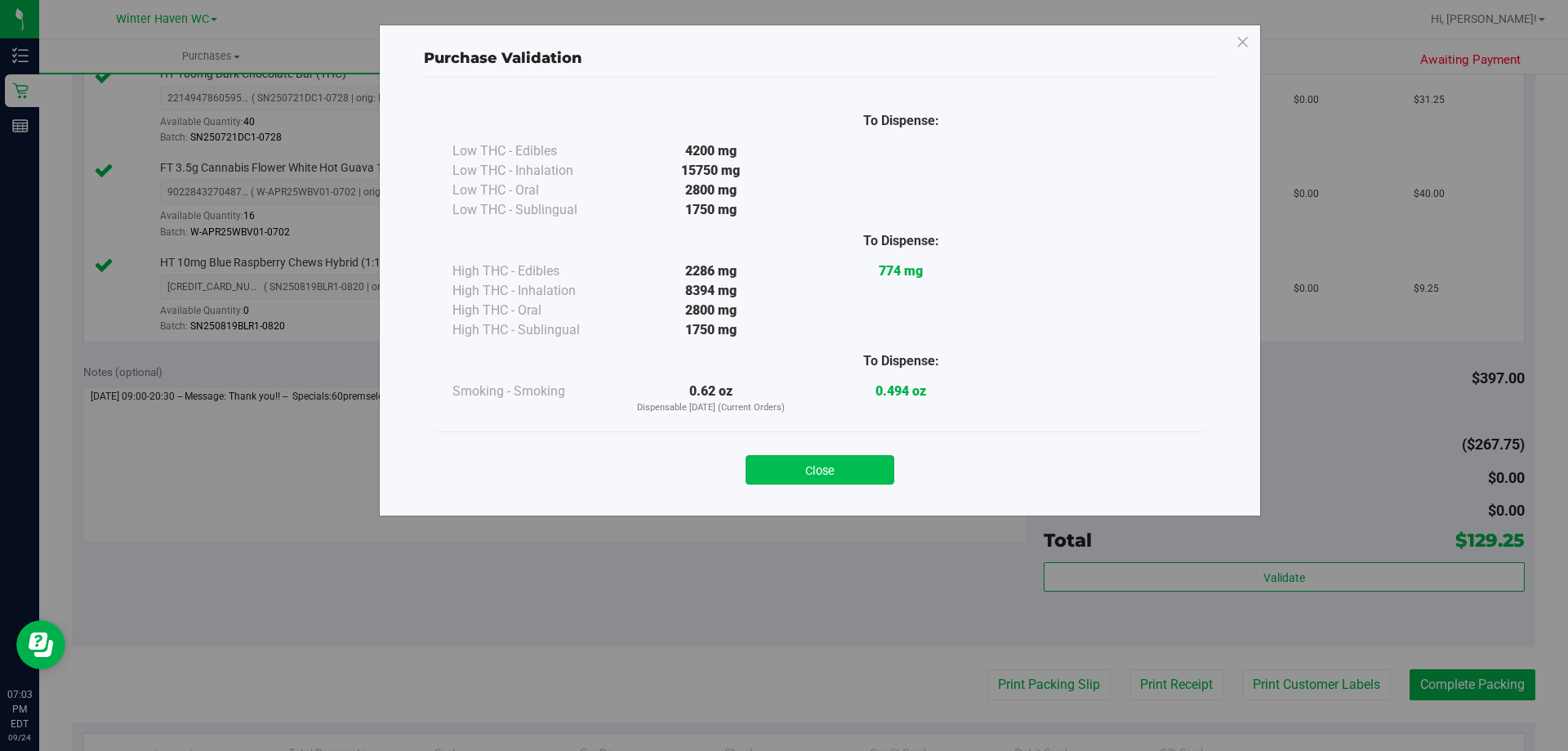
click at [846, 472] on button "Close" at bounding box center [819, 470] width 148 height 29
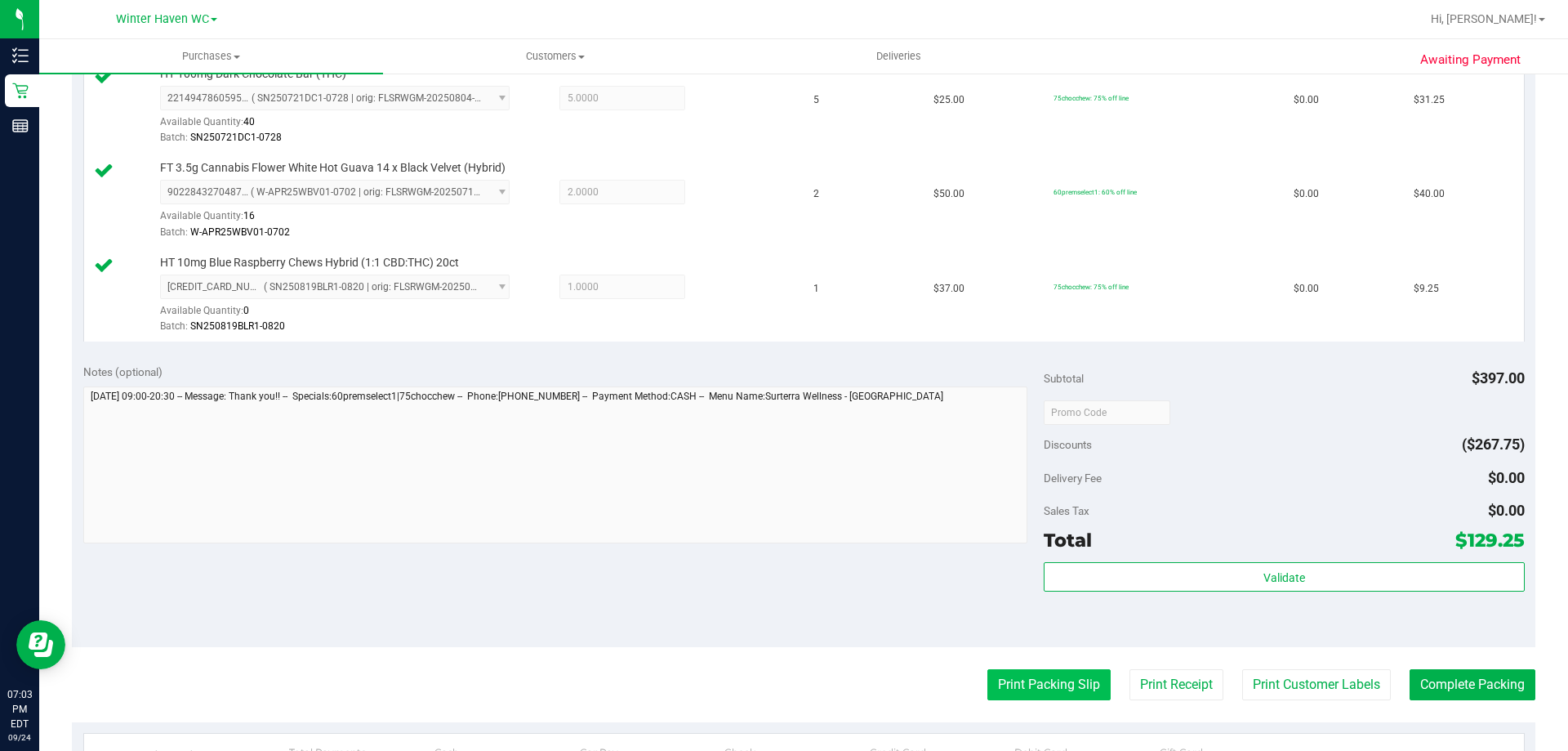
click at [1044, 685] on button "Print Packing Slip" at bounding box center [1048, 685] width 123 height 31
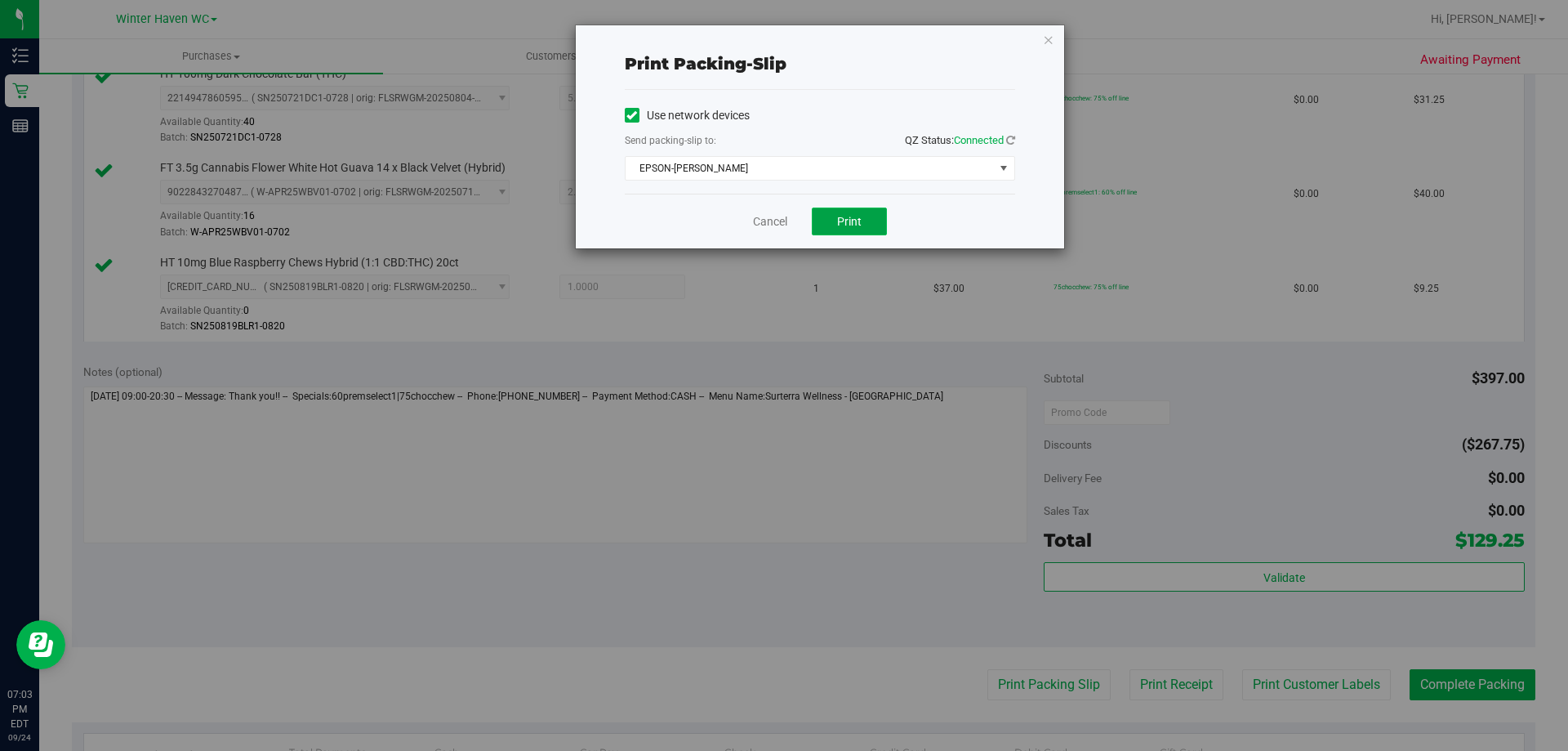
click at [867, 221] on button "Print" at bounding box center [849, 221] width 76 height 28
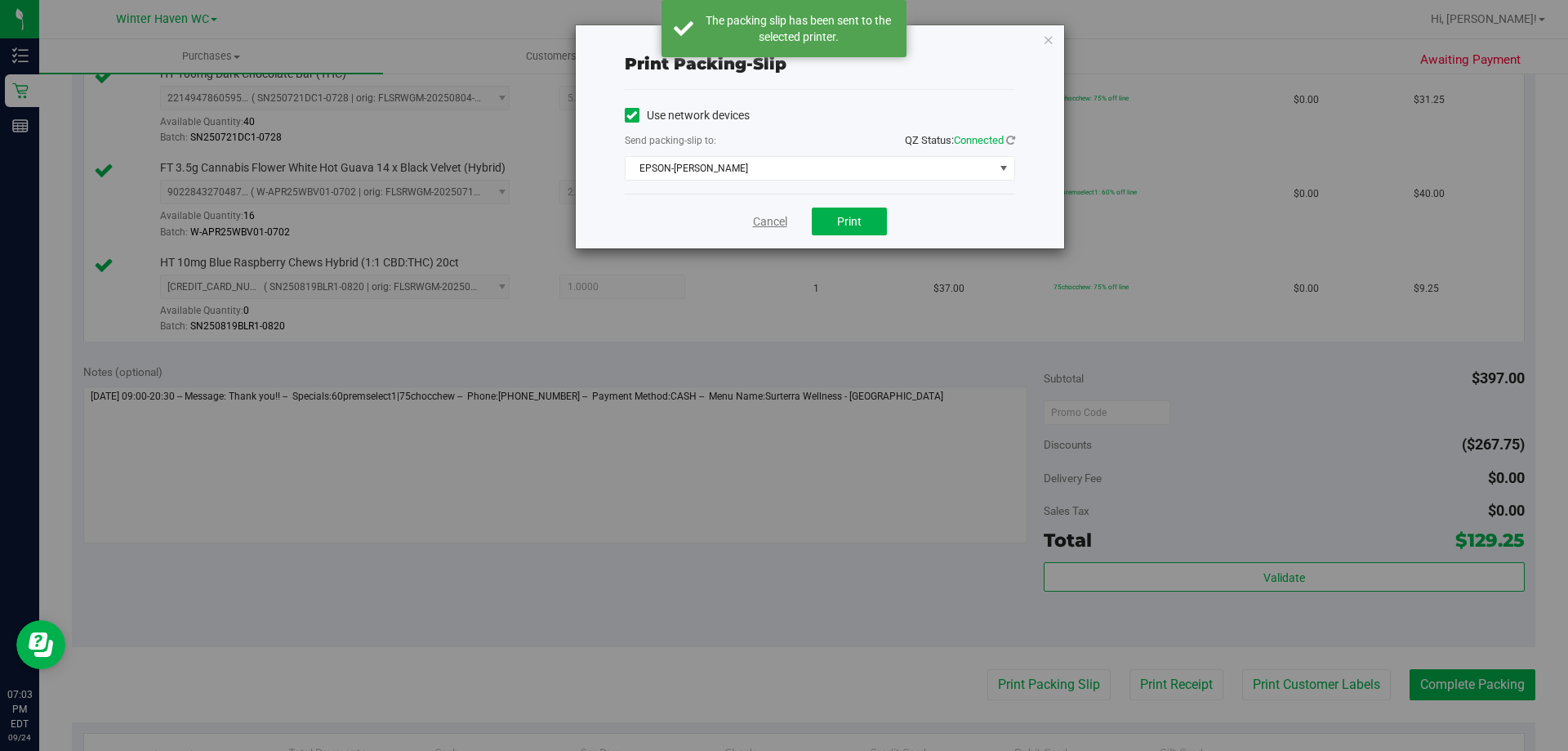
click at [768, 221] on link "Cancel" at bounding box center [769, 222] width 34 height 17
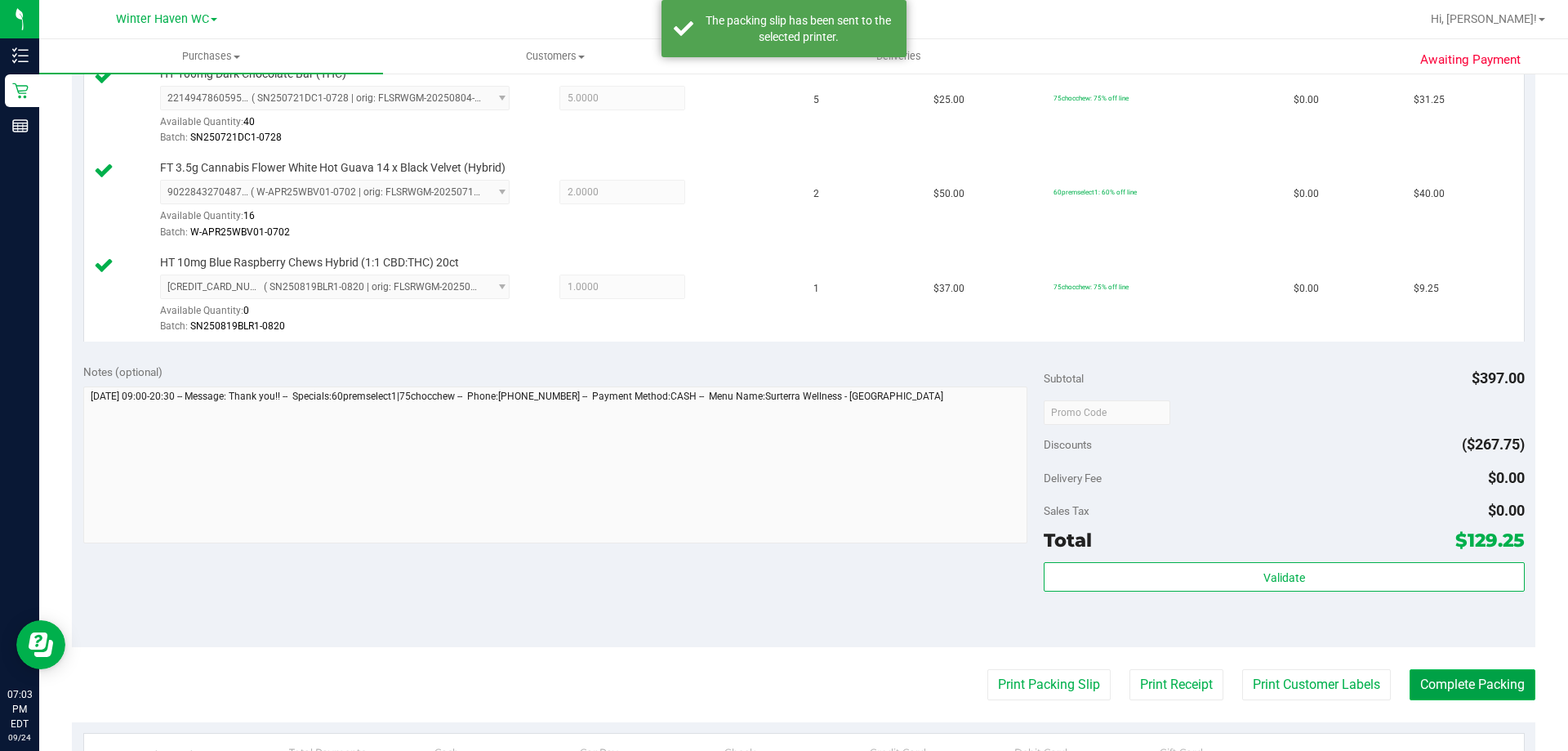
click at [1456, 683] on button "Complete Packing" at bounding box center [1472, 685] width 126 height 31
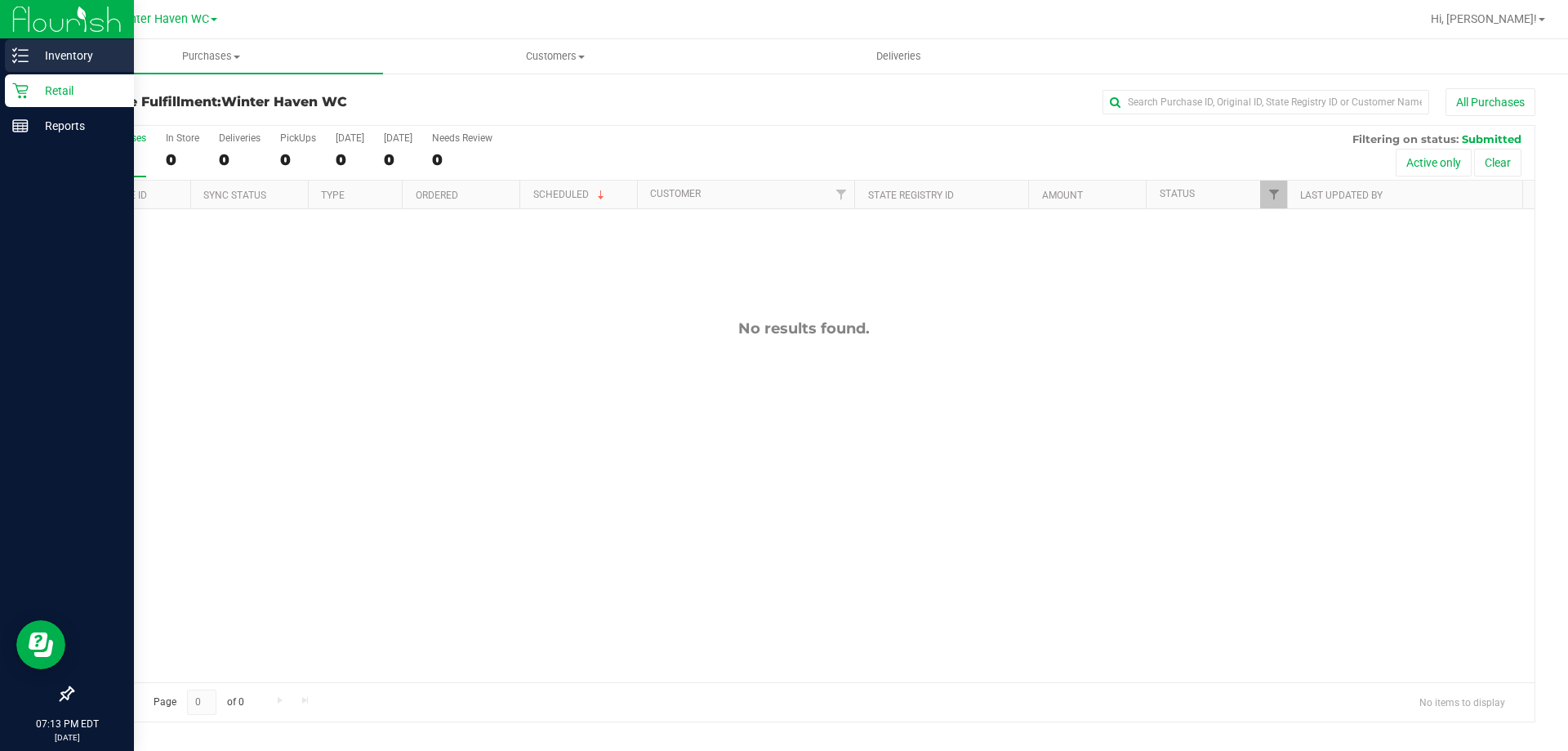
click at [73, 53] on p "Inventory" at bounding box center [77, 55] width 98 height 19
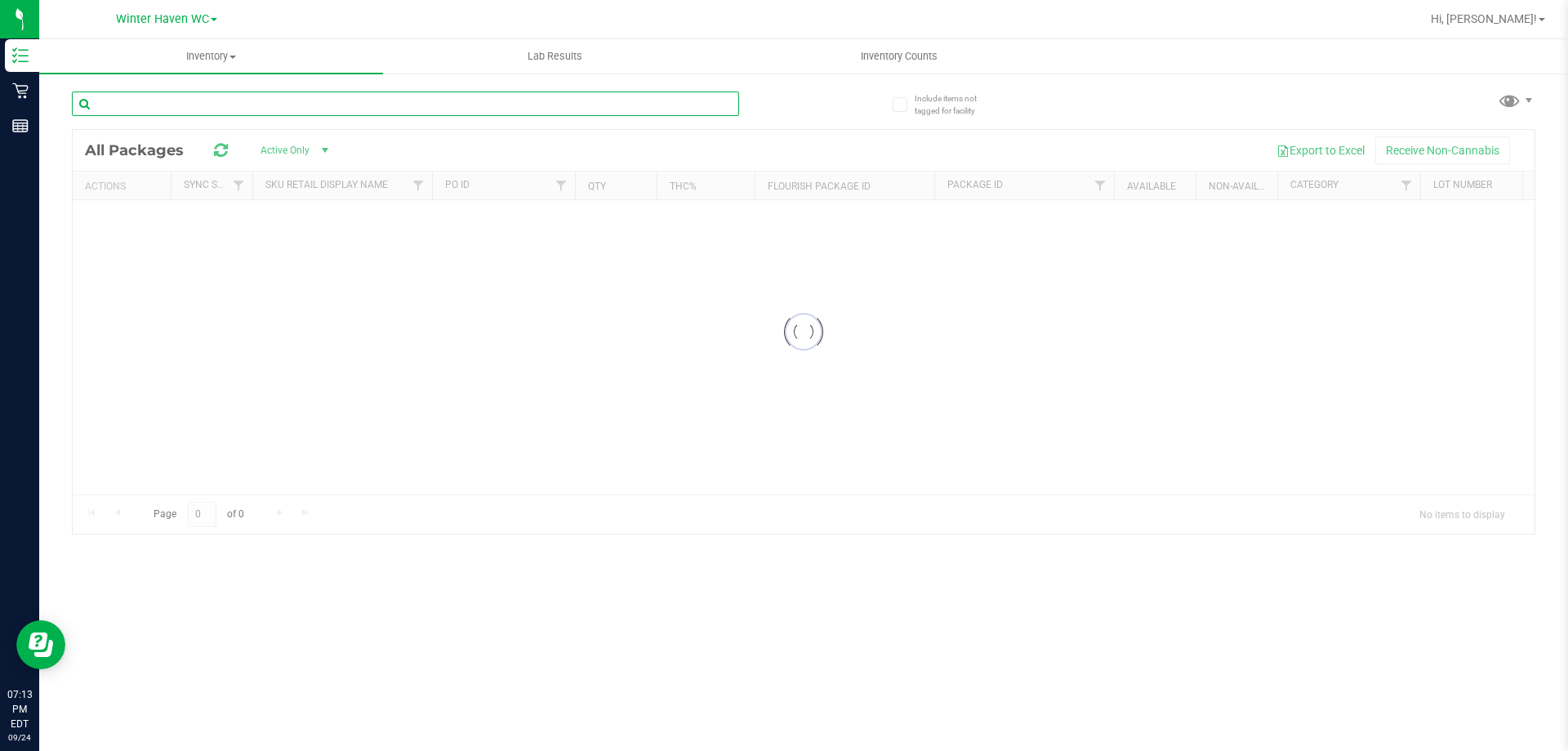
click at [151, 103] on input "text" at bounding box center [405, 103] width 667 height 24
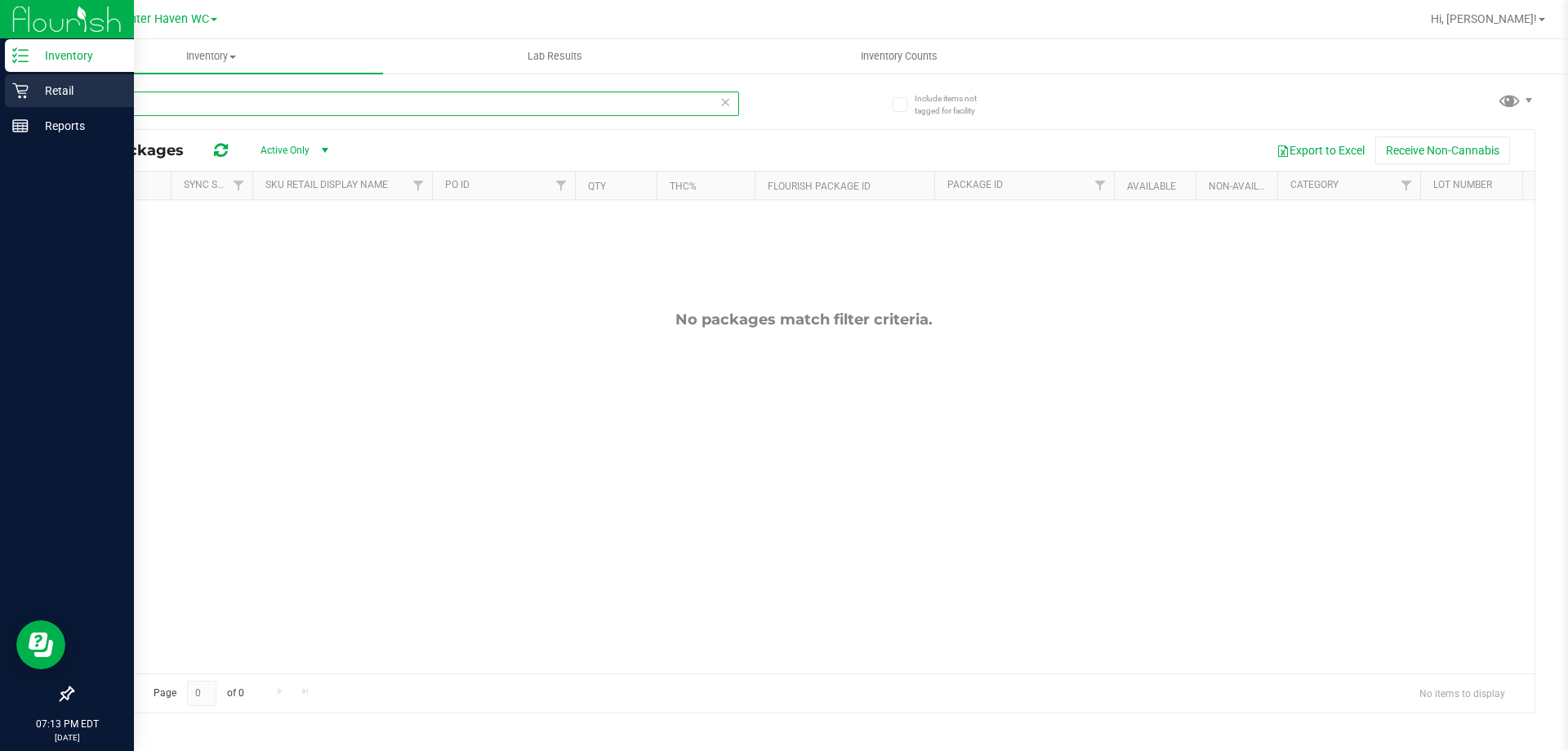
type input "top gear"
click at [59, 86] on p "Retail" at bounding box center [77, 90] width 98 height 19
